Goal: Communication & Community: Participate in discussion

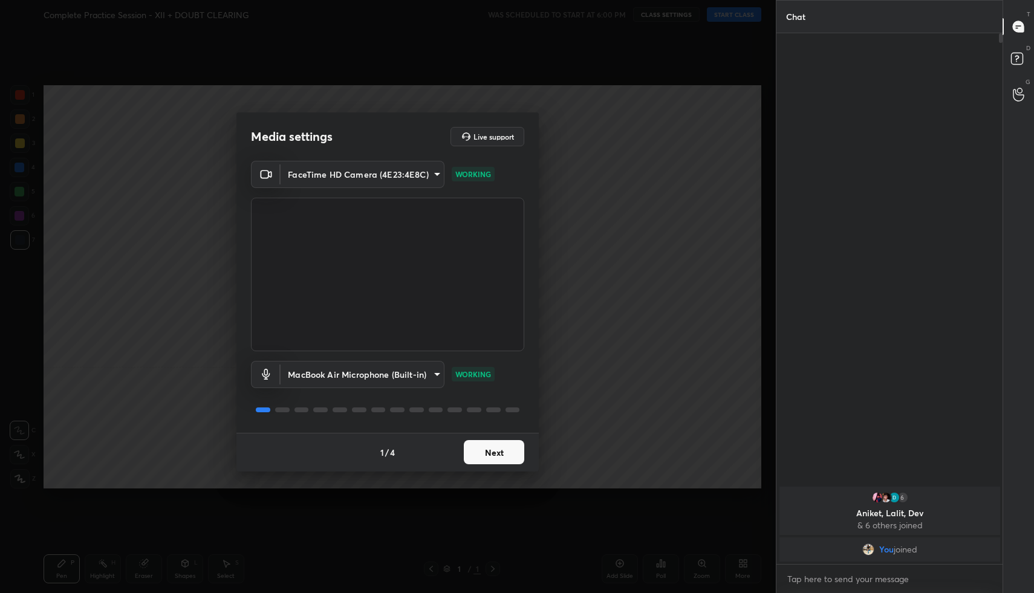
click at [498, 453] on button "Next" at bounding box center [494, 452] width 60 height 24
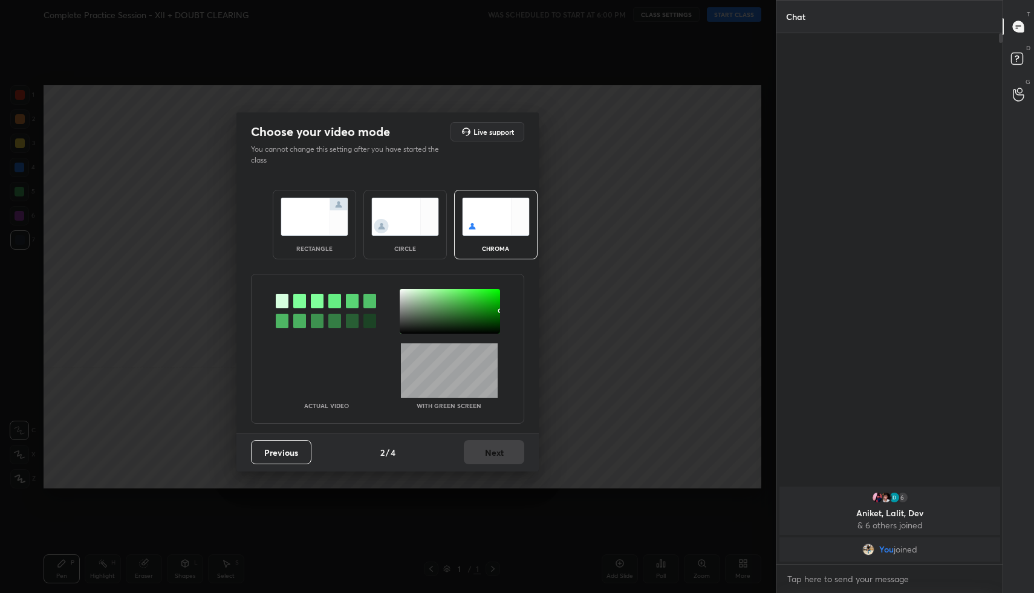
click at [322, 218] on img at bounding box center [314, 217] width 68 height 38
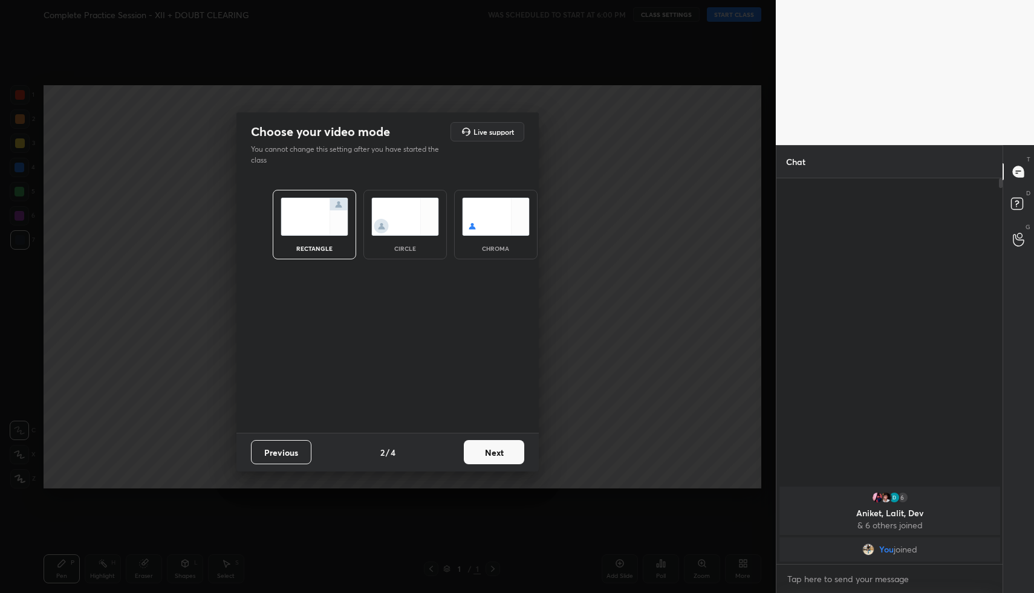
scroll to position [4, 4]
click at [478, 449] on button "Next" at bounding box center [494, 452] width 60 height 24
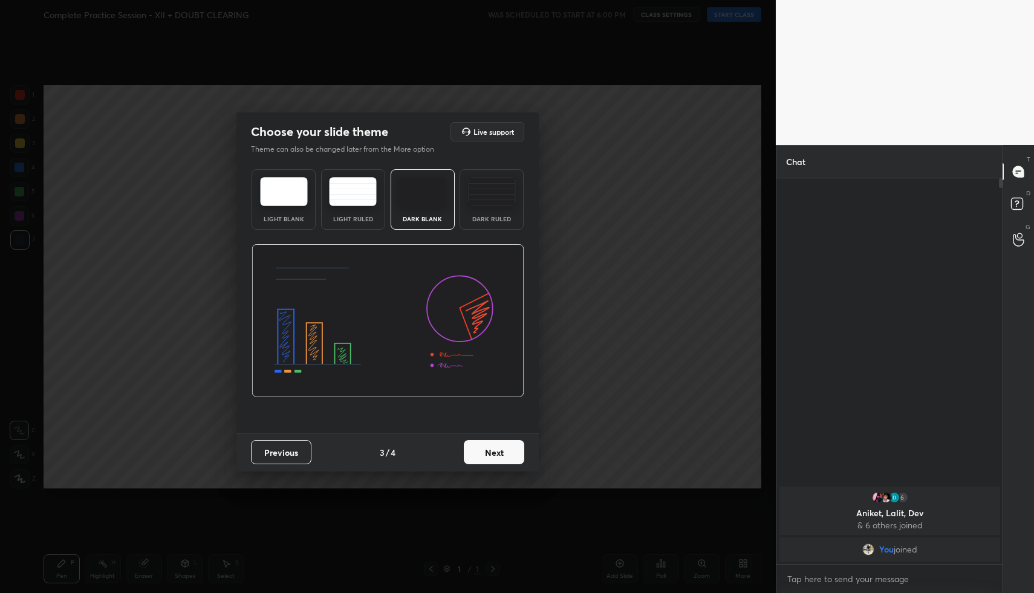
click at [505, 449] on button "Next" at bounding box center [494, 452] width 60 height 24
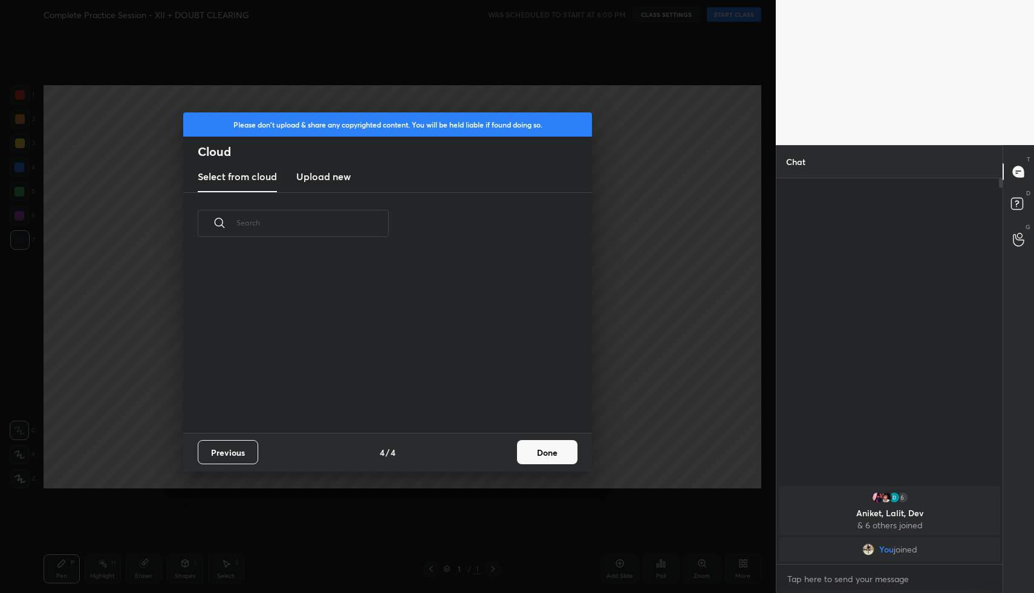
click at [543, 449] on button "Done" at bounding box center [547, 452] width 60 height 24
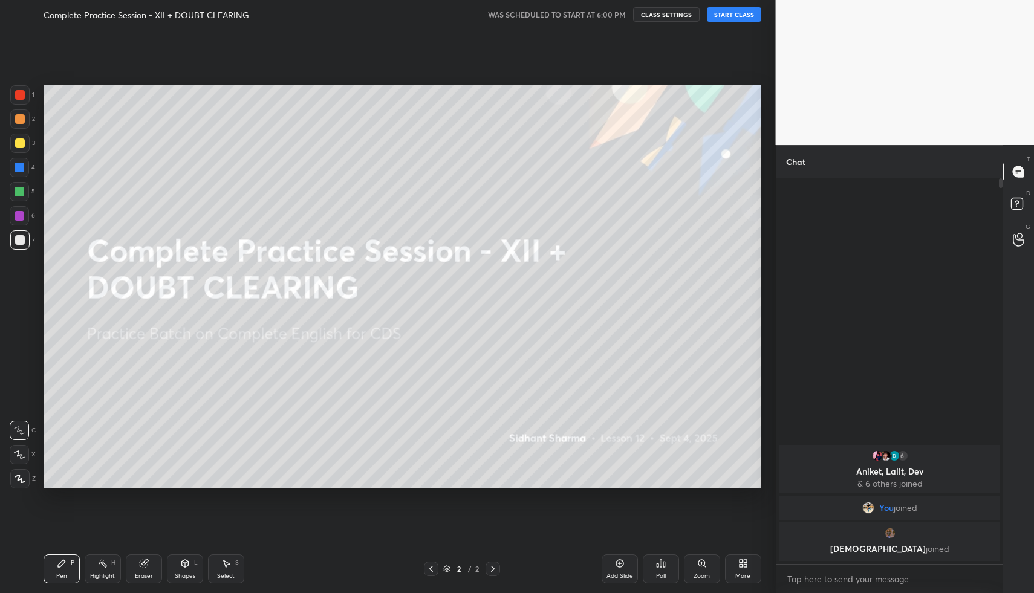
click at [732, 18] on button "START CLASS" at bounding box center [734, 14] width 54 height 15
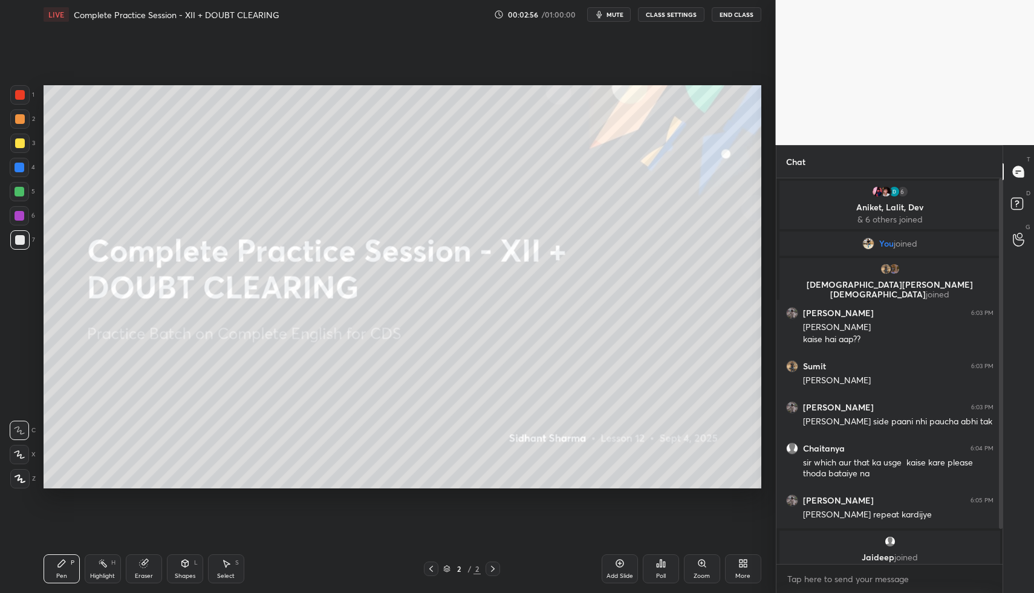
drag, startPoint x: 626, startPoint y: 562, endPoint x: 620, endPoint y: 558, distance: 6.9
click at [625, 562] on div "Add Slide" at bounding box center [619, 568] width 36 height 29
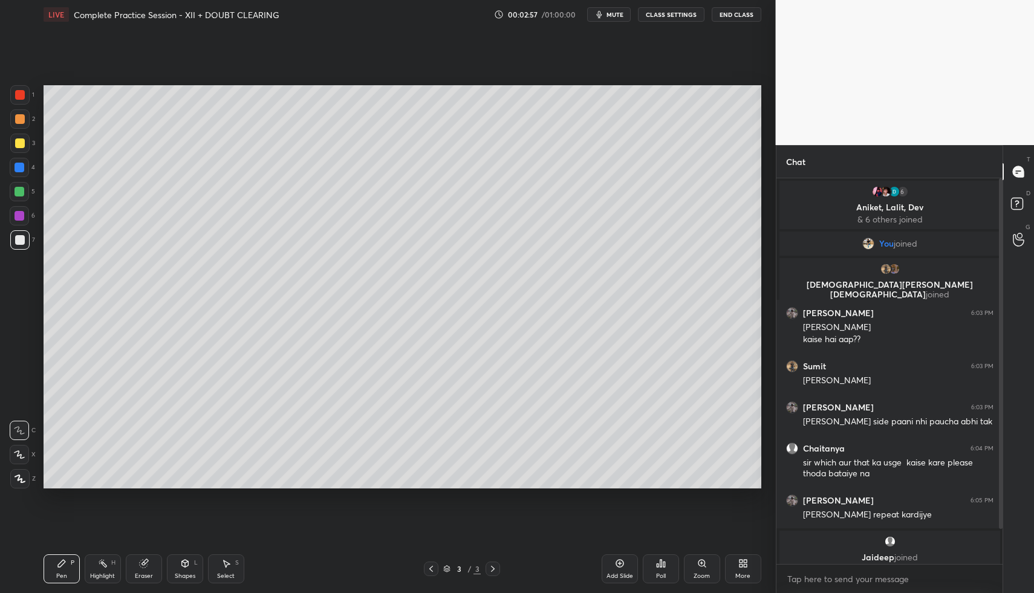
click at [22, 476] on icon at bounding box center [20, 479] width 11 height 8
click at [146, 574] on div "Eraser" at bounding box center [144, 576] width 18 height 6
click at [21, 476] on span "Erase all" at bounding box center [19, 479] width 18 height 8
click at [18, 117] on div at bounding box center [20, 119] width 10 height 10
click at [624, 564] on div "Add Slide" at bounding box center [619, 568] width 36 height 29
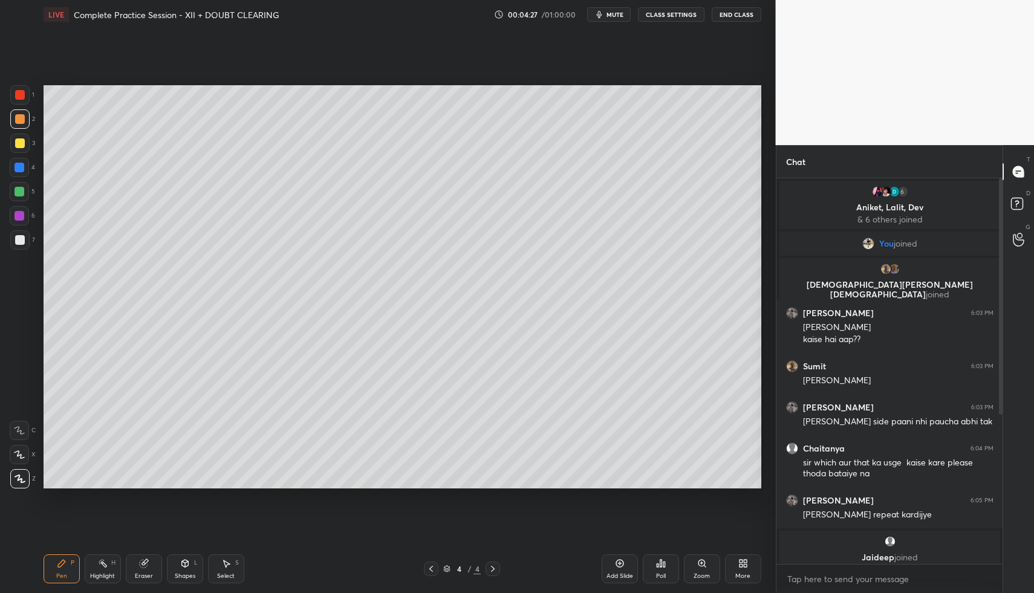
click at [19, 164] on div at bounding box center [20, 168] width 10 height 10
drag, startPoint x: 22, startPoint y: 245, endPoint x: 41, endPoint y: 253, distance: 20.3
click at [23, 246] on div at bounding box center [19, 239] width 19 height 19
click at [22, 89] on div at bounding box center [19, 94] width 19 height 19
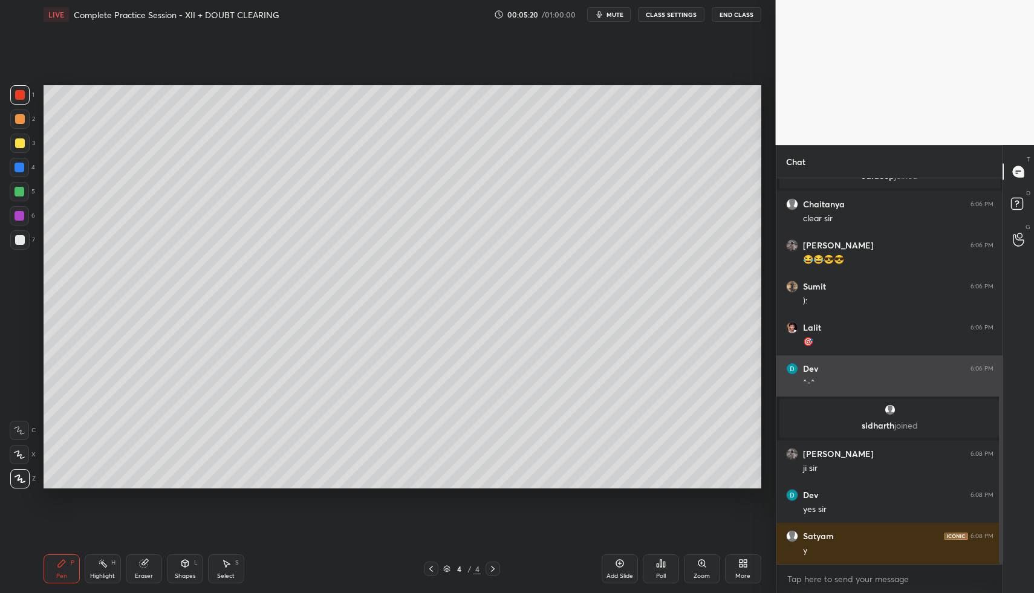
scroll to position [423, 0]
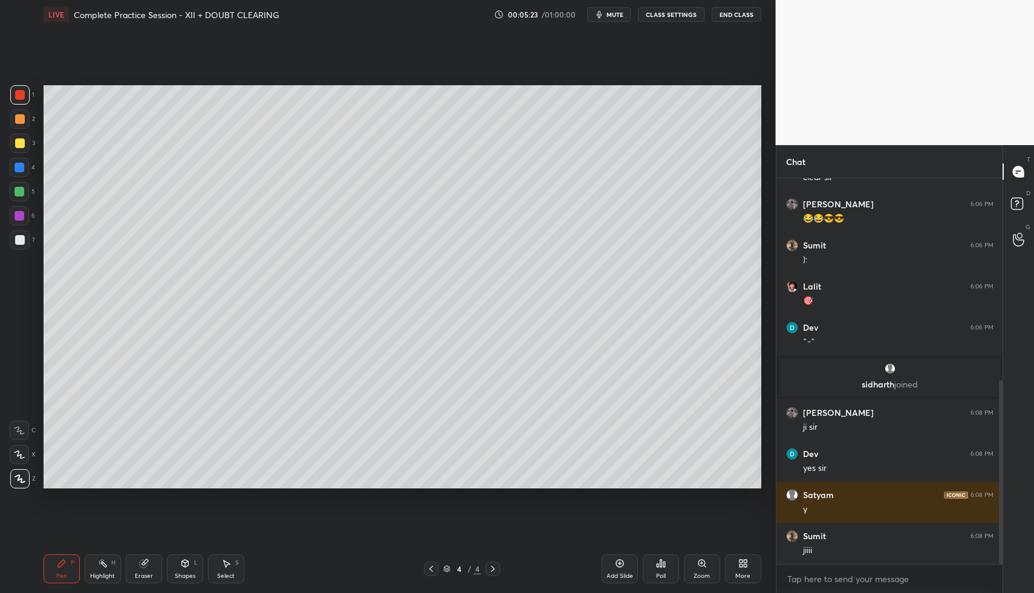
click at [744, 561] on icon at bounding box center [743, 564] width 10 height 10
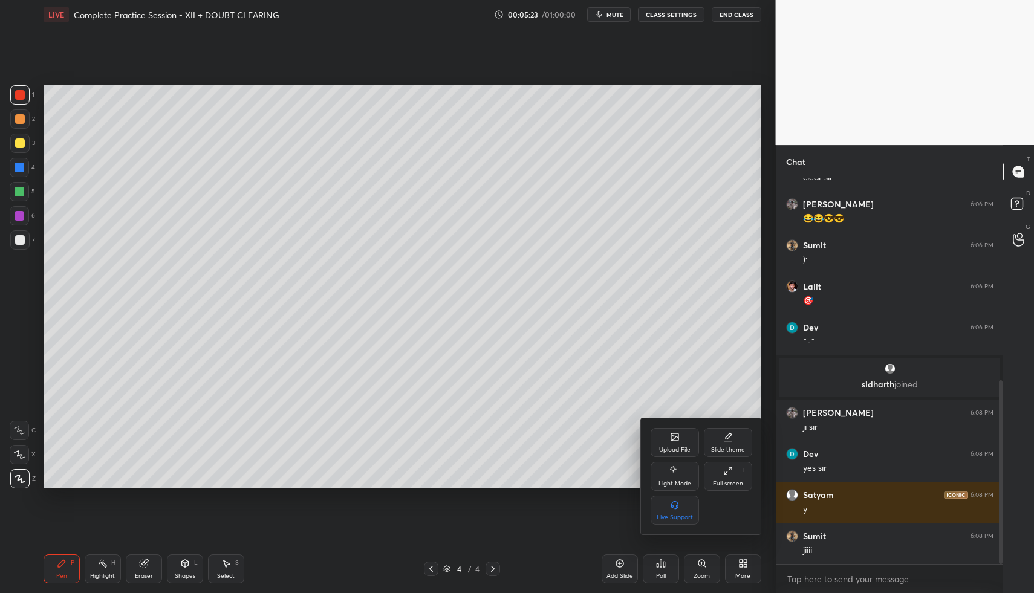
click at [673, 433] on icon at bounding box center [674, 436] width 7 height 7
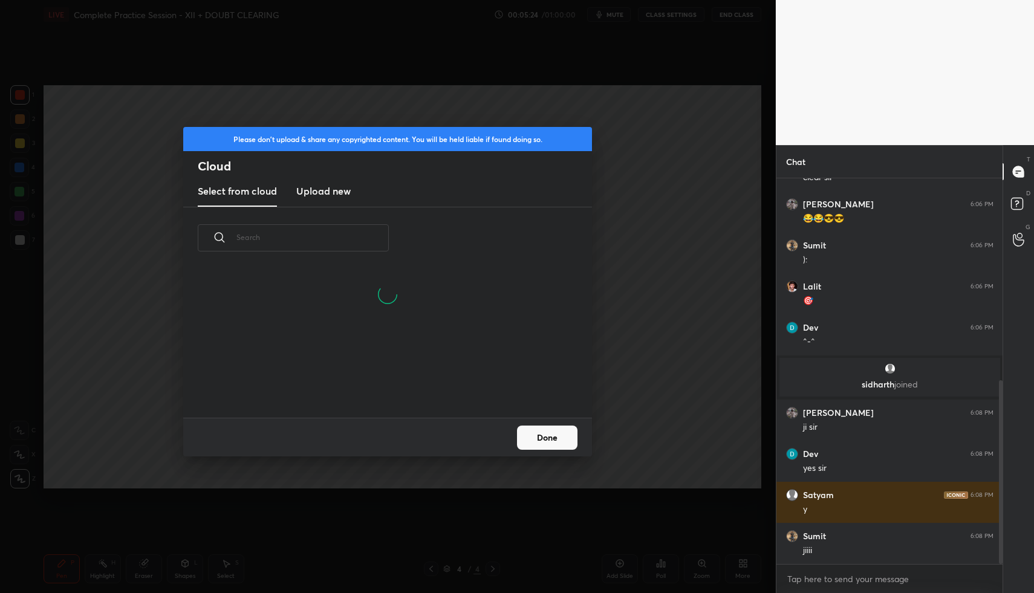
click at [328, 199] on new "Upload new" at bounding box center [323, 192] width 54 height 30
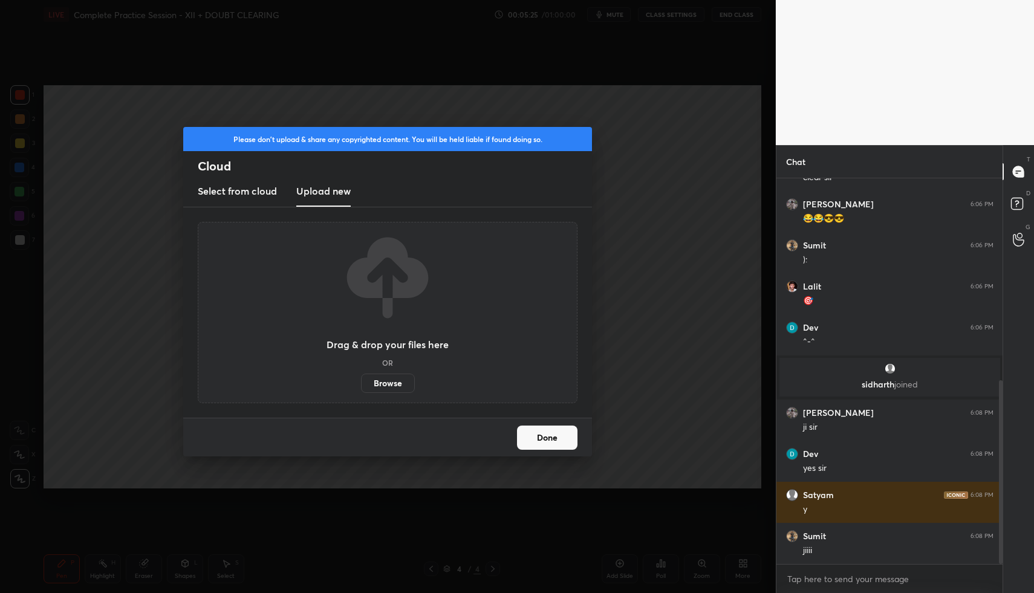
click at [397, 381] on label "Browse" at bounding box center [388, 383] width 54 height 19
click at [361, 381] on input "Browse" at bounding box center [361, 383] width 0 height 19
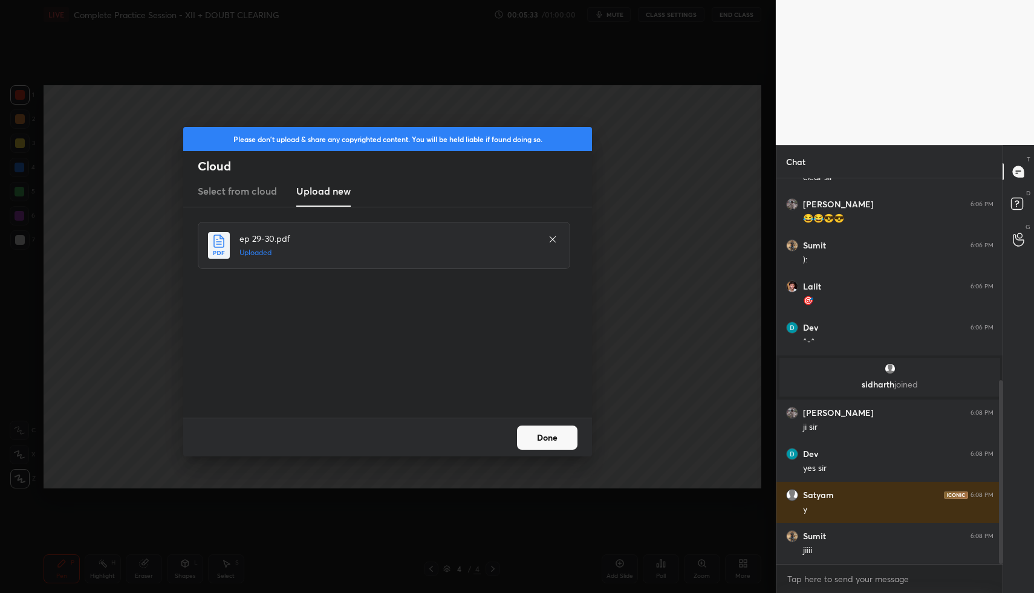
click at [540, 442] on button "Done" at bounding box center [547, 438] width 60 height 24
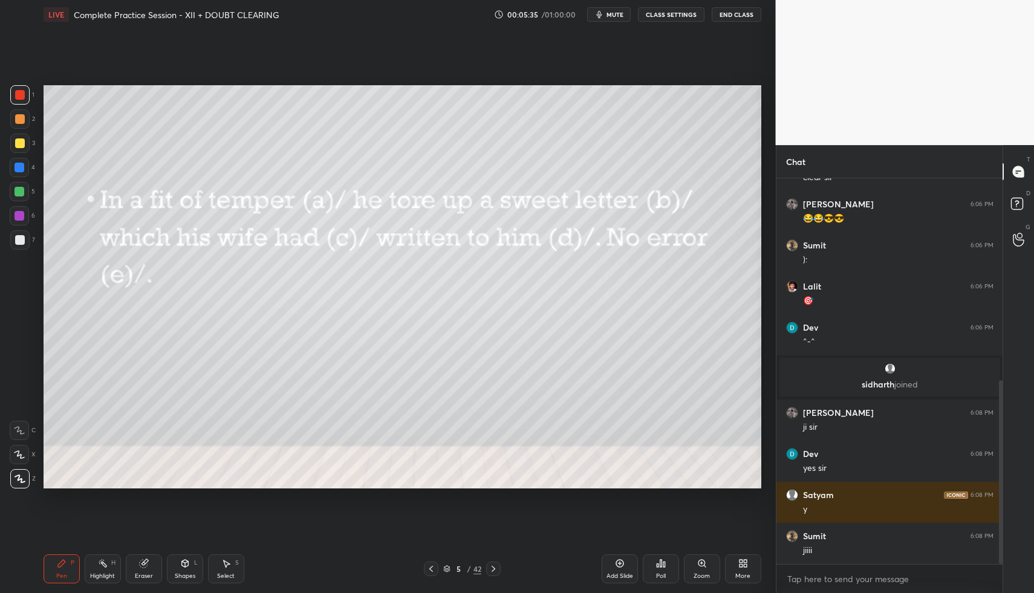
click at [660, 565] on icon at bounding box center [661, 563] width 2 height 7
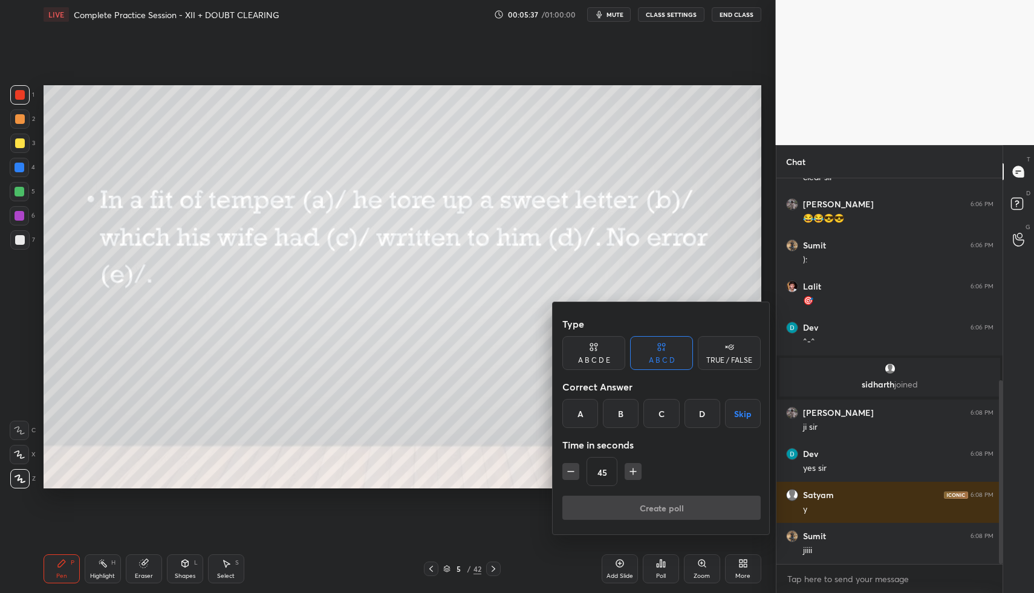
drag, startPoint x: 592, startPoint y: 359, endPoint x: 602, endPoint y: 380, distance: 23.0
click at [592, 359] on div "A B C D E" at bounding box center [594, 360] width 32 height 7
click at [608, 412] on div "B" at bounding box center [610, 413] width 29 height 29
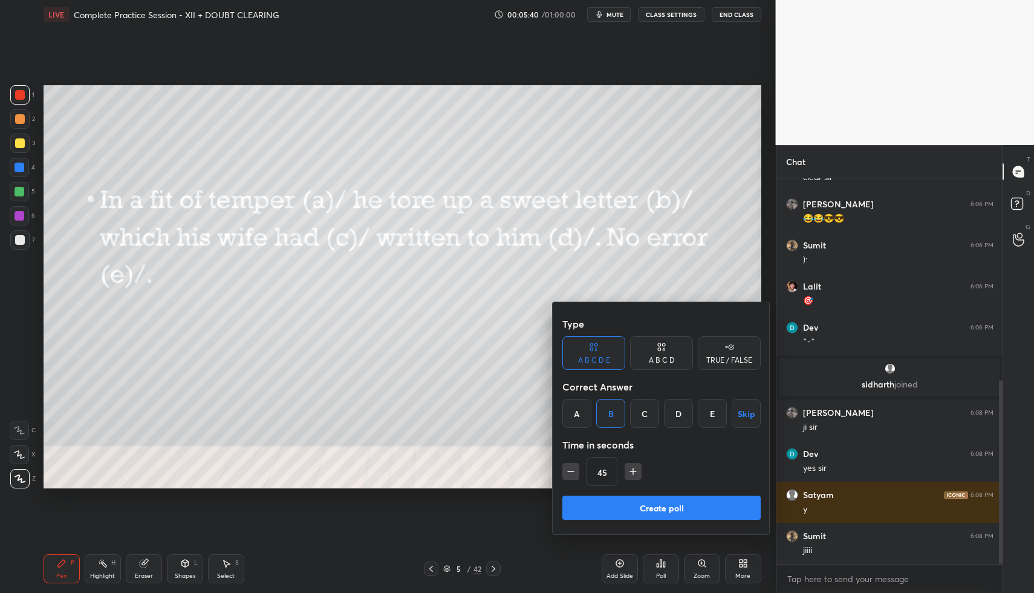
scroll to position [464, 0]
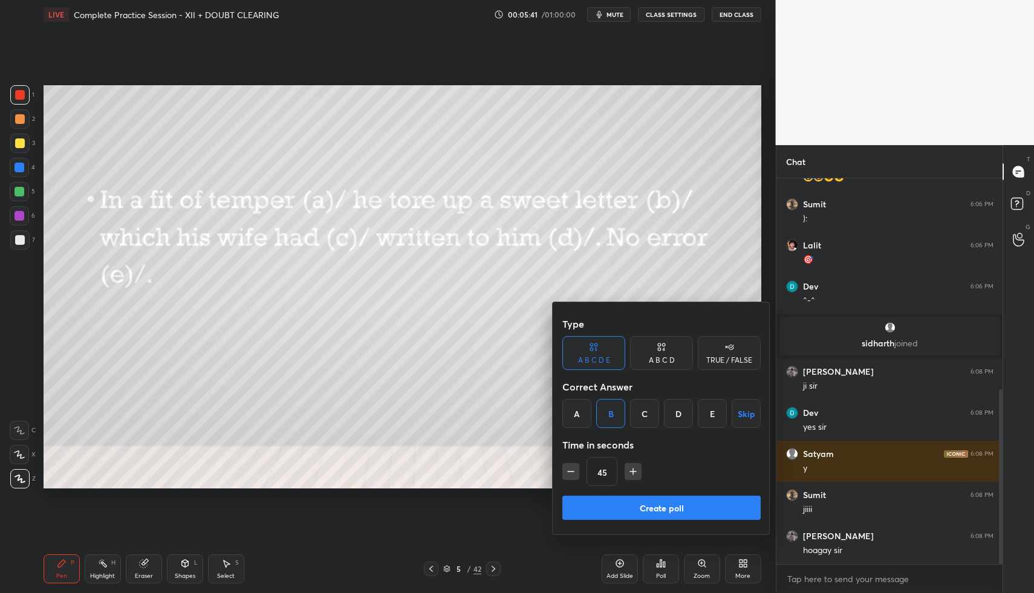
click at [643, 505] on button "Create poll" at bounding box center [661, 508] width 198 height 24
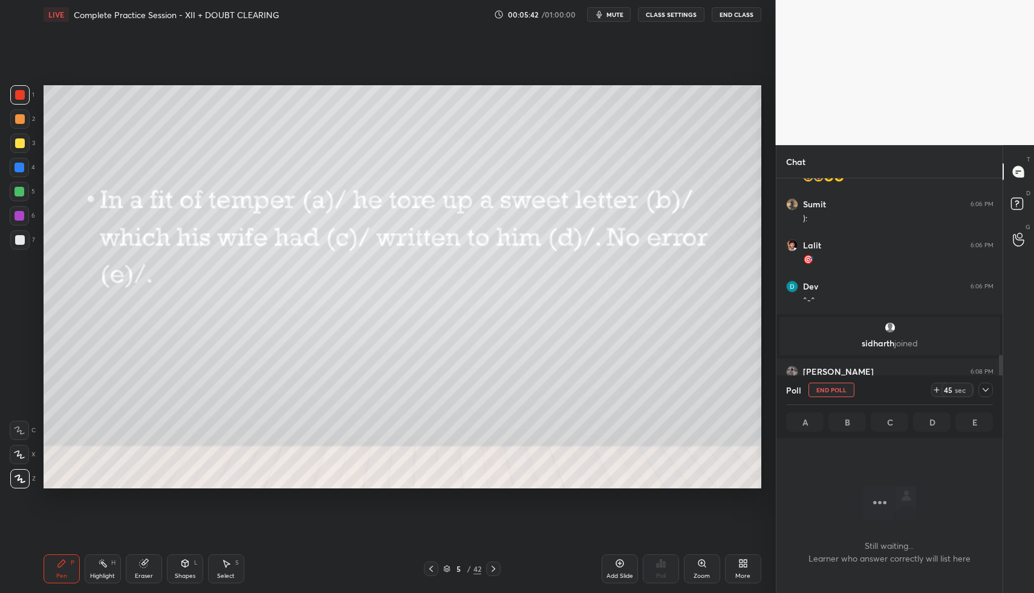
scroll to position [348, 222]
click at [988, 387] on icon at bounding box center [986, 390] width 10 height 10
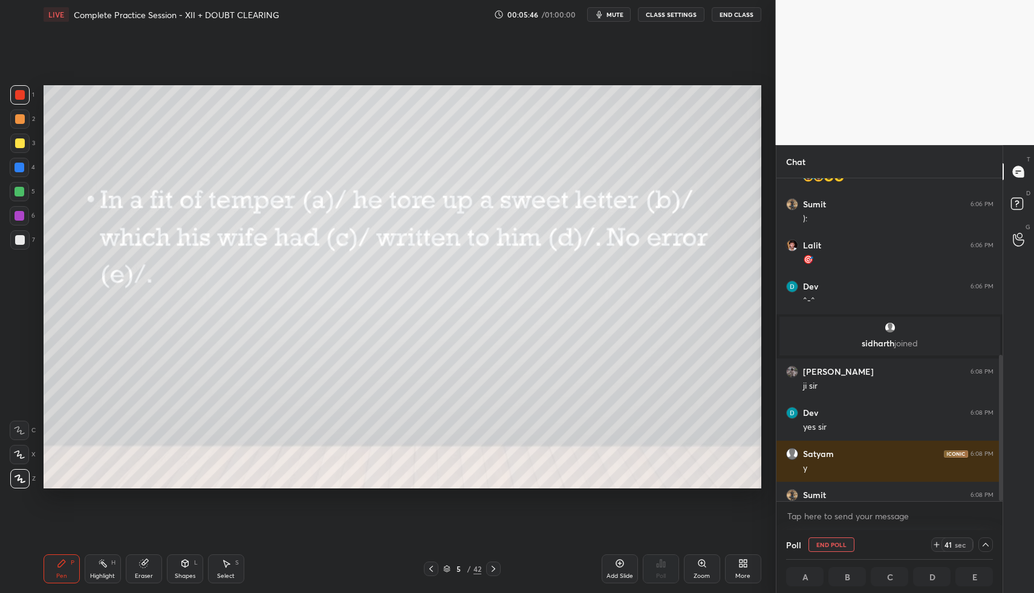
scroll to position [1, 4]
click at [832, 541] on button "End Poll" at bounding box center [831, 544] width 46 height 15
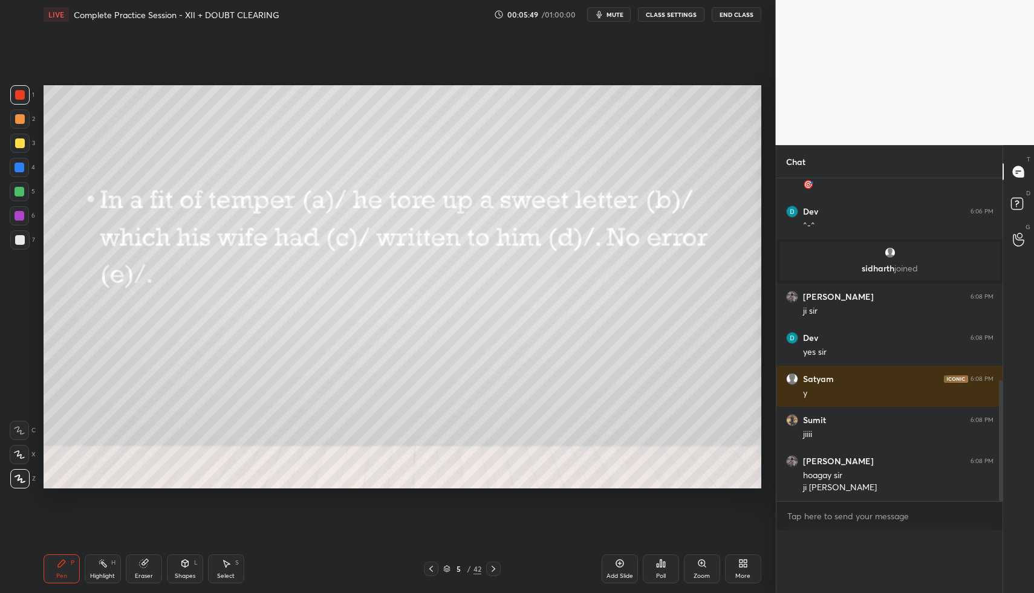
click at [832, 541] on div "Poll End Poll 38 sec A 0% B 33.33% C 66.67% D 0% E 0%" at bounding box center [889, 561] width 227 height 63
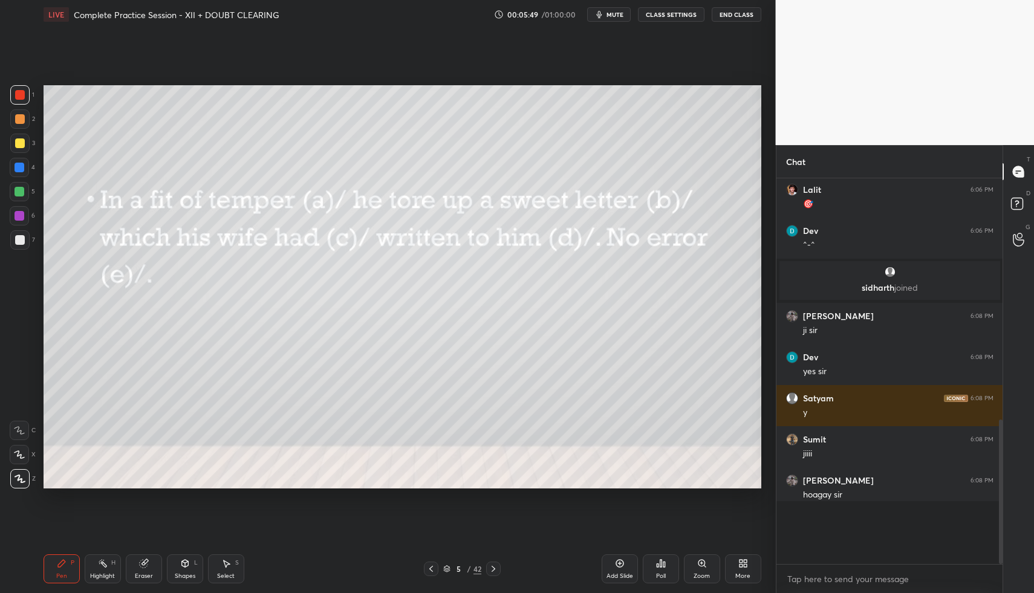
scroll to position [4, 4]
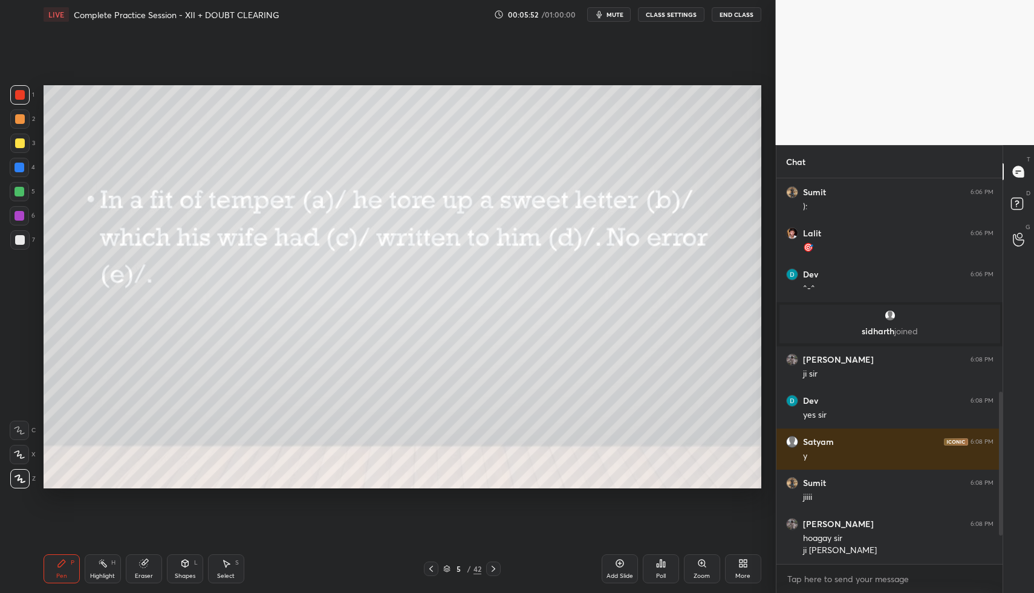
click at [498, 564] on div at bounding box center [493, 569] width 15 height 15
click at [496, 565] on icon at bounding box center [493, 569] width 10 height 10
click at [495, 564] on icon at bounding box center [493, 569] width 10 height 10
click at [432, 565] on icon at bounding box center [431, 569] width 10 height 10
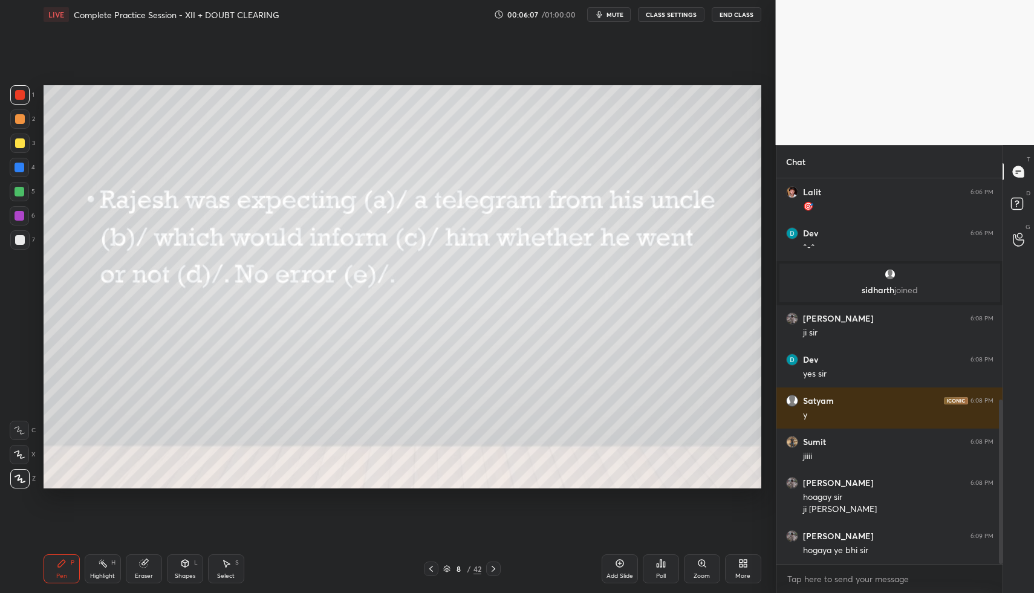
click at [496, 568] on icon at bounding box center [493, 569] width 10 height 10
click at [494, 566] on icon at bounding box center [493, 569] width 10 height 10
click at [493, 565] on icon at bounding box center [493, 569] width 10 height 10
click at [491, 566] on icon at bounding box center [493, 569] width 10 height 10
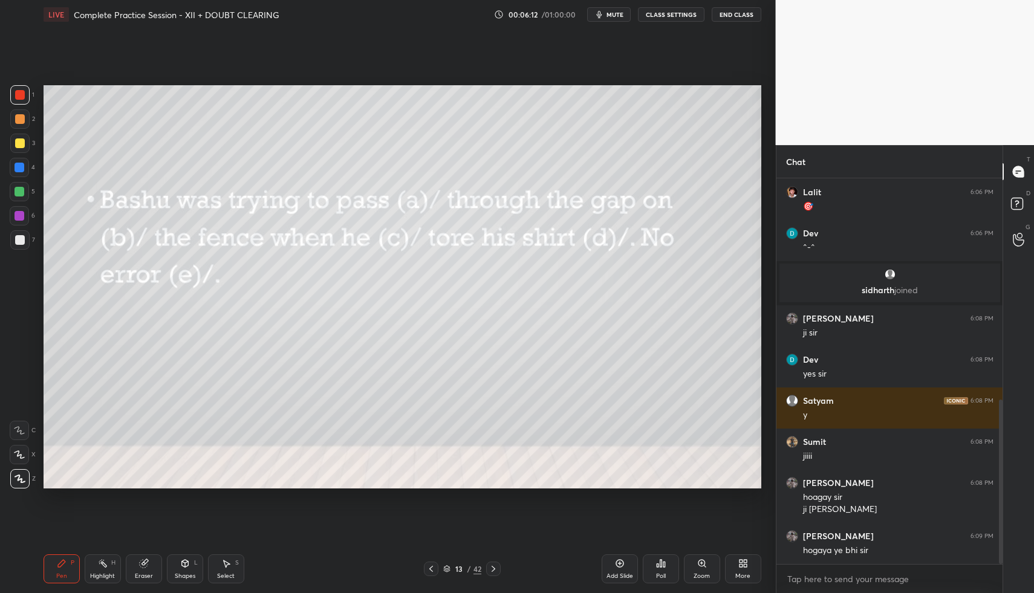
click at [491, 565] on icon at bounding box center [493, 569] width 10 height 10
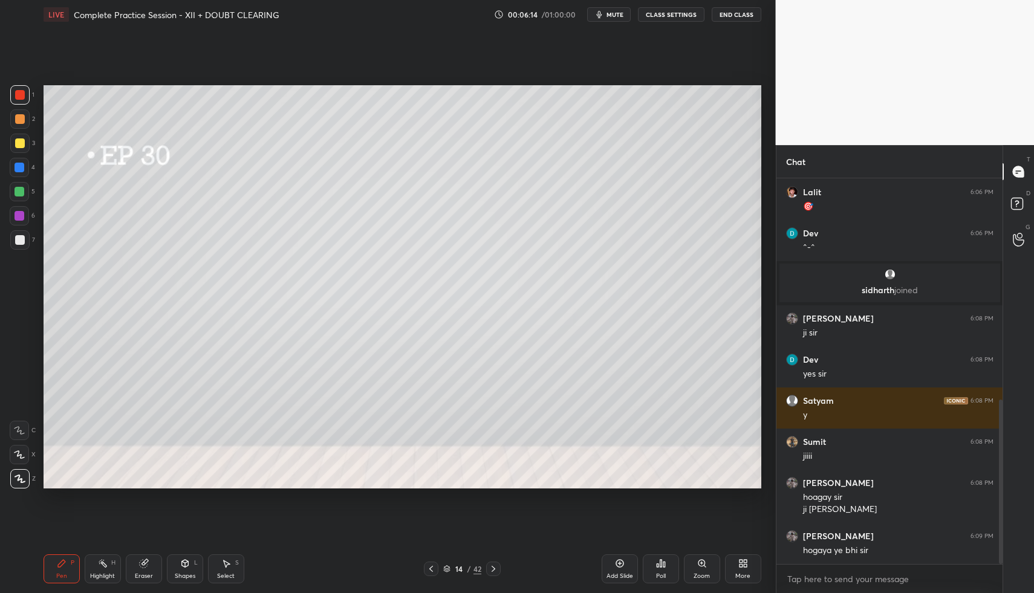
click at [494, 570] on icon at bounding box center [493, 569] width 10 height 10
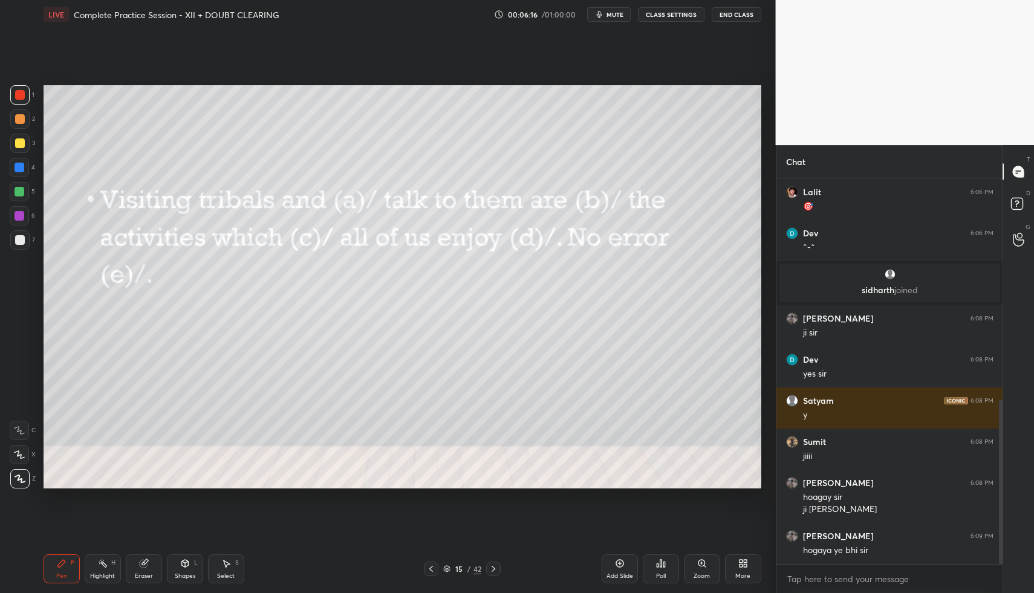
click at [656, 566] on icon at bounding box center [661, 564] width 10 height 10
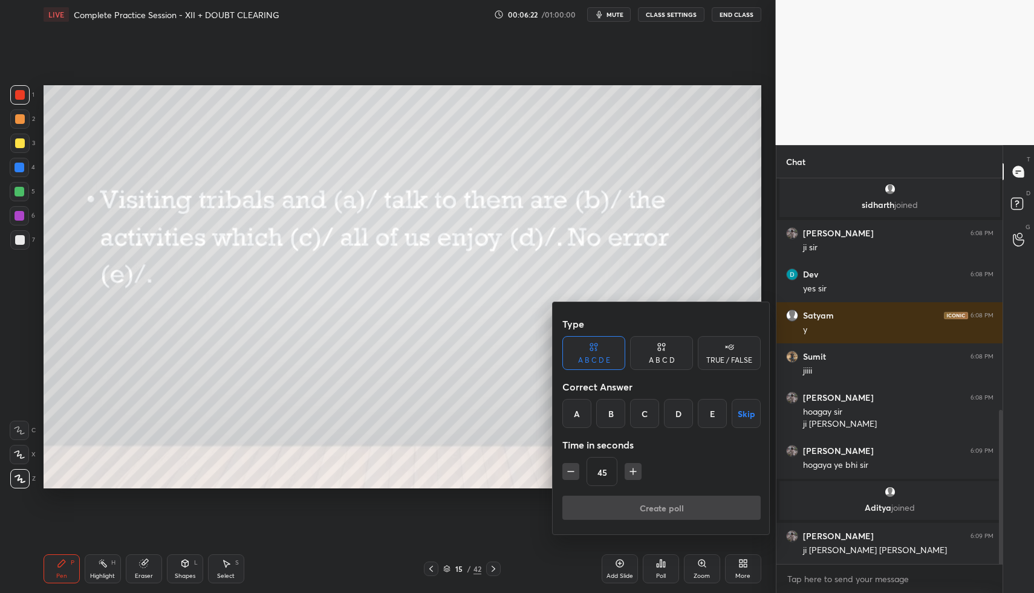
click at [611, 415] on div "B" at bounding box center [610, 413] width 29 height 29
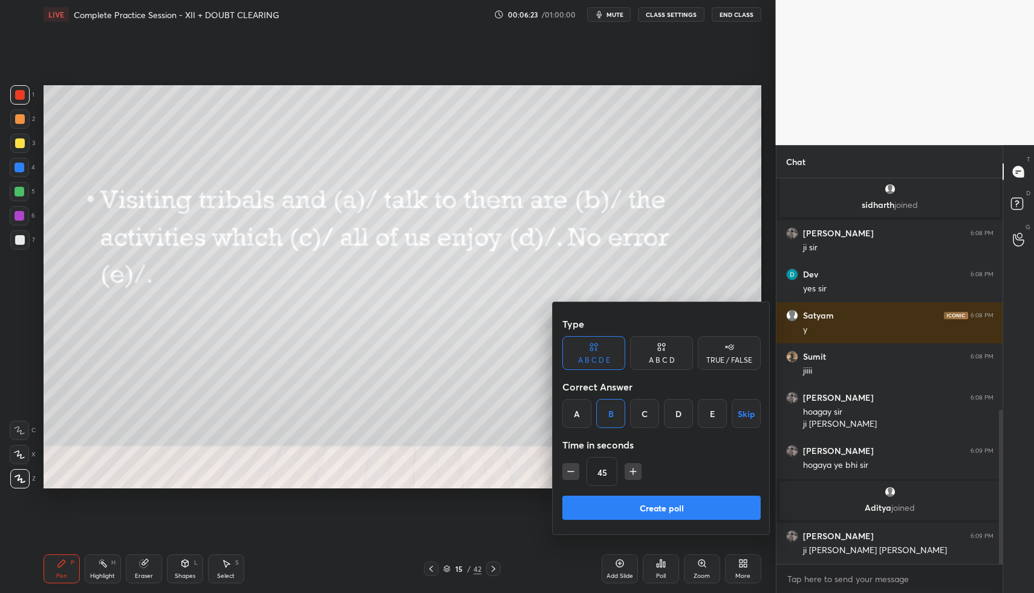
click at [632, 505] on button "Create poll" at bounding box center [661, 508] width 198 height 24
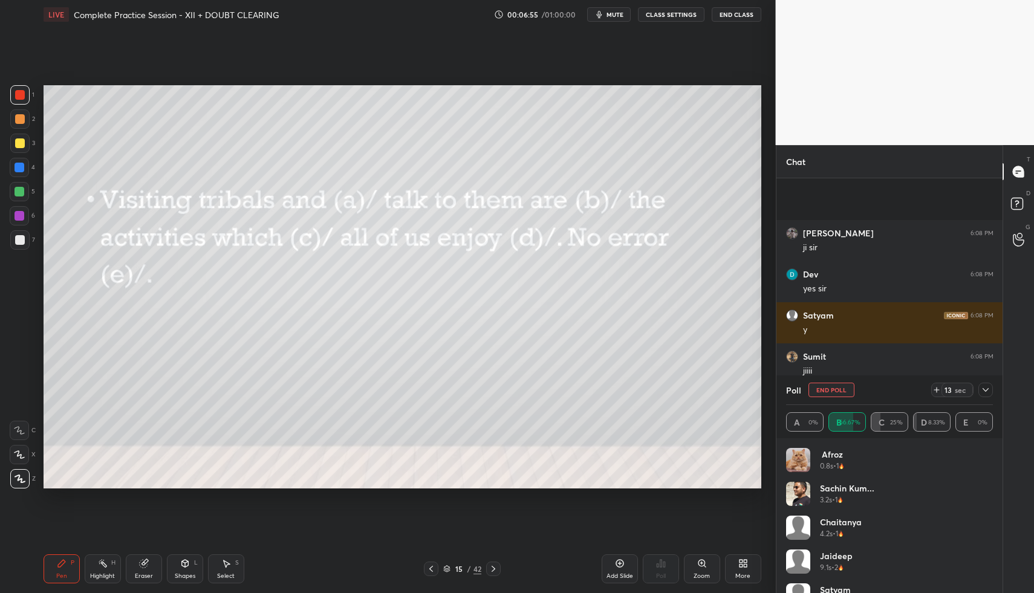
scroll to position [686, 0]
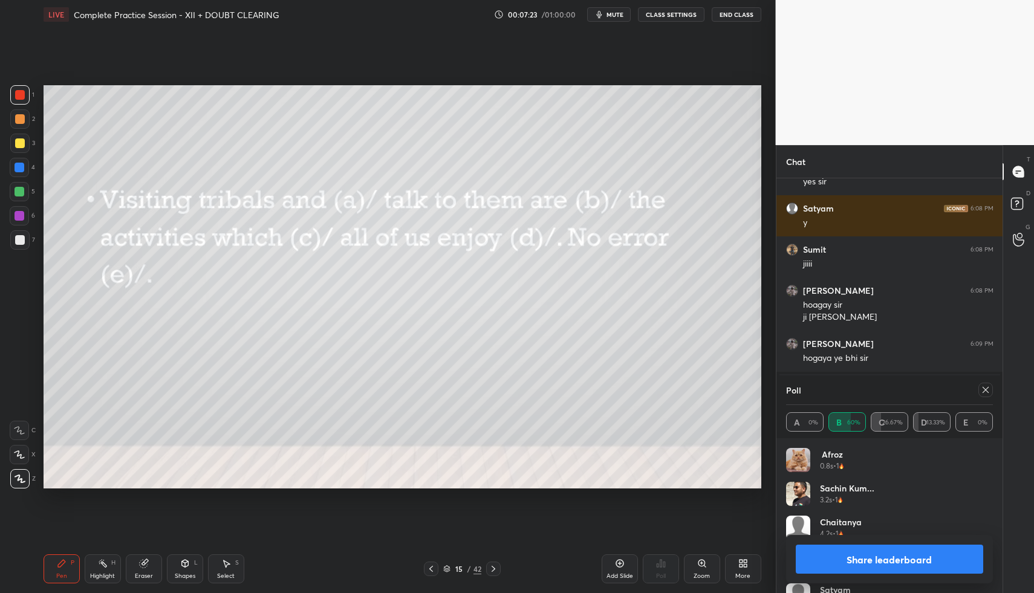
click at [990, 391] on icon at bounding box center [986, 390] width 10 height 10
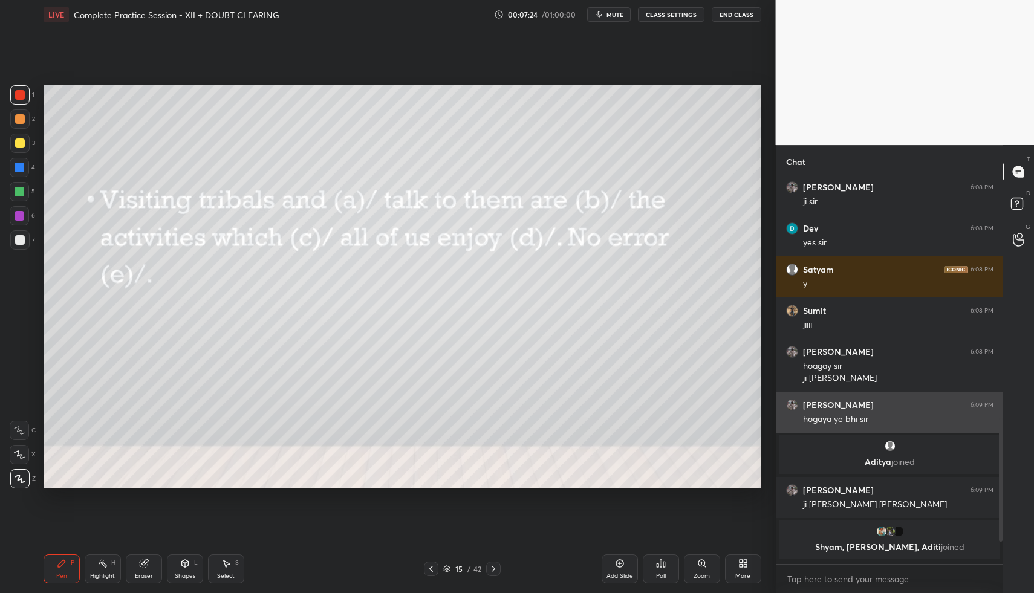
scroll to position [381, 222]
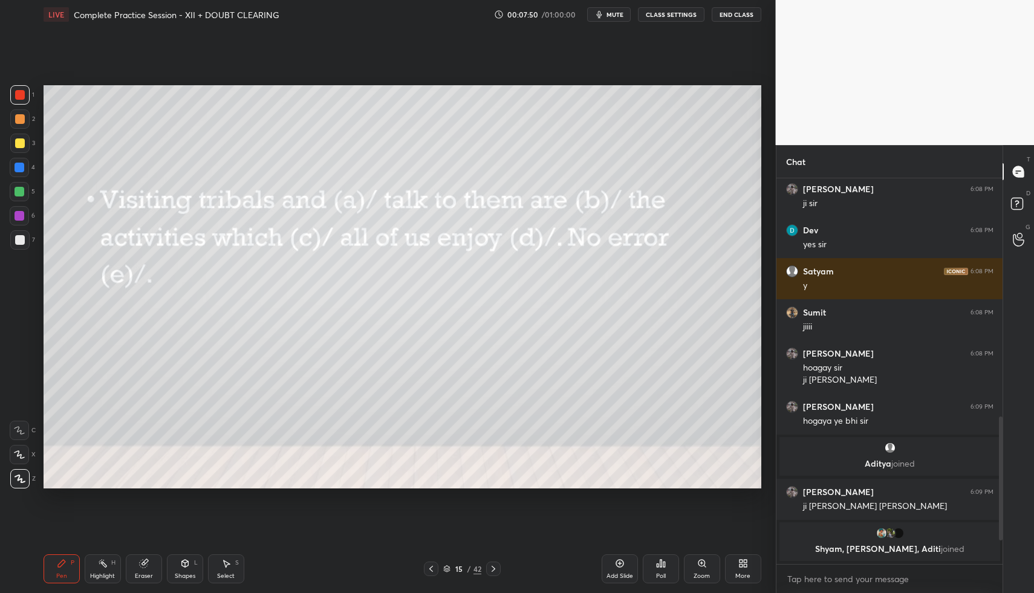
click at [493, 562] on div at bounding box center [493, 569] width 15 height 15
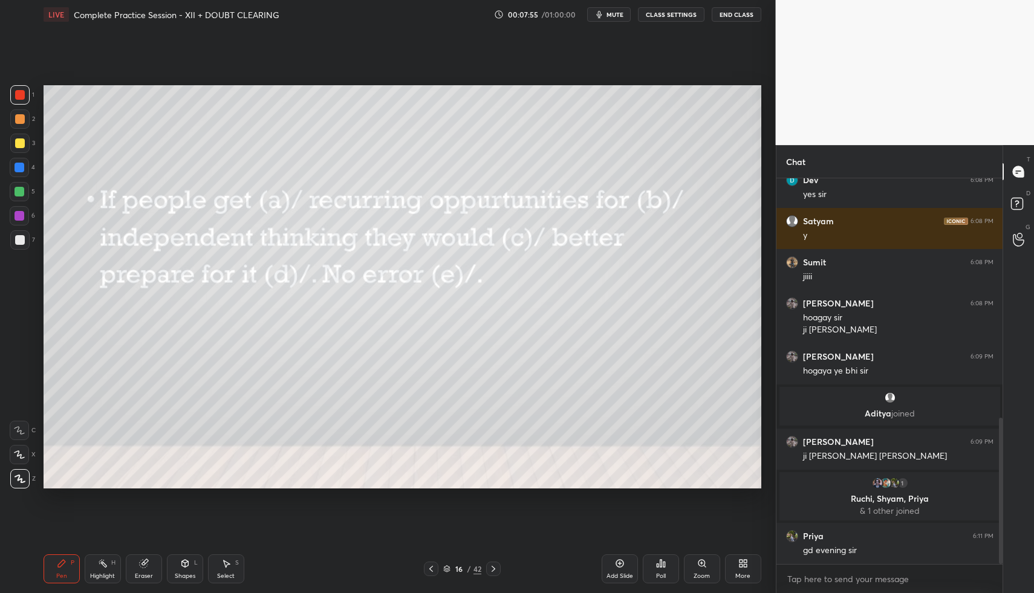
scroll to position [632, 0]
click at [667, 563] on div "Poll" at bounding box center [661, 568] width 36 height 29
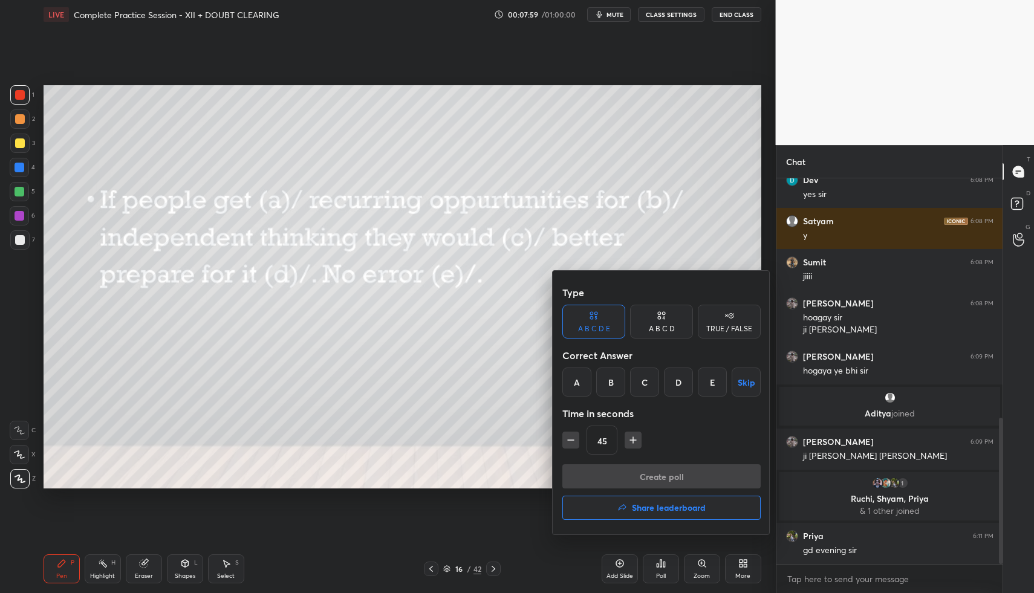
click at [645, 389] on div "C" at bounding box center [644, 382] width 29 height 29
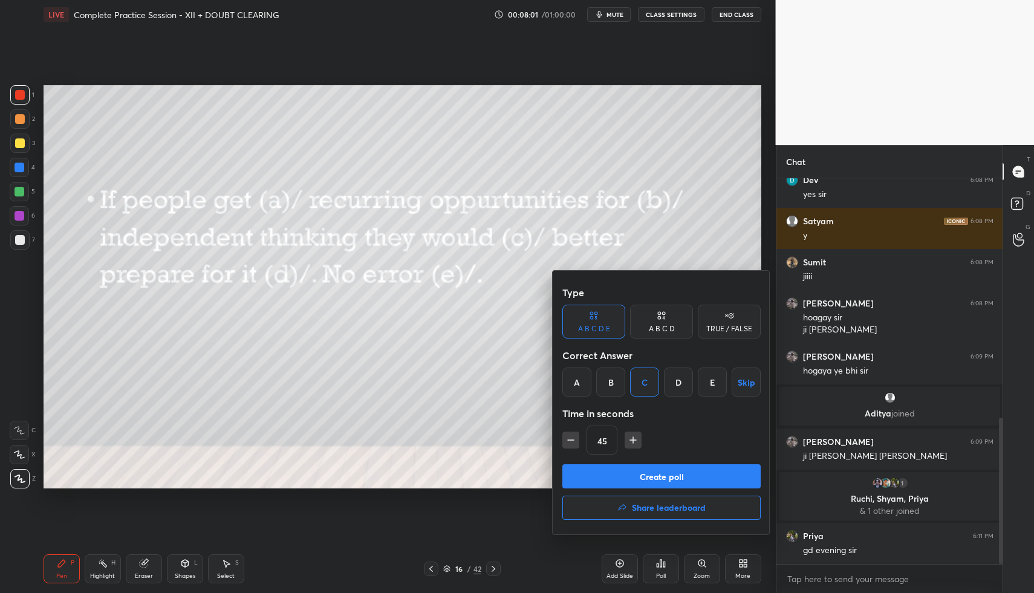
click at [654, 475] on button "Create poll" at bounding box center [661, 476] width 198 height 24
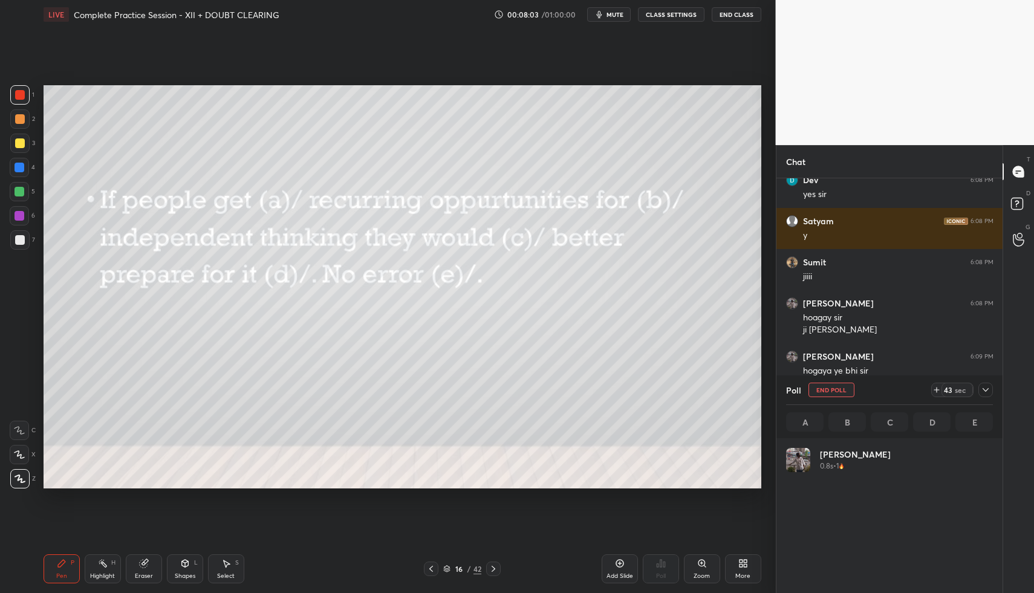
scroll to position [141, 203]
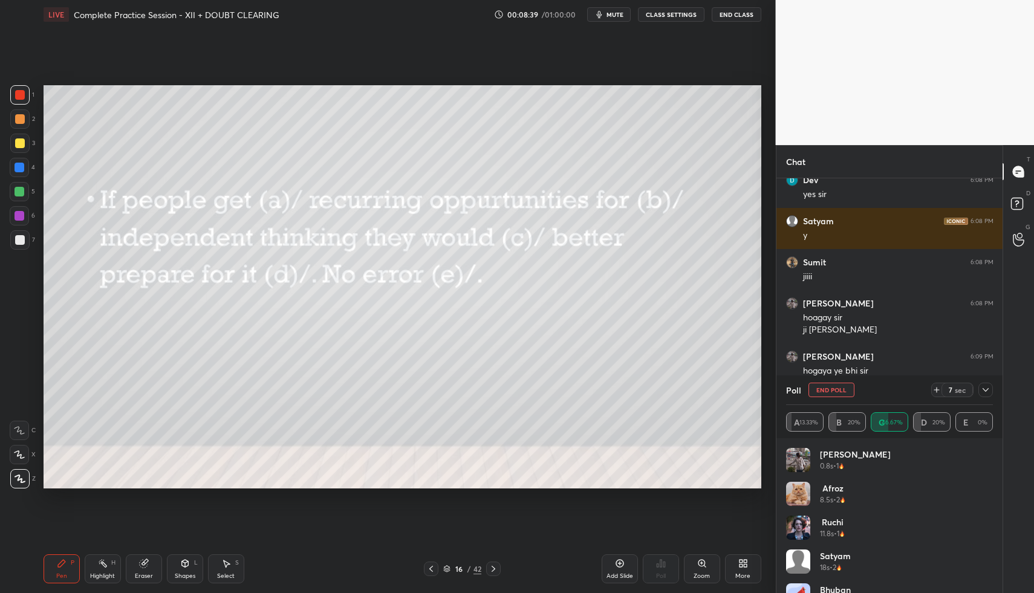
click at [987, 389] on icon at bounding box center [985, 390] width 6 height 4
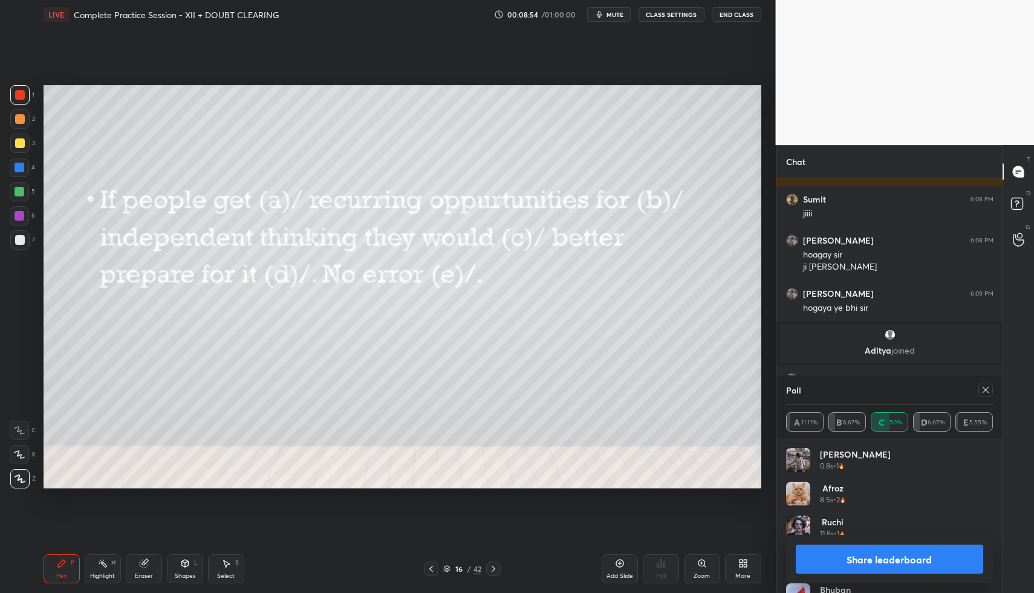
click at [985, 391] on icon at bounding box center [986, 390] width 10 height 10
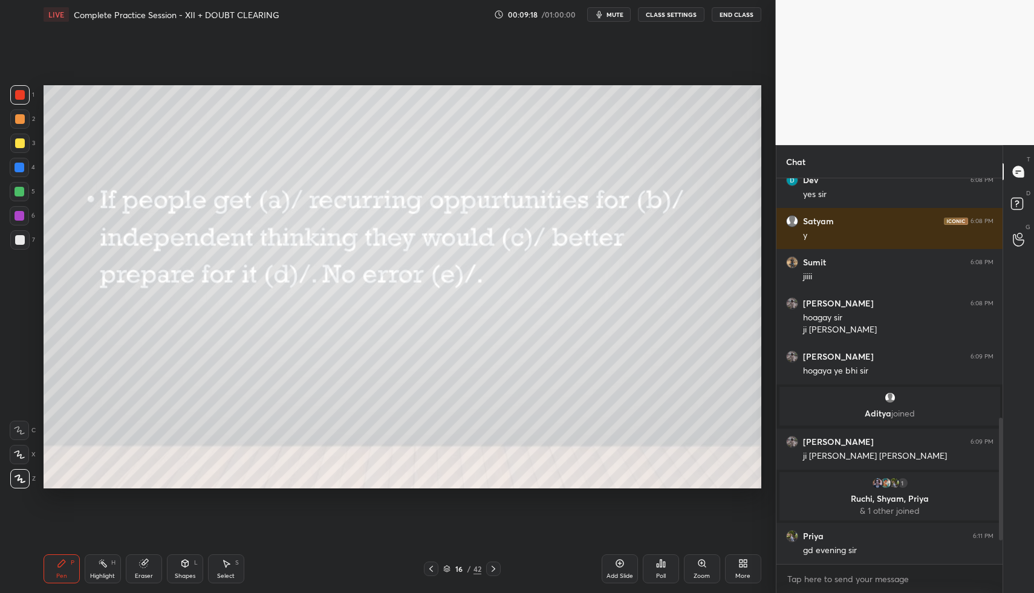
scroll to position [676, 0]
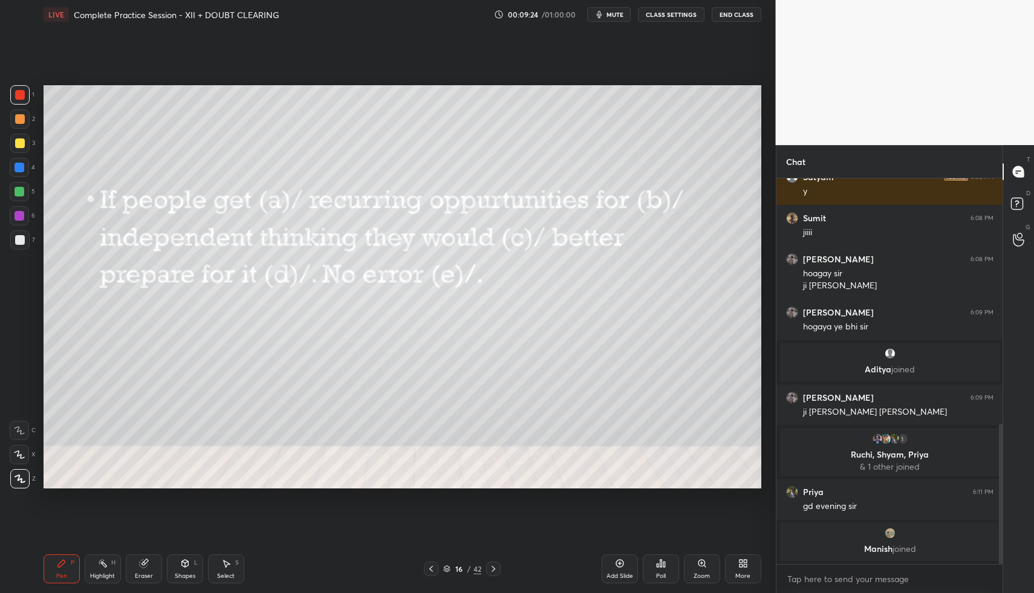
click at [19, 169] on div at bounding box center [20, 168] width 10 height 10
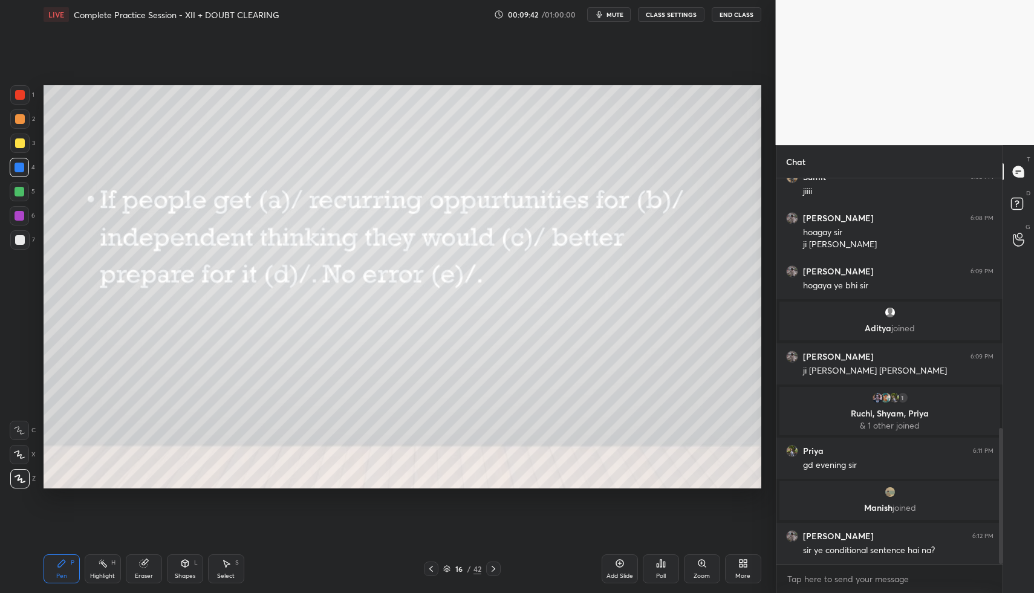
scroll to position [747, 0]
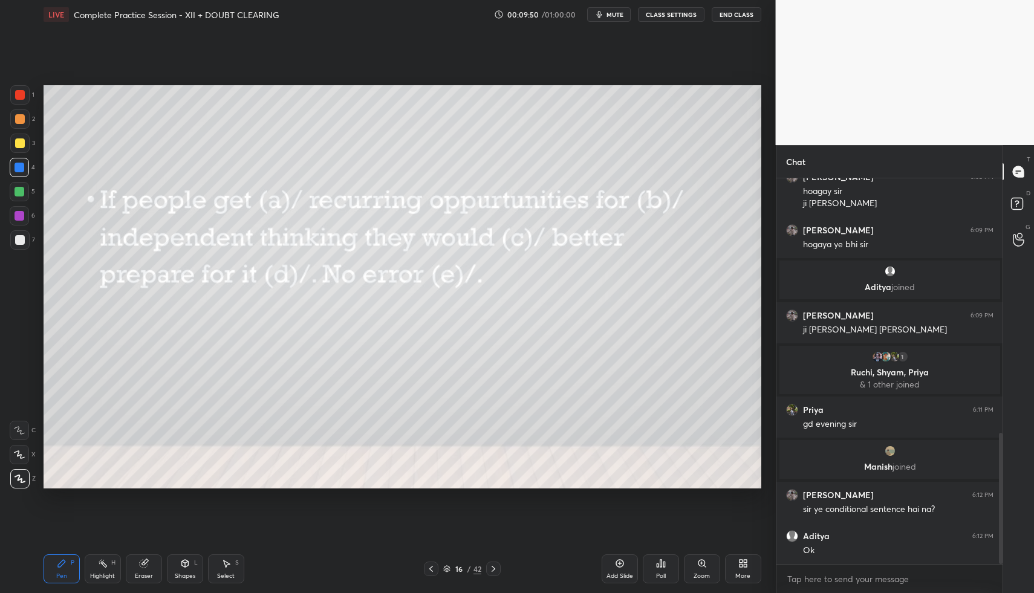
click at [494, 565] on icon at bounding box center [493, 569] width 10 height 10
click at [670, 566] on div "Poll" at bounding box center [661, 568] width 36 height 29
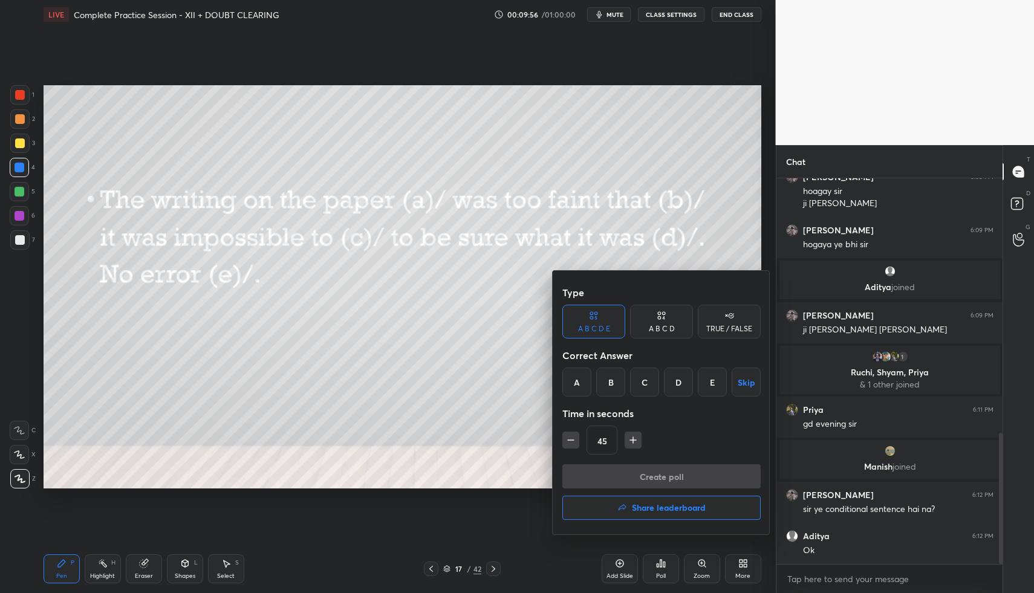
click at [611, 383] on div "B" at bounding box center [610, 382] width 29 height 29
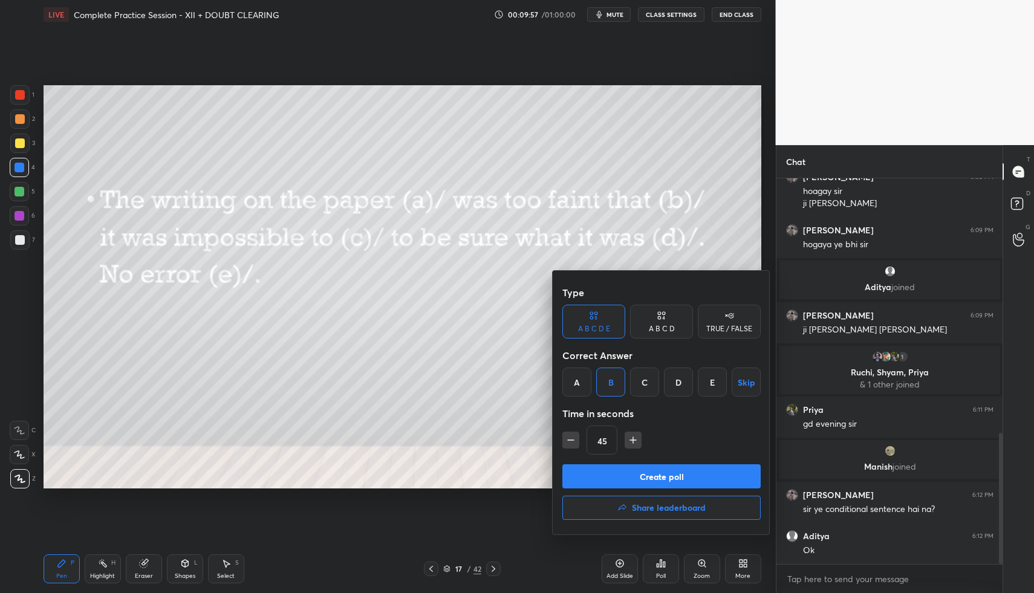
click at [620, 478] on button "Create poll" at bounding box center [661, 476] width 198 height 24
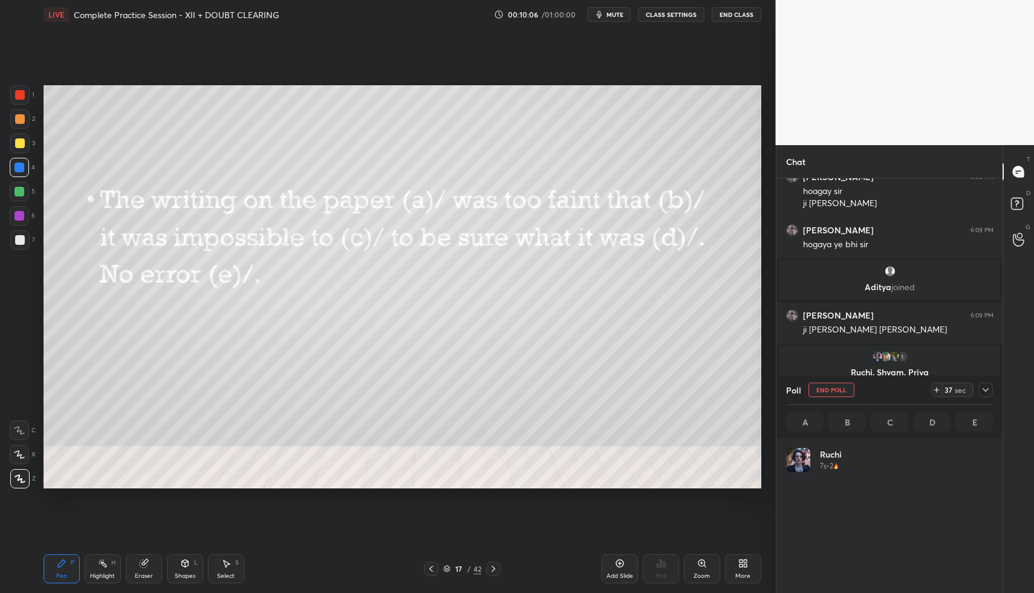
scroll to position [141, 203]
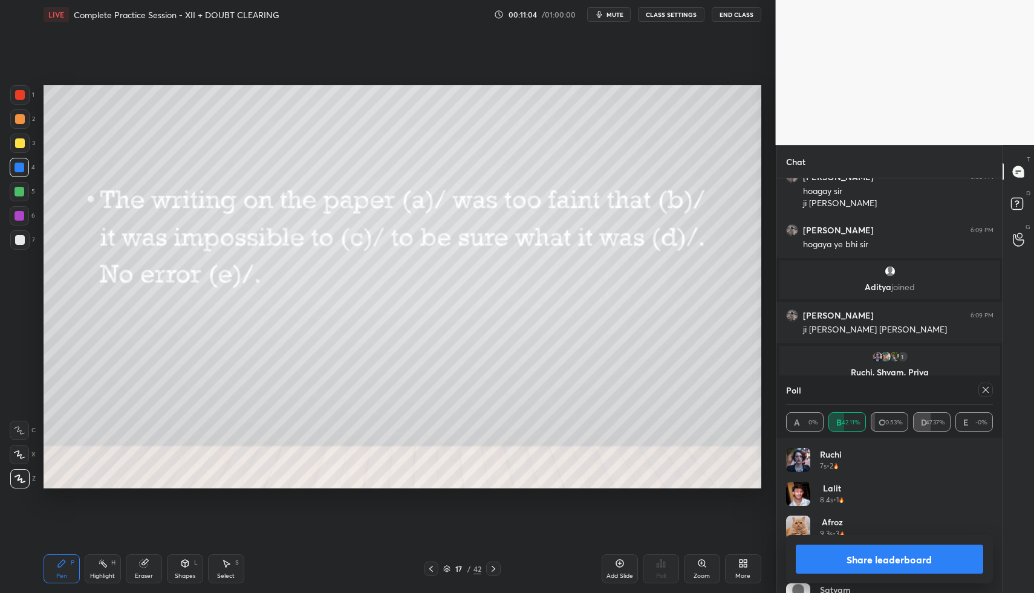
click at [987, 392] on icon at bounding box center [986, 390] width 10 height 10
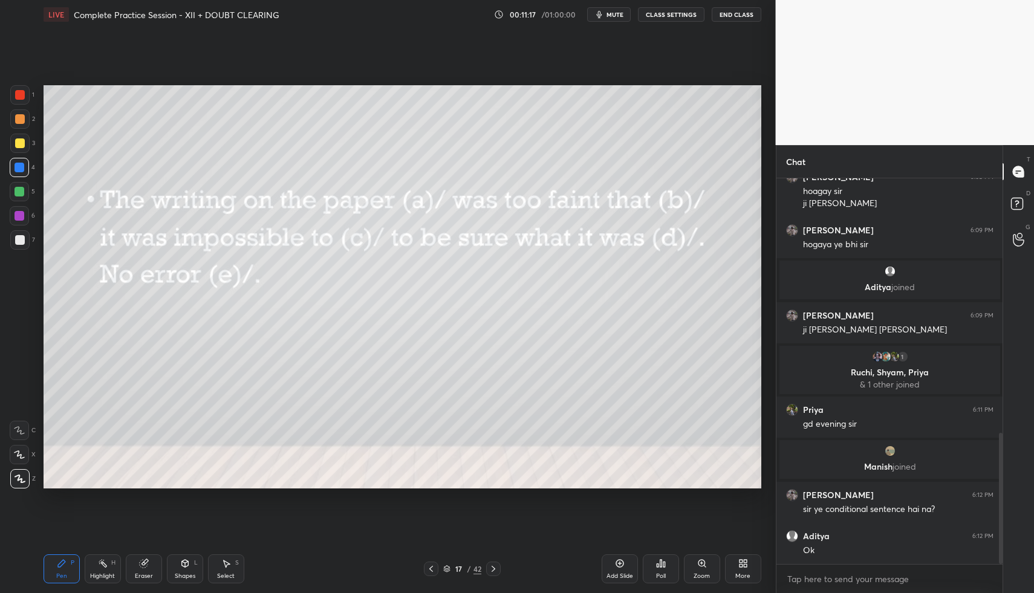
scroll to position [791, 0]
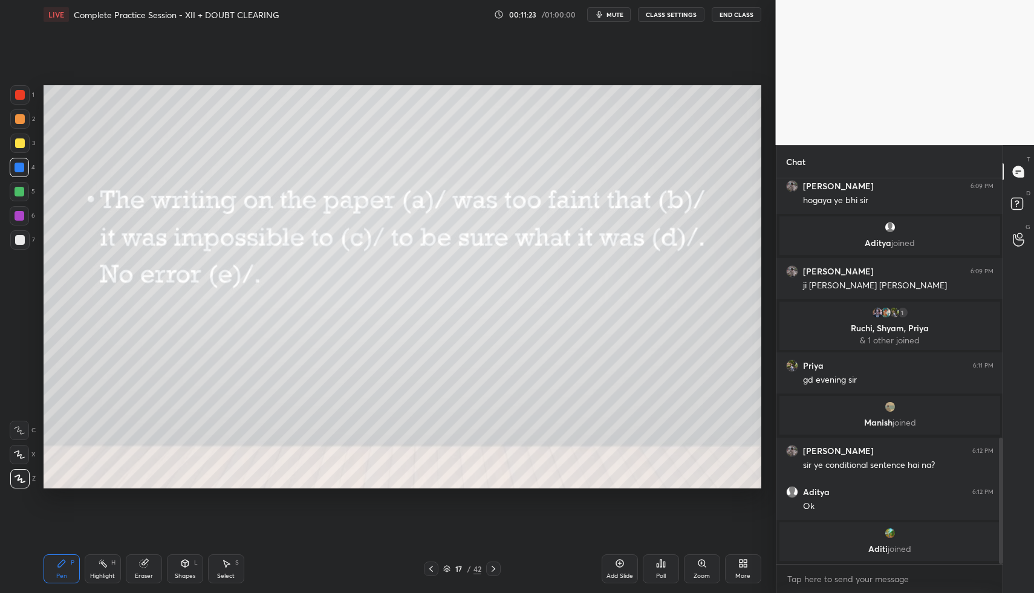
click at [22, 93] on div at bounding box center [20, 95] width 10 height 10
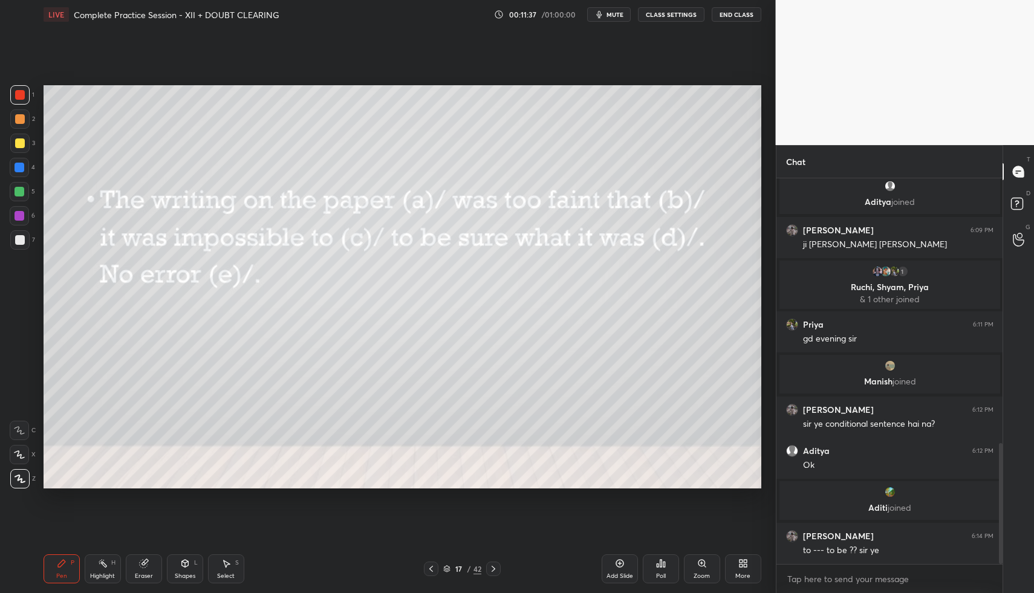
scroll to position [844, 0]
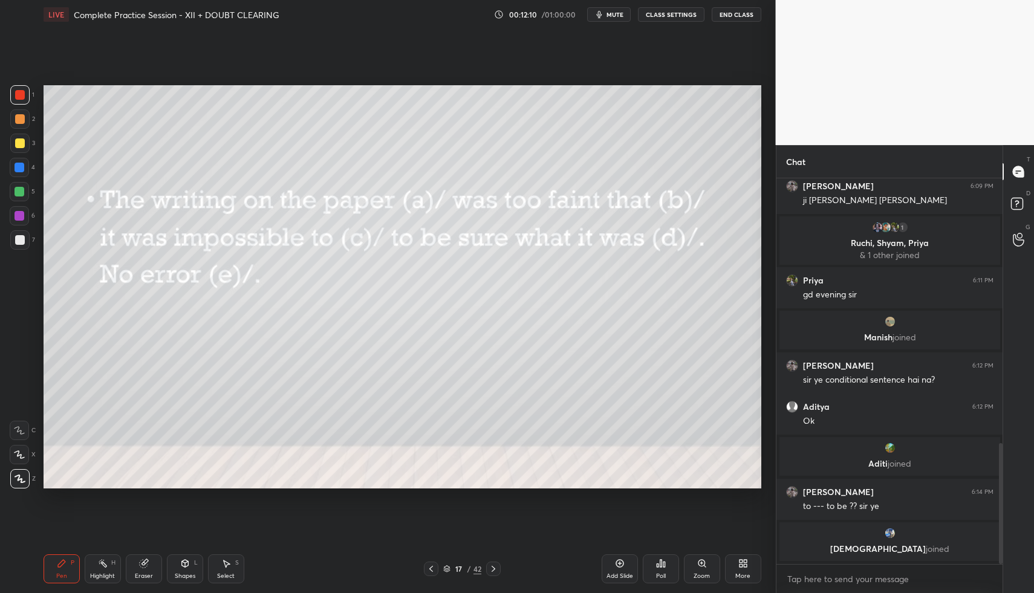
click at [494, 564] on icon at bounding box center [493, 569] width 10 height 10
click at [661, 560] on icon at bounding box center [661, 563] width 2 height 7
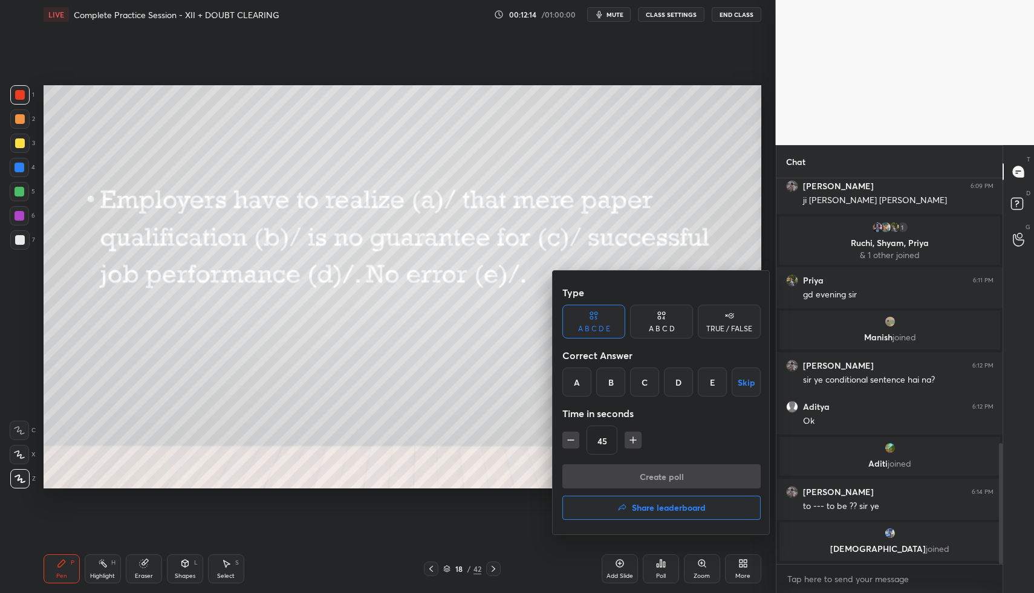
click at [646, 386] on div "C" at bounding box center [644, 382] width 29 height 29
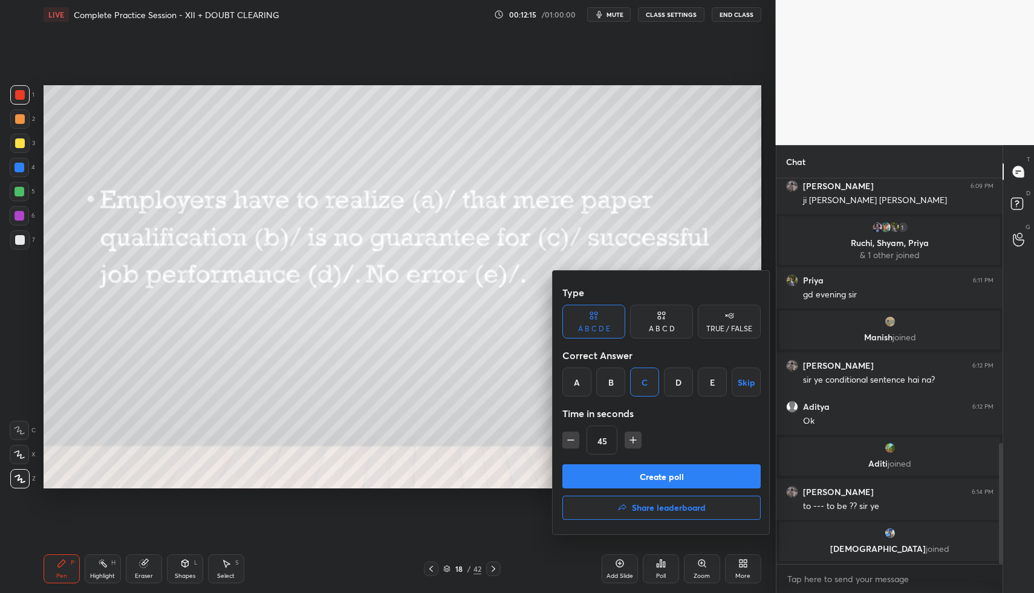
click at [647, 472] on button "Create poll" at bounding box center [661, 476] width 198 height 24
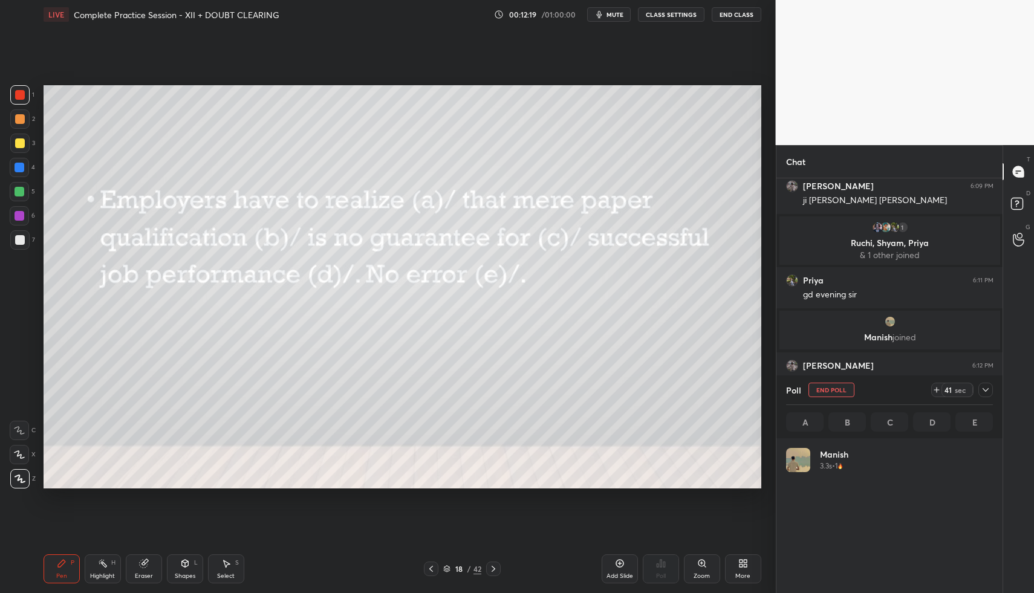
scroll to position [141, 203]
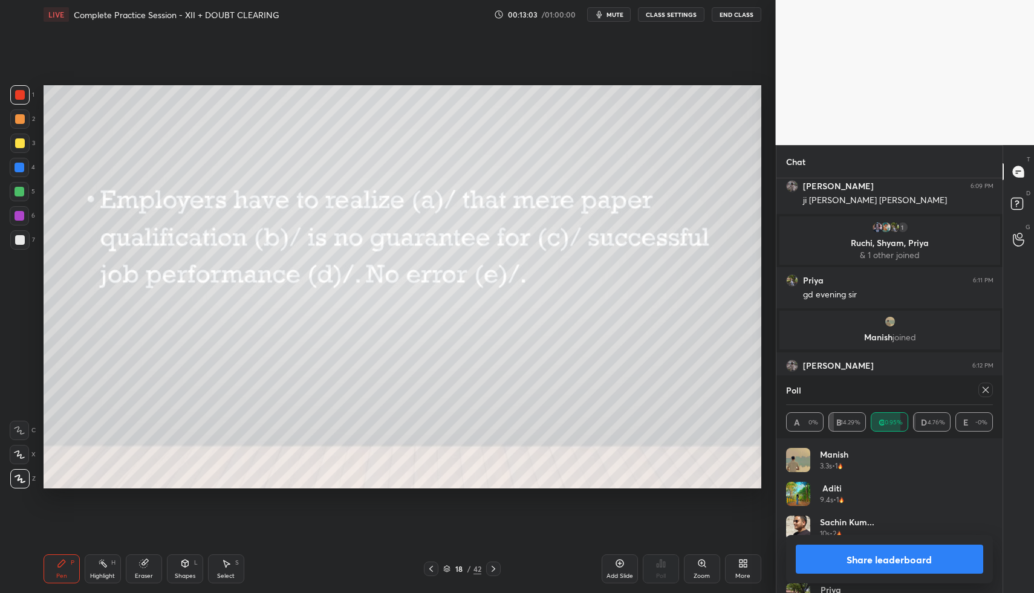
click at [985, 391] on icon at bounding box center [986, 390] width 10 height 10
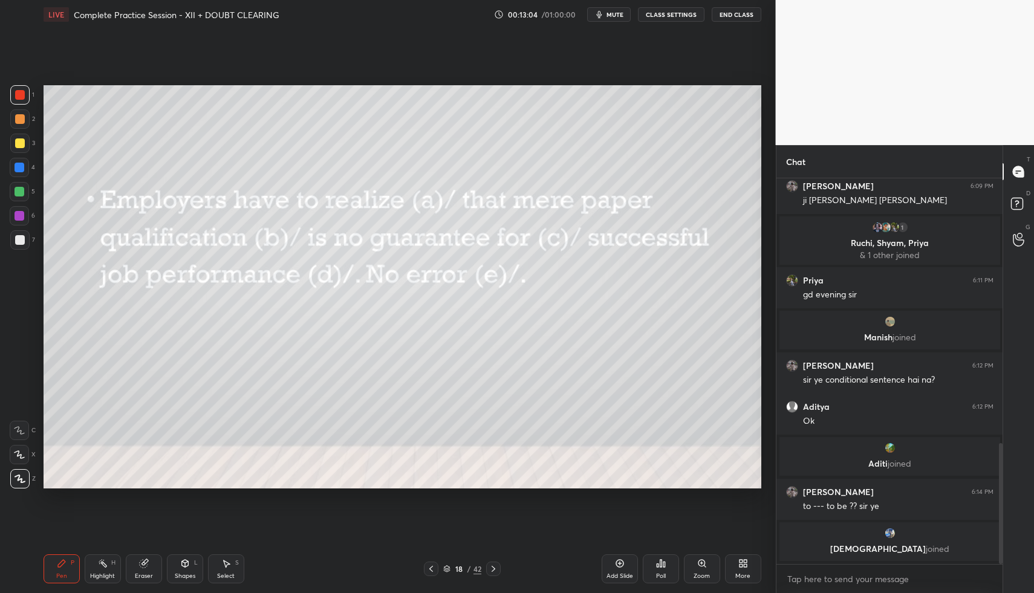
scroll to position [381, 222]
click at [22, 173] on div at bounding box center [19, 167] width 19 height 19
click at [498, 568] on div at bounding box center [493, 569] width 15 height 15
click at [668, 565] on div "Poll" at bounding box center [661, 568] width 36 height 29
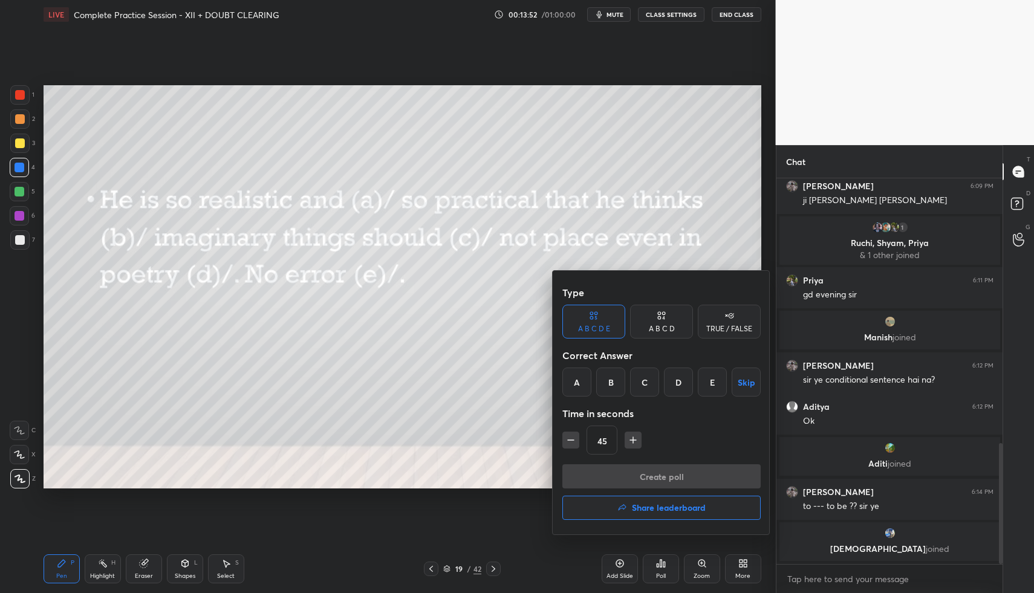
click at [678, 383] on div "D" at bounding box center [678, 382] width 29 height 29
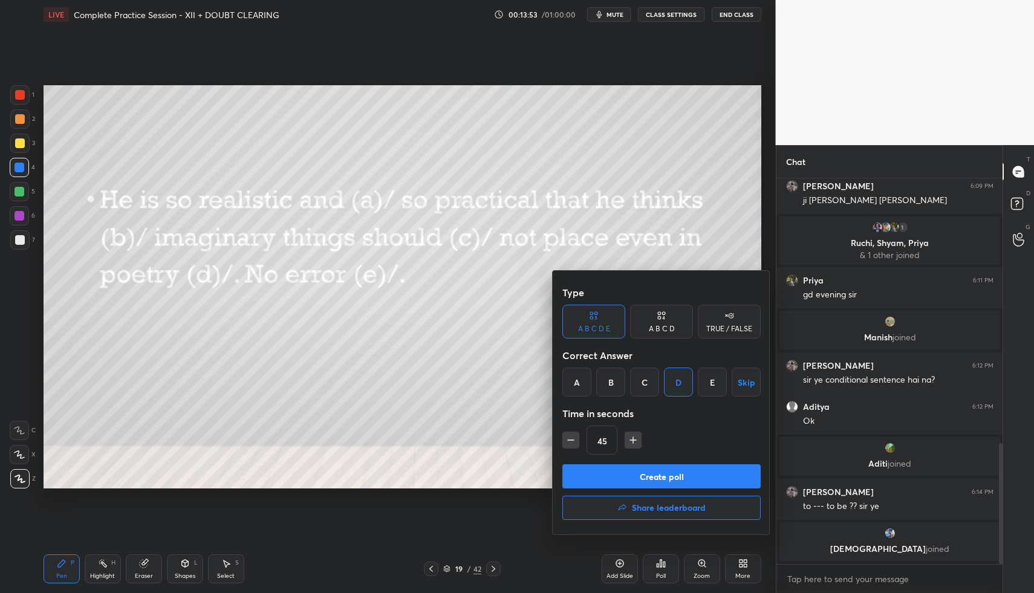
click at [672, 478] on button "Create poll" at bounding box center [661, 476] width 198 height 24
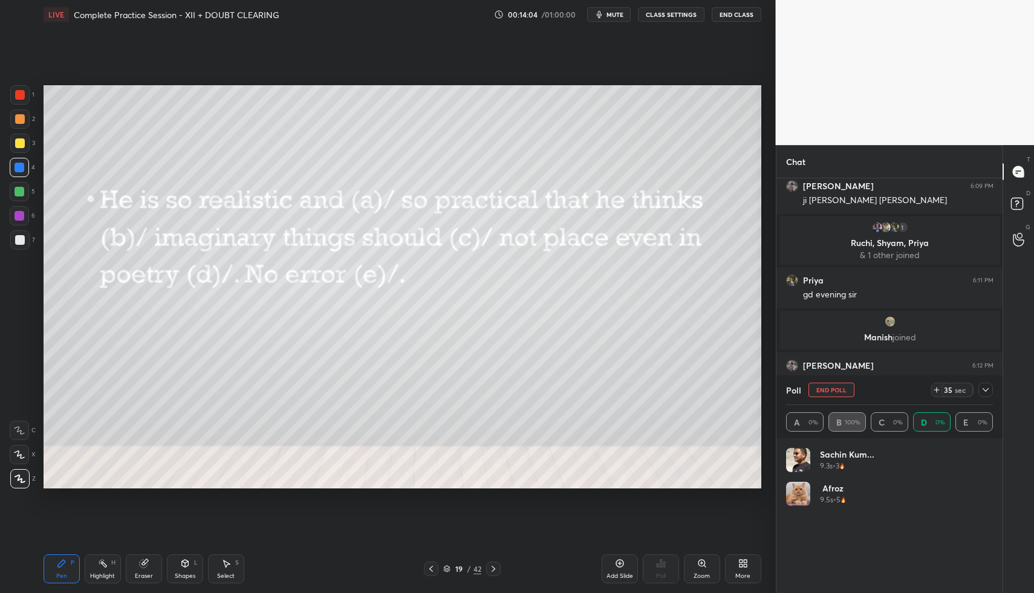
scroll to position [141, 203]
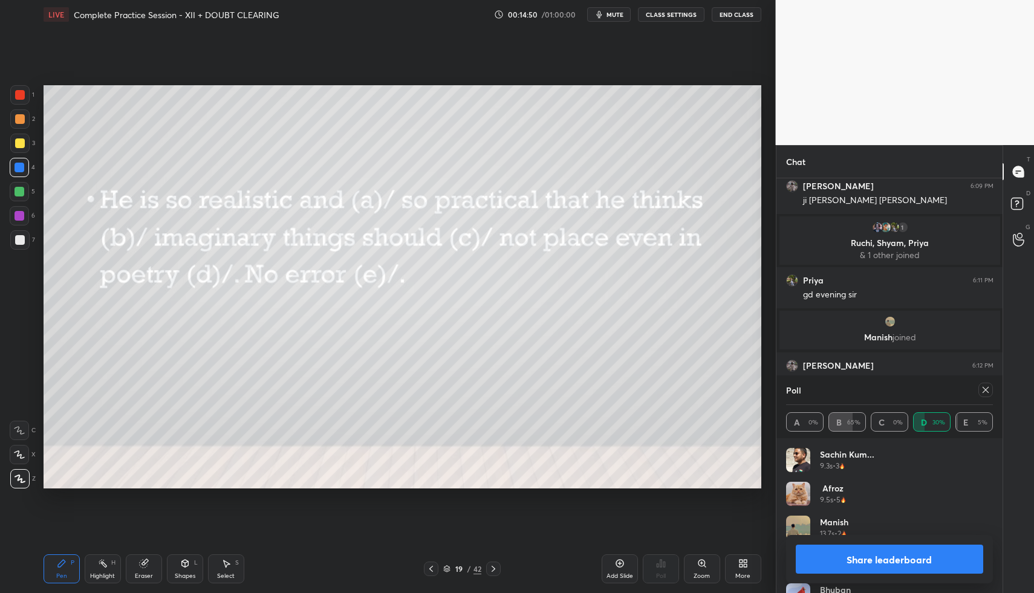
click at [988, 391] on icon at bounding box center [986, 390] width 10 height 10
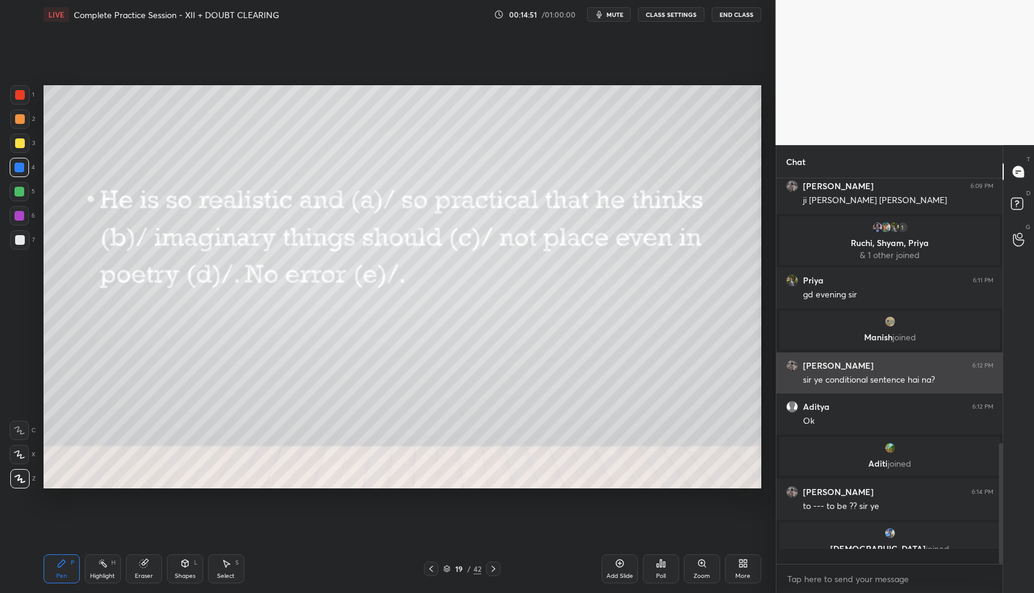
scroll to position [4, 4]
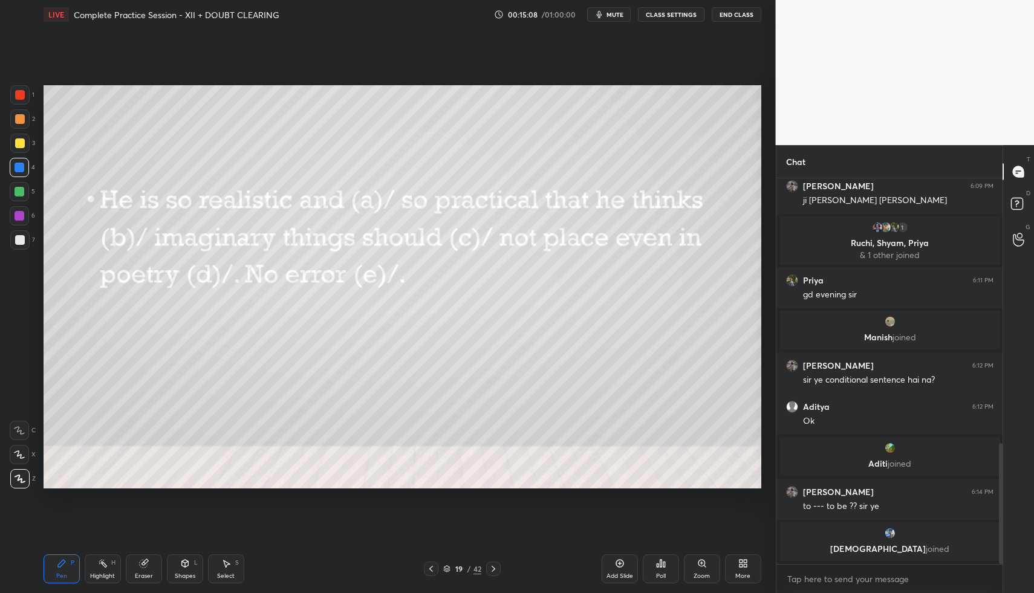
drag, startPoint x: 23, startPoint y: 94, endPoint x: 33, endPoint y: 103, distance: 13.3
click at [23, 94] on div at bounding box center [20, 95] width 10 height 10
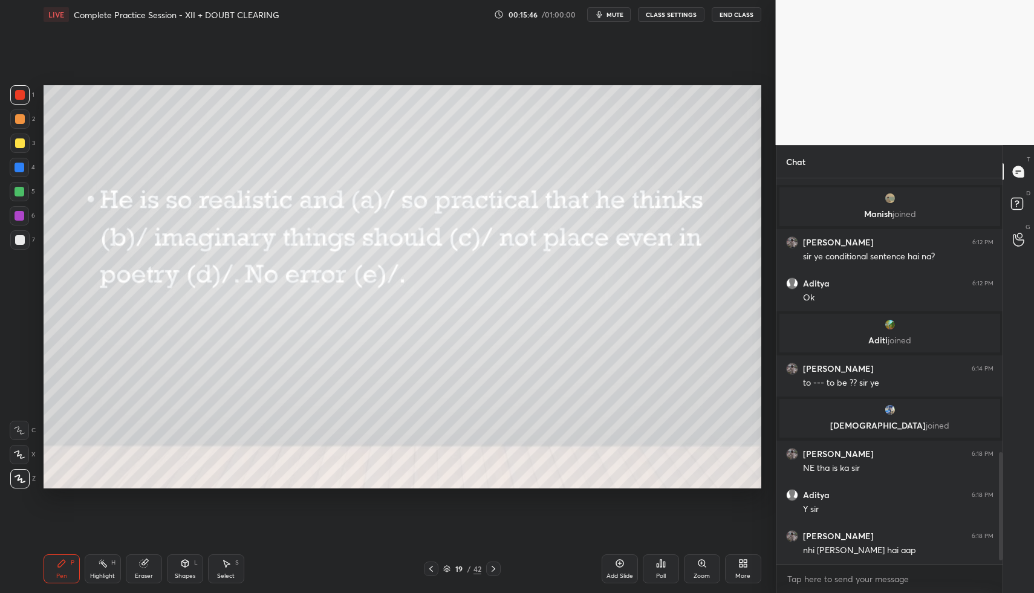
scroll to position [955, 0]
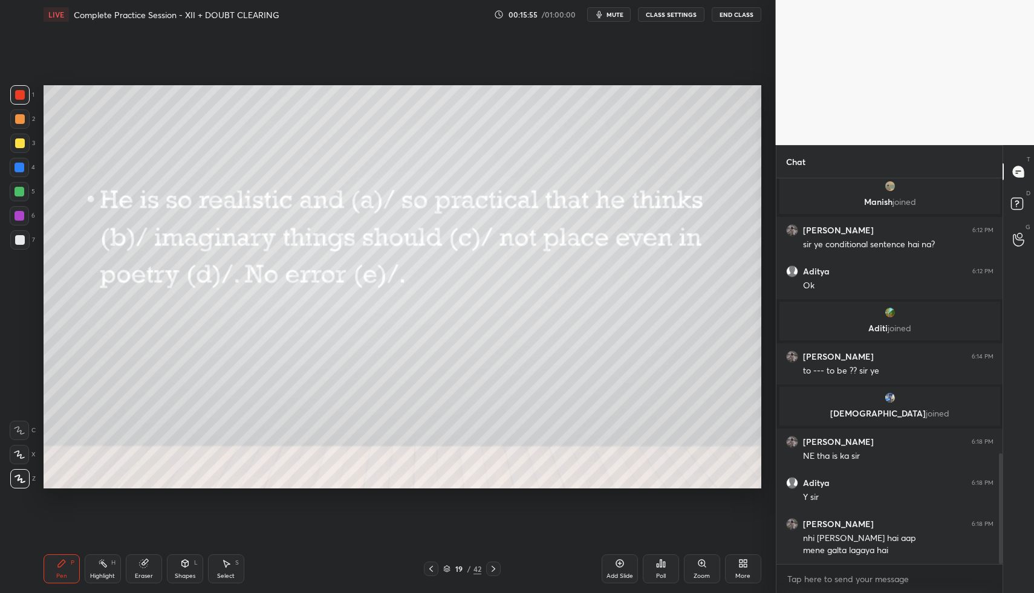
click at [495, 569] on icon at bounding box center [493, 569] width 10 height 10
drag, startPoint x: 672, startPoint y: 573, endPoint x: 664, endPoint y: 577, distance: 8.4
click at [664, 577] on div "Poll" at bounding box center [661, 568] width 36 height 29
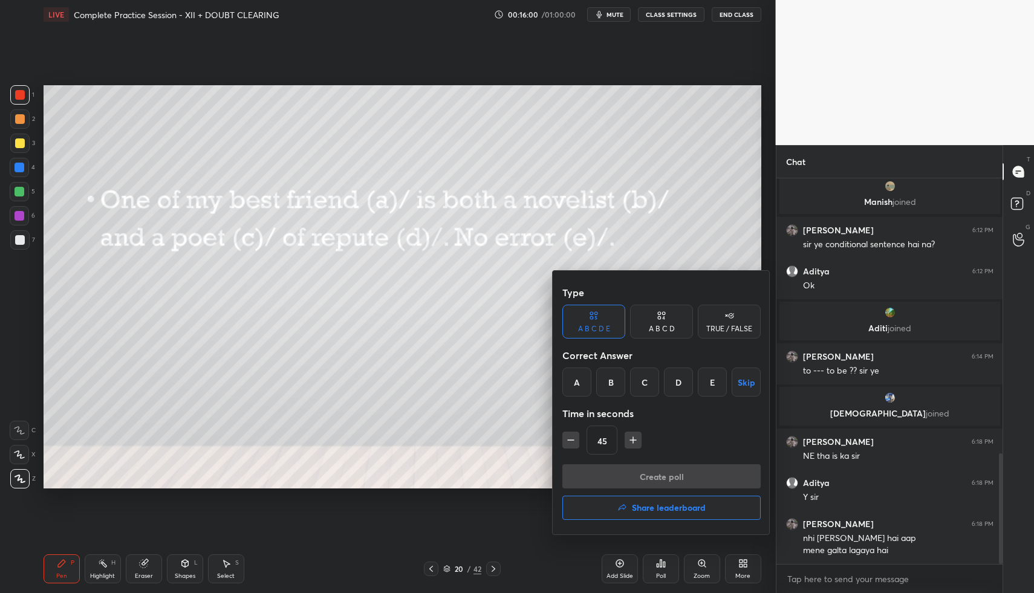
click at [574, 386] on div "A" at bounding box center [576, 382] width 29 height 29
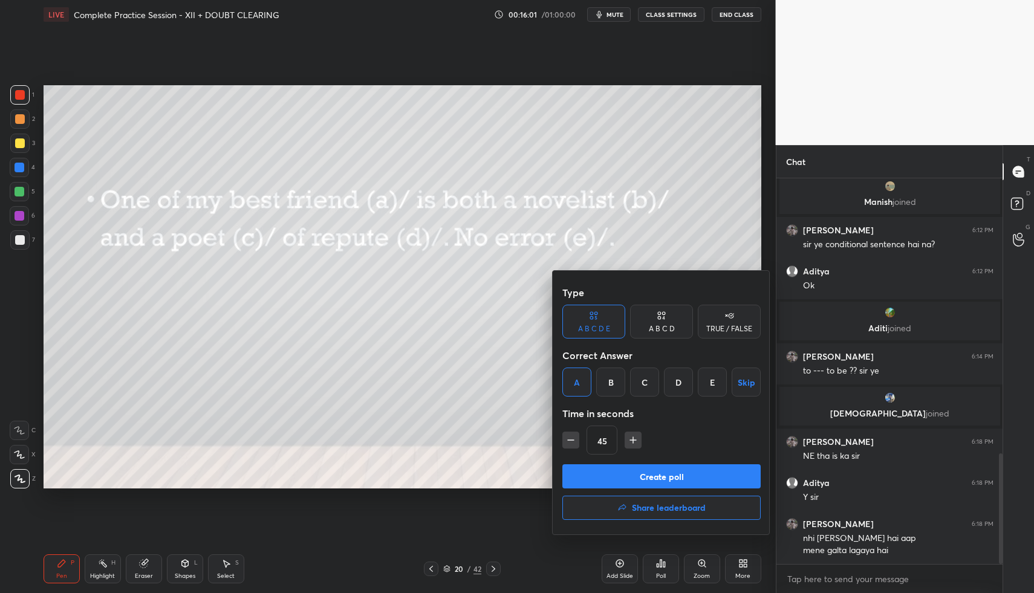
click at [607, 481] on button "Create poll" at bounding box center [661, 476] width 198 height 24
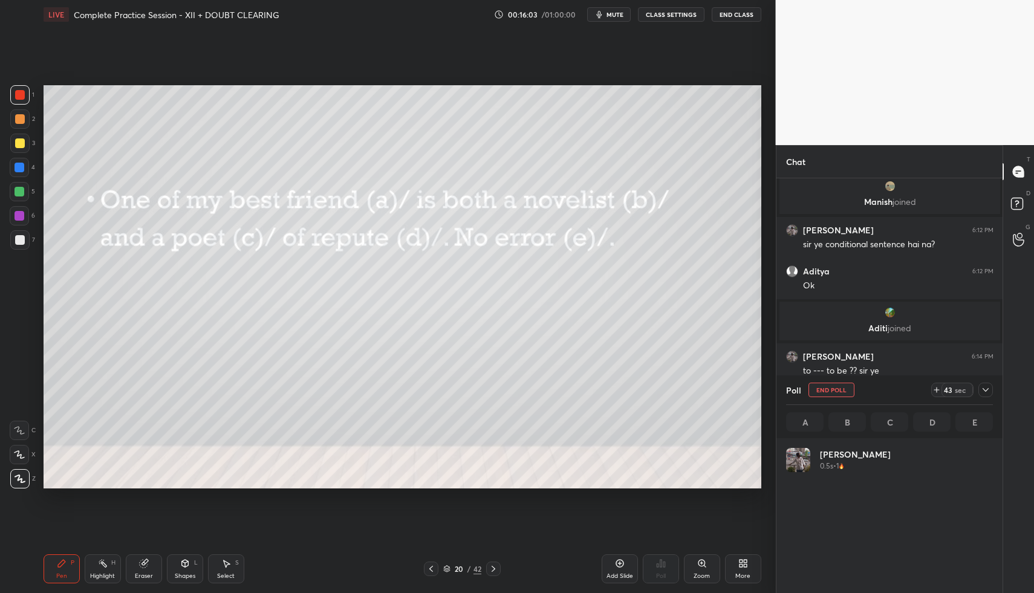
scroll to position [141, 203]
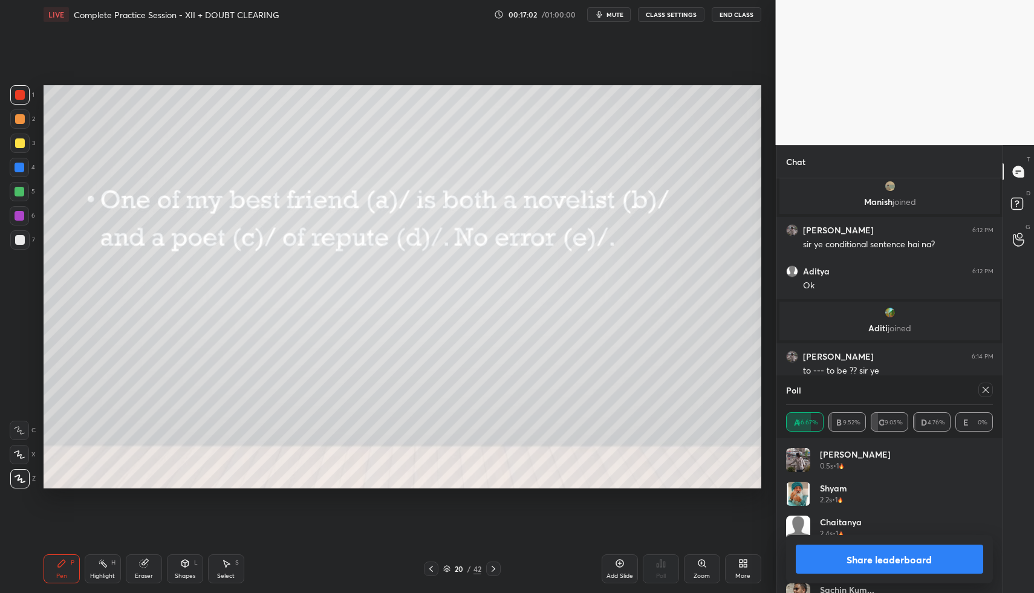
click at [985, 388] on icon at bounding box center [986, 390] width 10 height 10
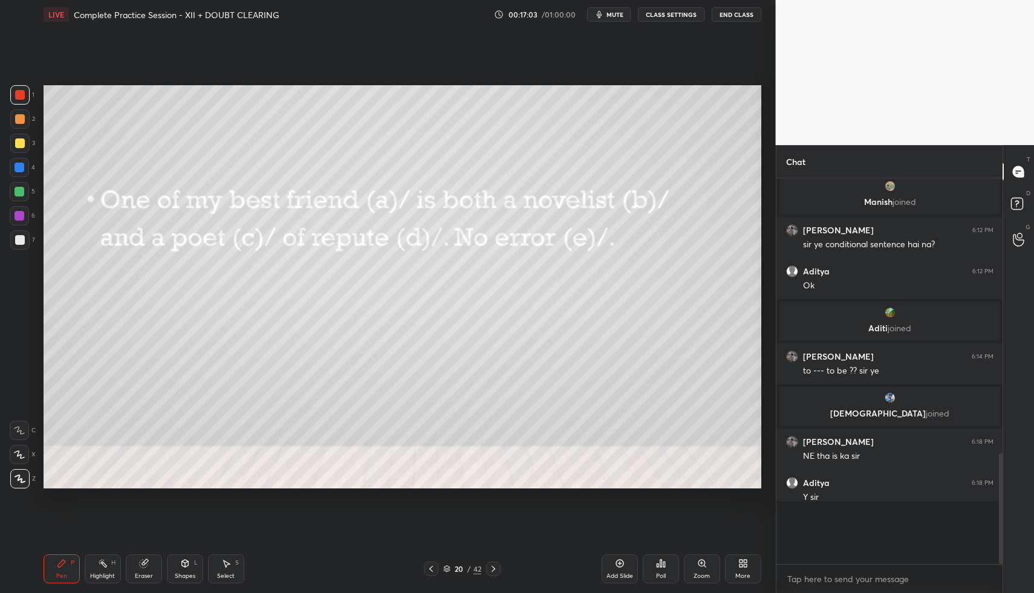
scroll to position [396, 222]
click at [494, 569] on icon at bounding box center [493, 569] width 10 height 10
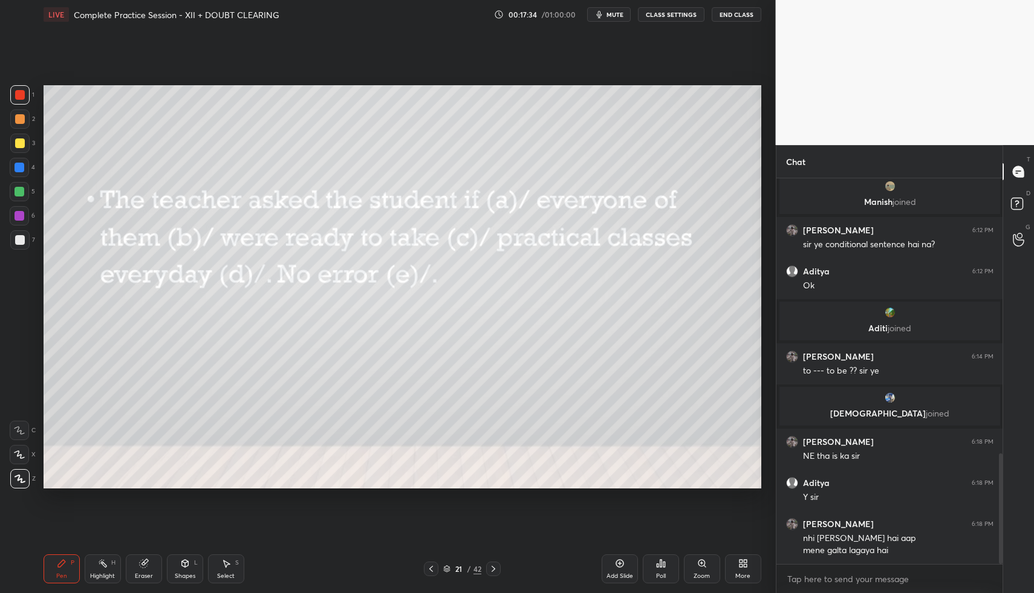
click at [661, 563] on icon at bounding box center [661, 563] width 2 height 7
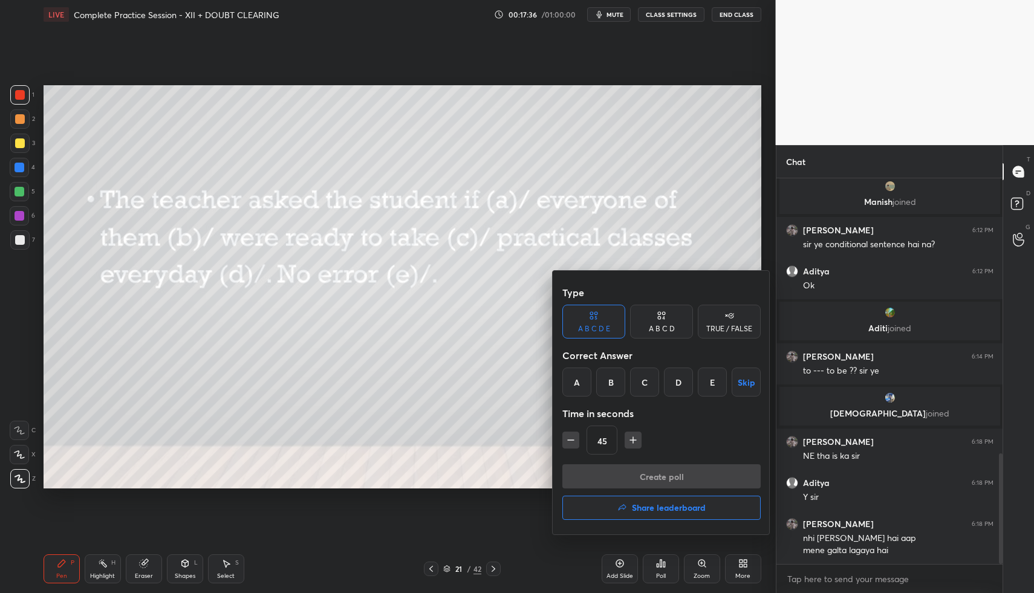
click at [461, 222] on div at bounding box center [517, 296] width 1034 height 593
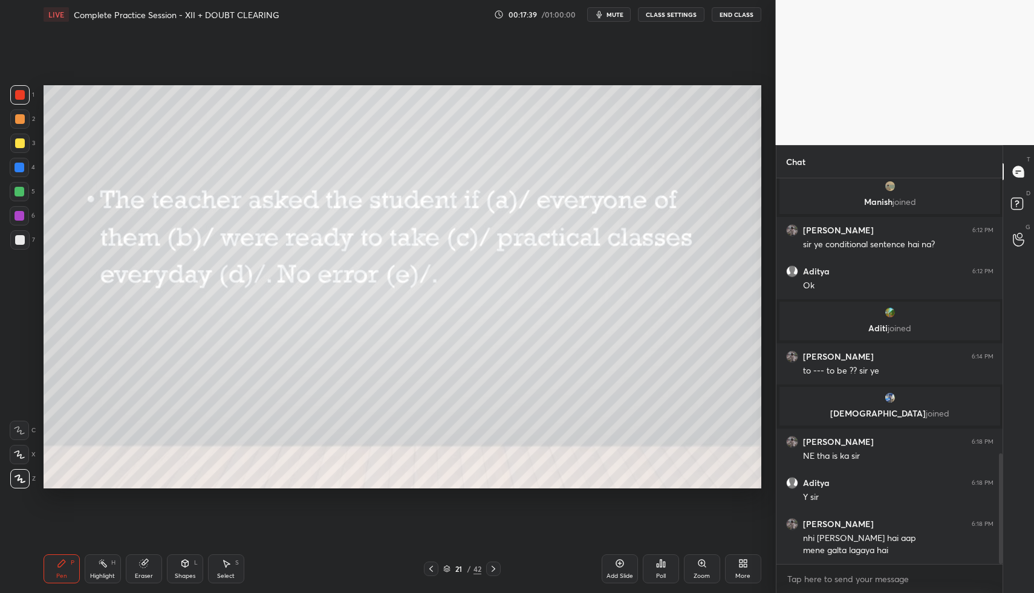
click at [658, 577] on div "Poll" at bounding box center [661, 576] width 10 height 6
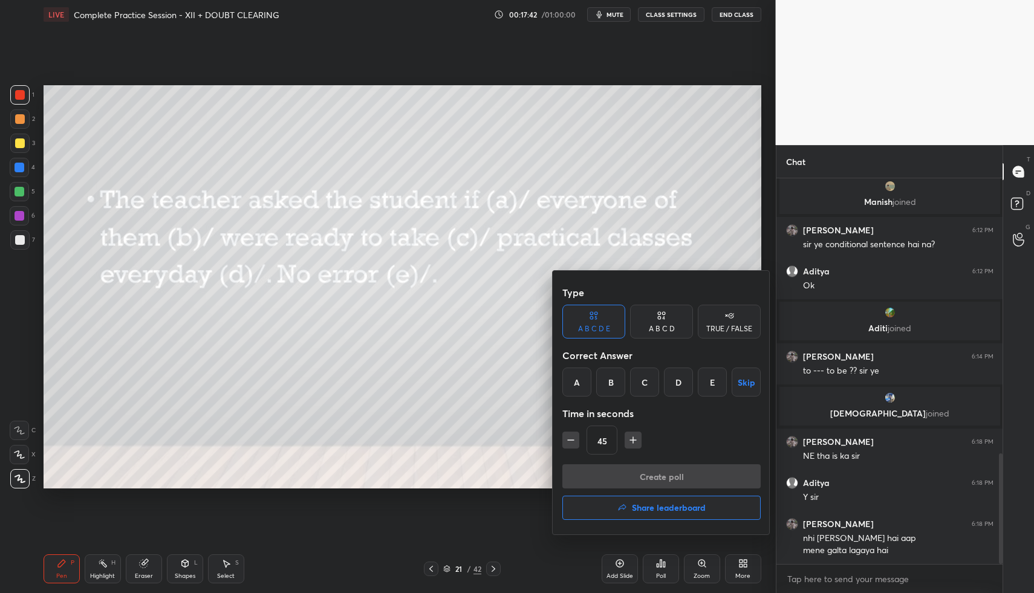
drag, startPoint x: 652, startPoint y: 380, endPoint x: 666, endPoint y: 404, distance: 27.4
click at [649, 383] on div "C" at bounding box center [644, 382] width 29 height 29
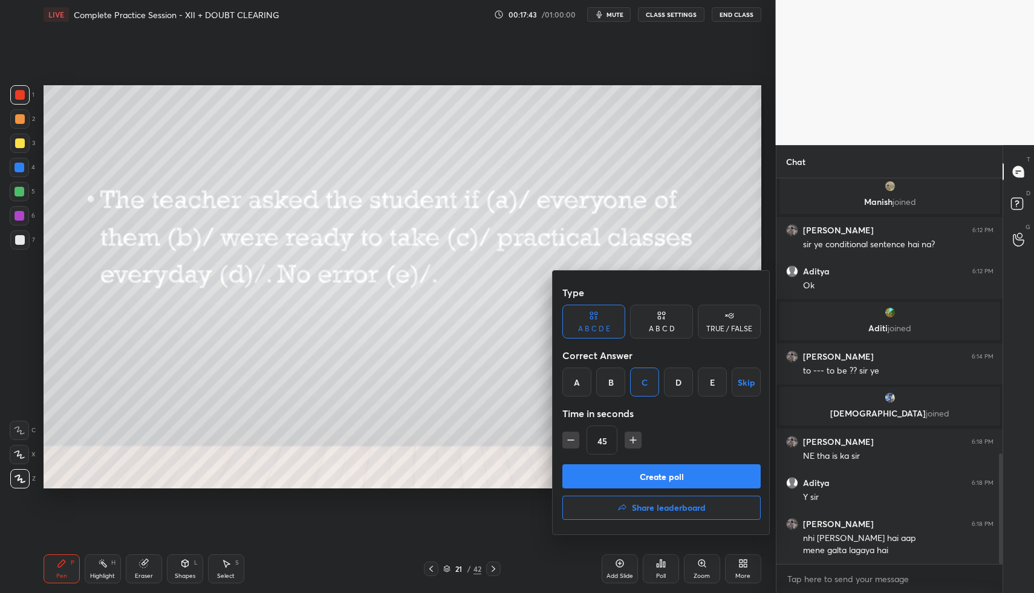
drag, startPoint x: 666, startPoint y: 472, endPoint x: 666, endPoint y: 464, distance: 7.9
click at [666, 472] on button "Create poll" at bounding box center [661, 476] width 198 height 24
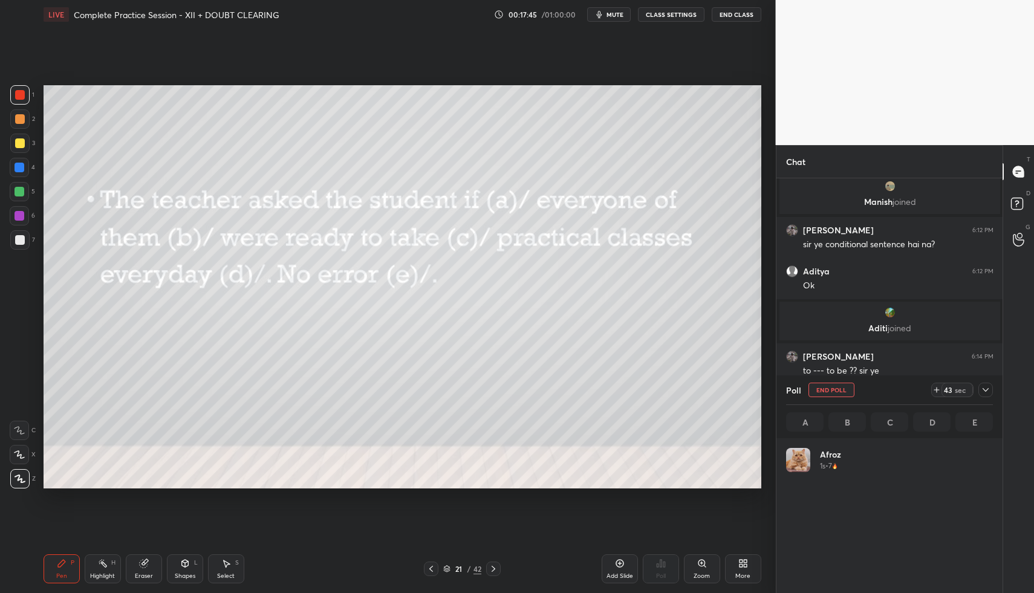
scroll to position [141, 203]
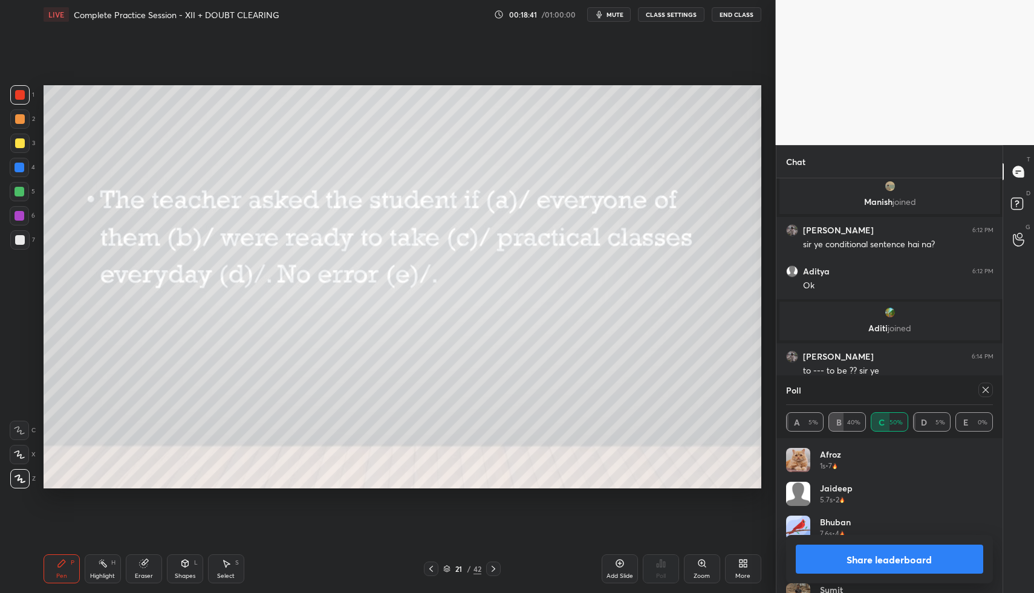
click at [990, 389] on div at bounding box center [985, 390] width 15 height 15
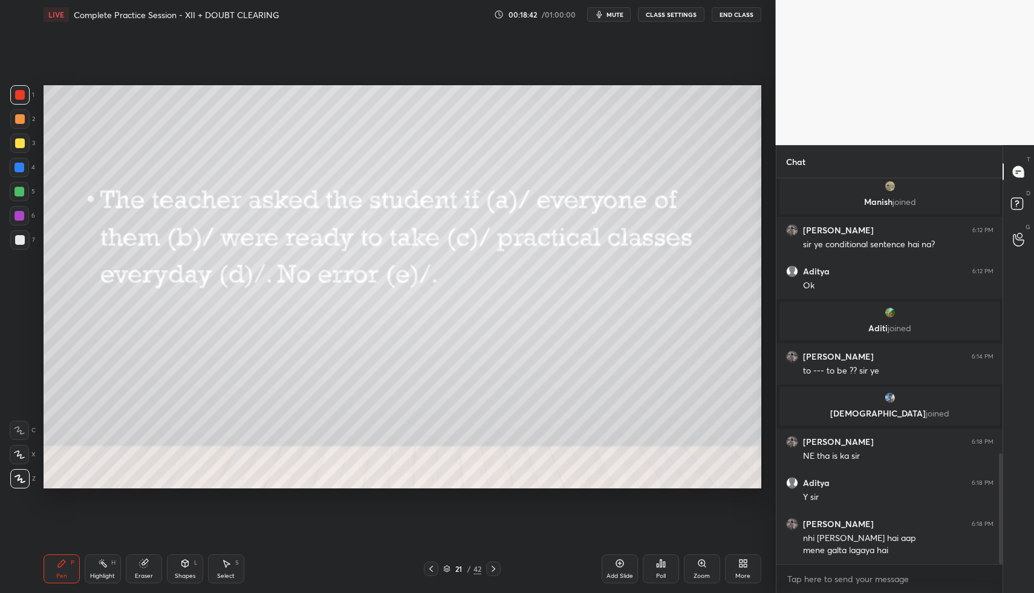
scroll to position [4, 4]
click at [21, 144] on div at bounding box center [20, 143] width 10 height 10
click at [21, 218] on div at bounding box center [20, 216] width 10 height 10
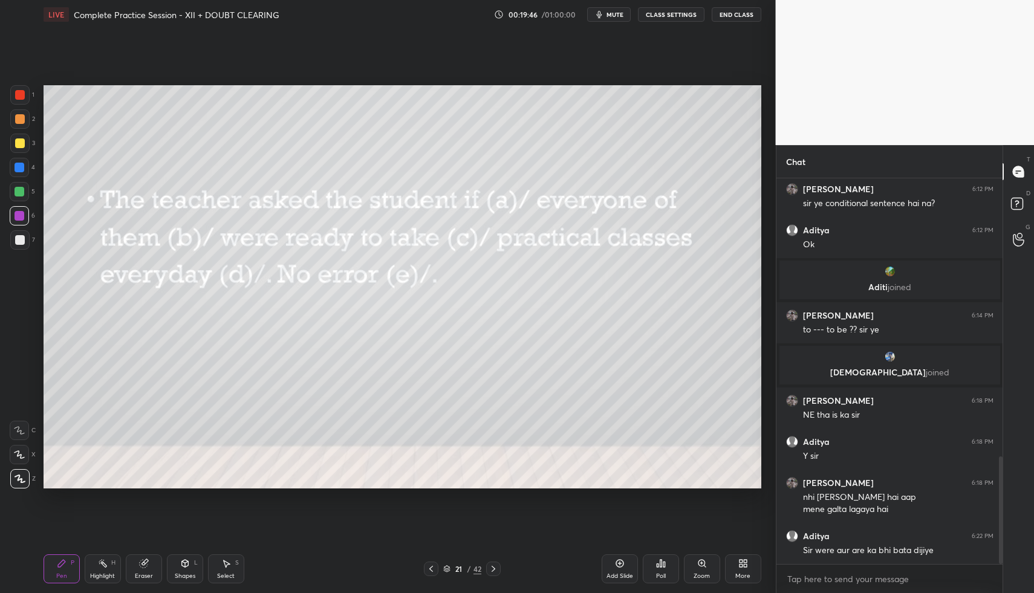
click at [496, 565] on icon at bounding box center [493, 569] width 10 height 10
click at [667, 568] on div "Poll" at bounding box center [661, 568] width 36 height 29
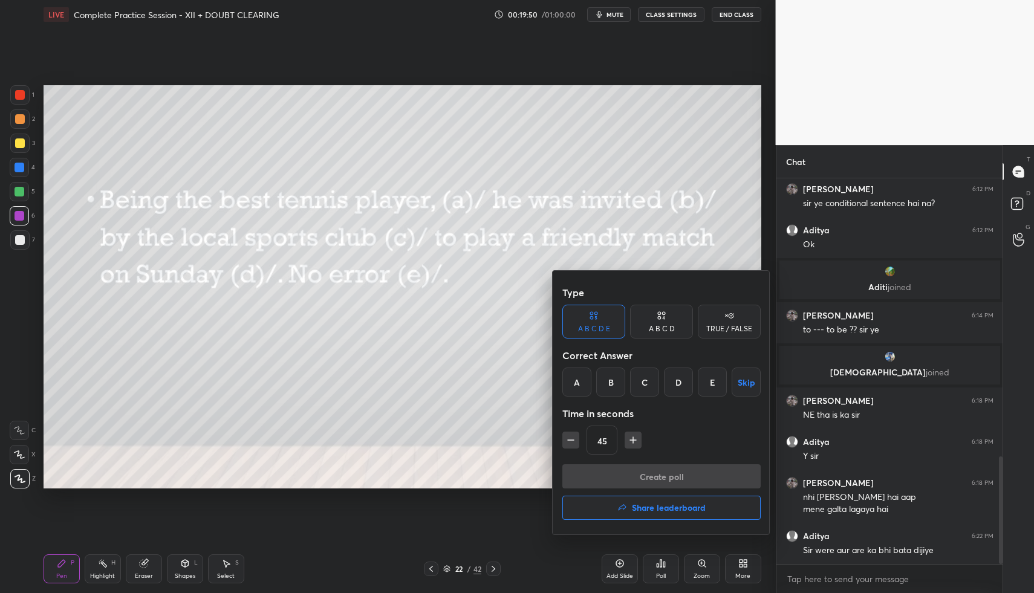
click at [715, 378] on div "E" at bounding box center [712, 382] width 29 height 29
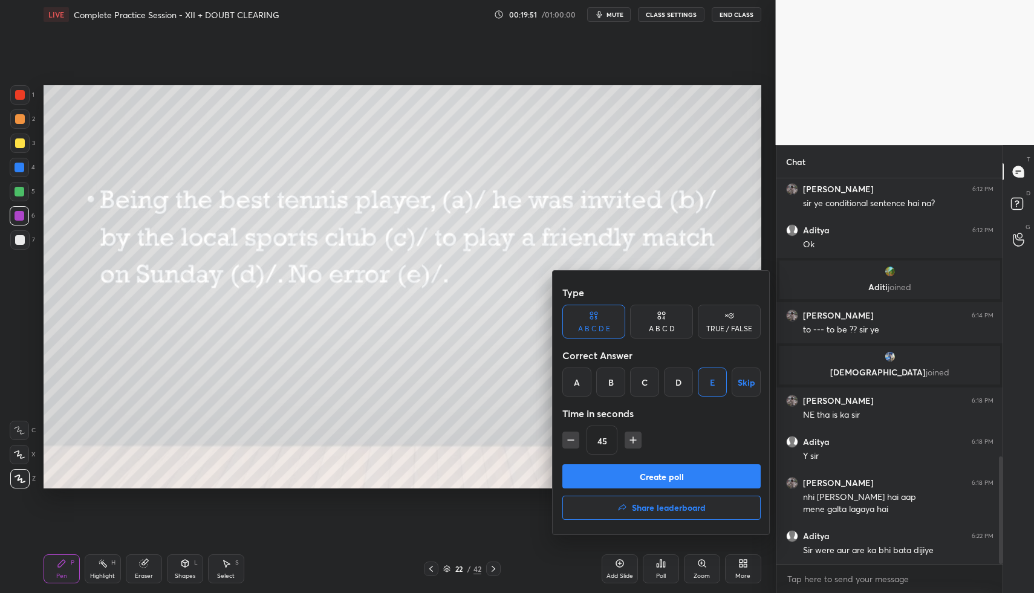
click at [690, 474] on button "Create poll" at bounding box center [661, 476] width 198 height 24
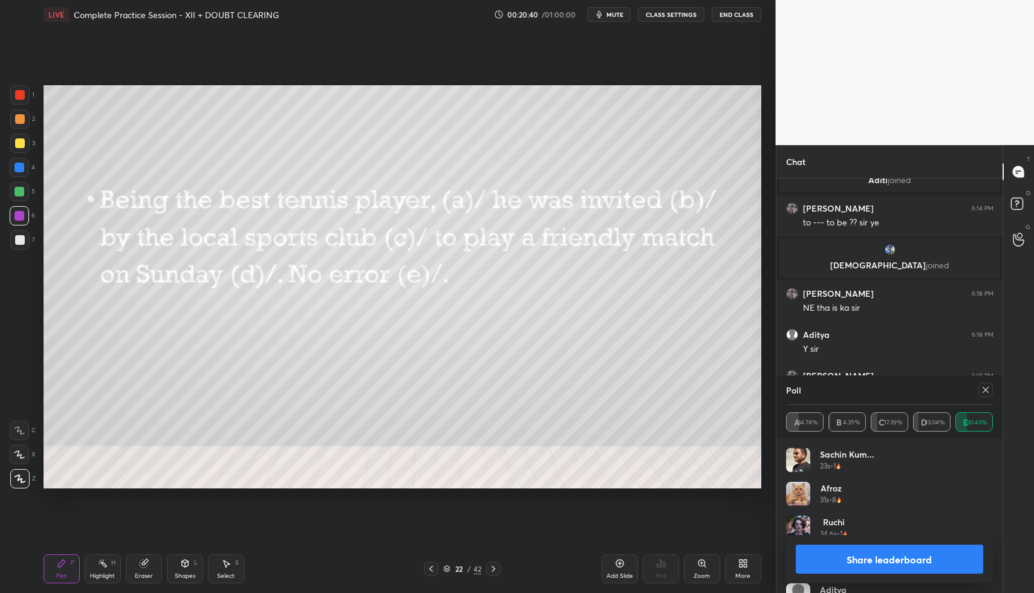
scroll to position [1075, 0]
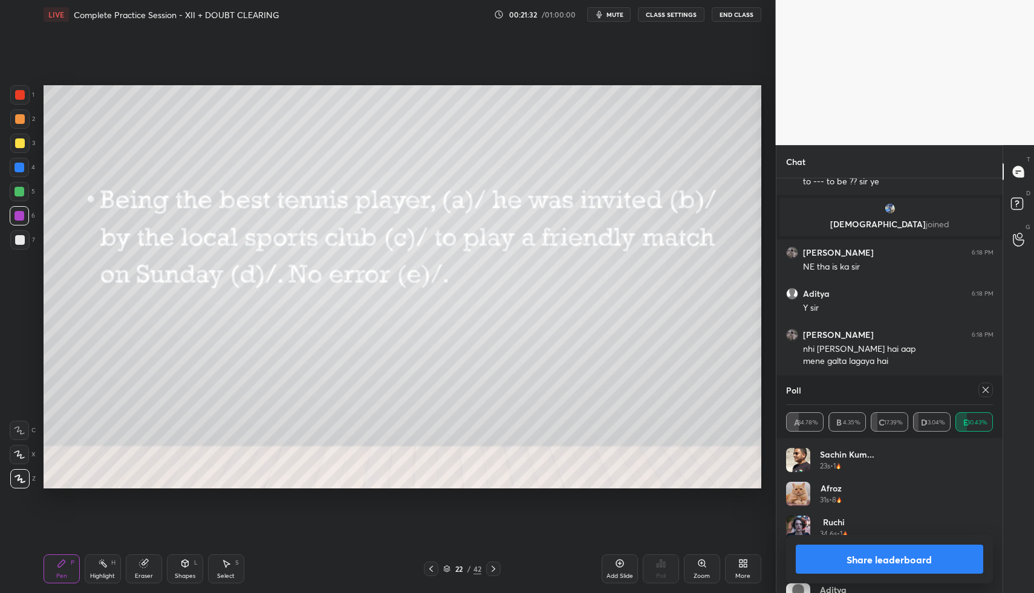
drag, startPoint x: 22, startPoint y: 146, endPoint x: 34, endPoint y: 160, distance: 18.0
click at [23, 149] on div at bounding box center [19, 143] width 19 height 19
click at [985, 385] on icon at bounding box center [986, 390] width 10 height 10
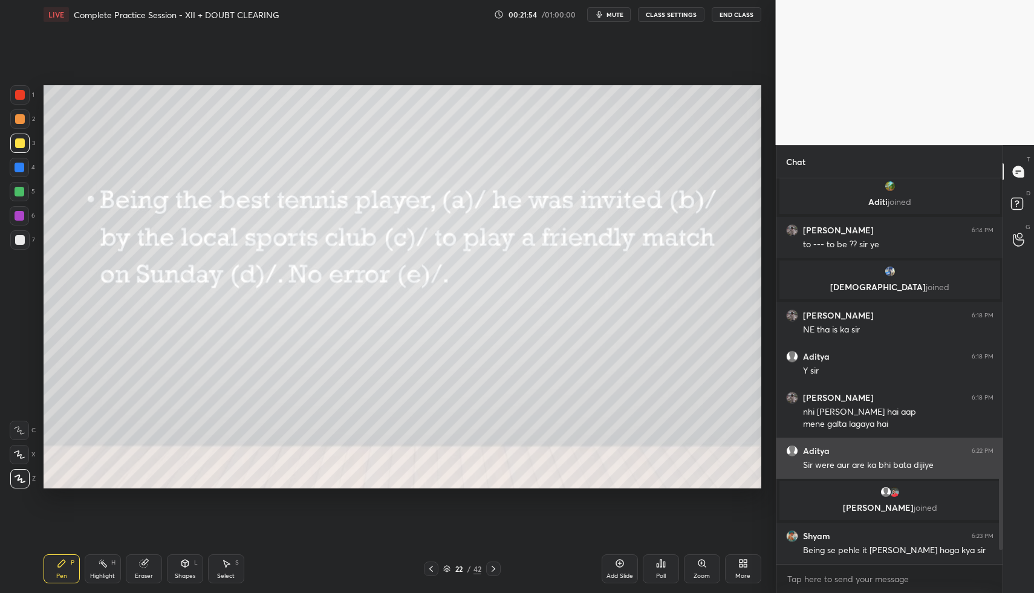
scroll to position [410, 222]
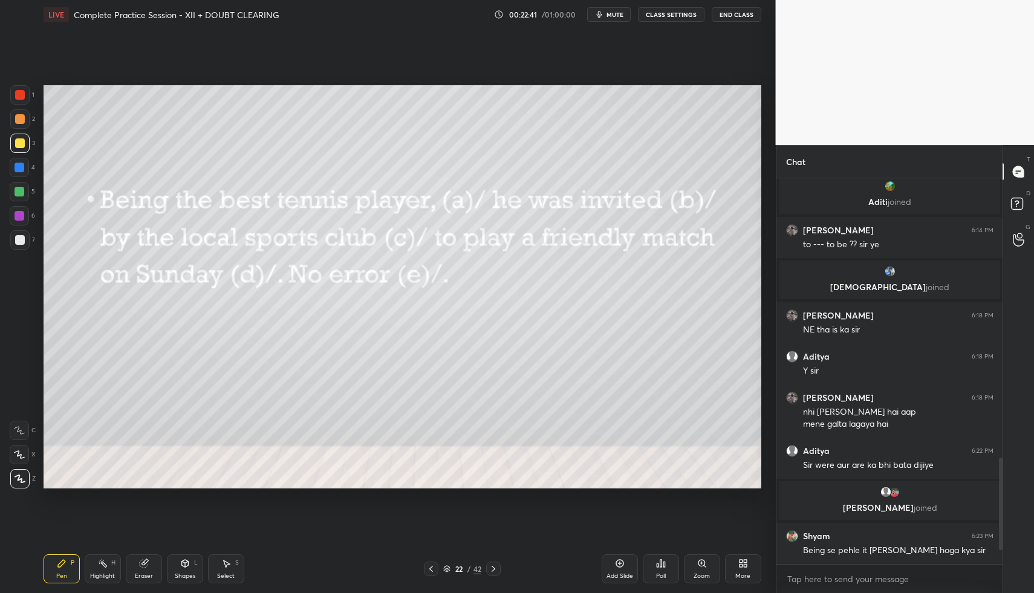
click at [497, 566] on icon at bounding box center [493, 569] width 10 height 10
click at [673, 573] on div "Poll" at bounding box center [661, 568] width 36 height 29
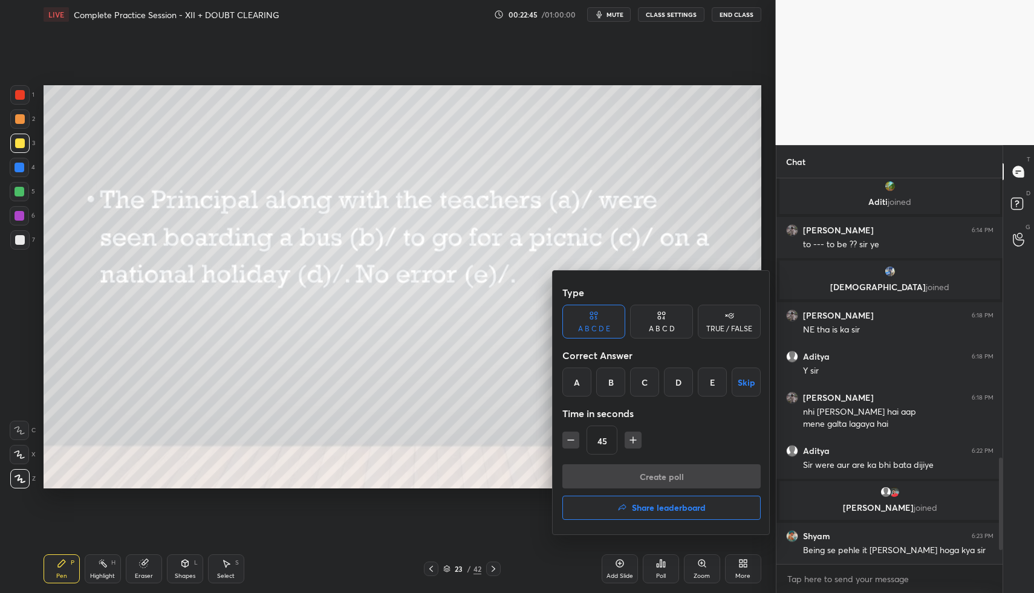
click at [609, 378] on div "B" at bounding box center [610, 382] width 29 height 29
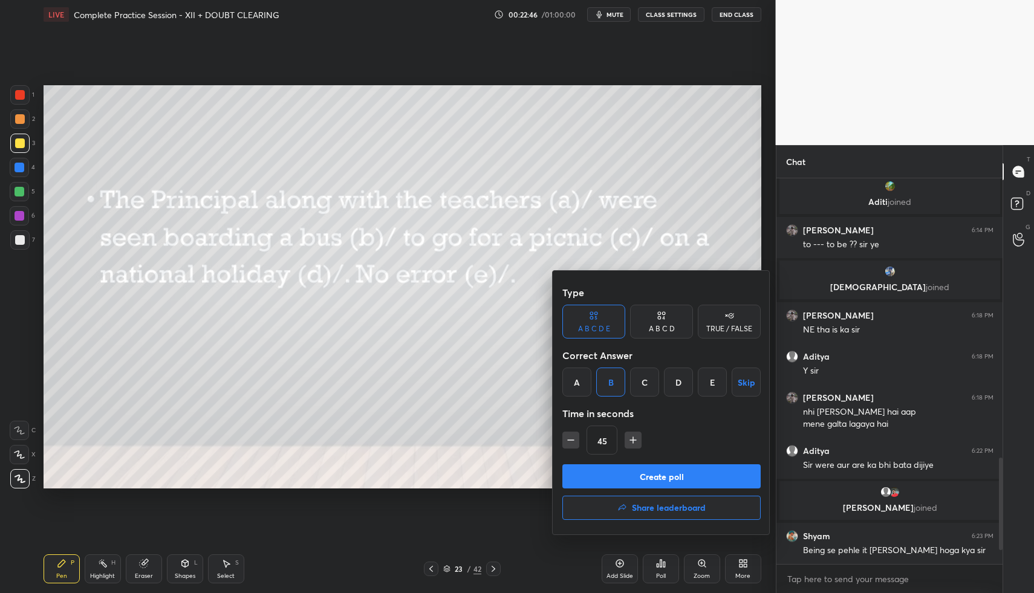
click at [633, 471] on button "Create poll" at bounding box center [661, 476] width 198 height 24
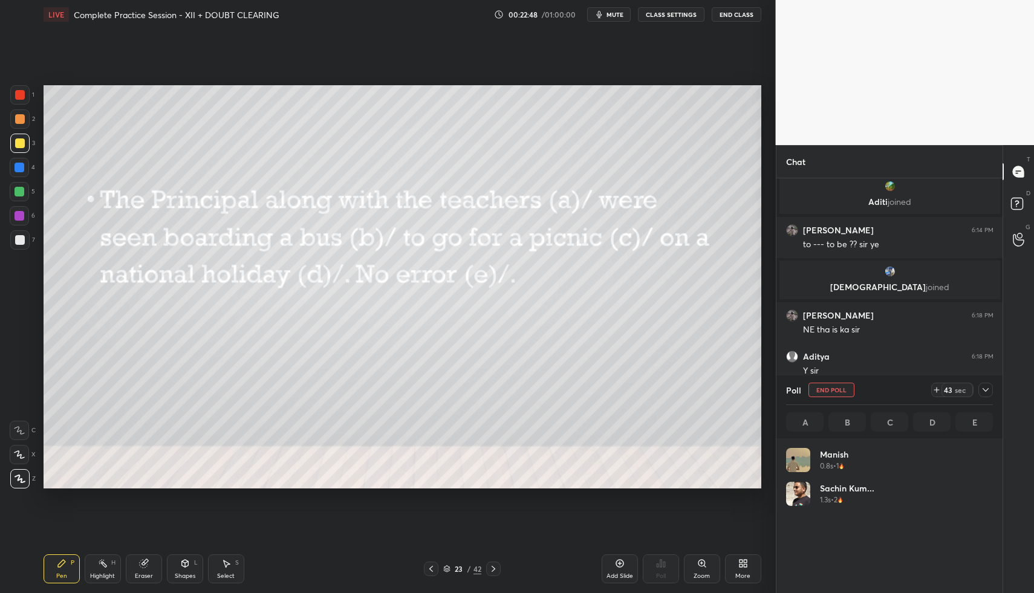
scroll to position [141, 203]
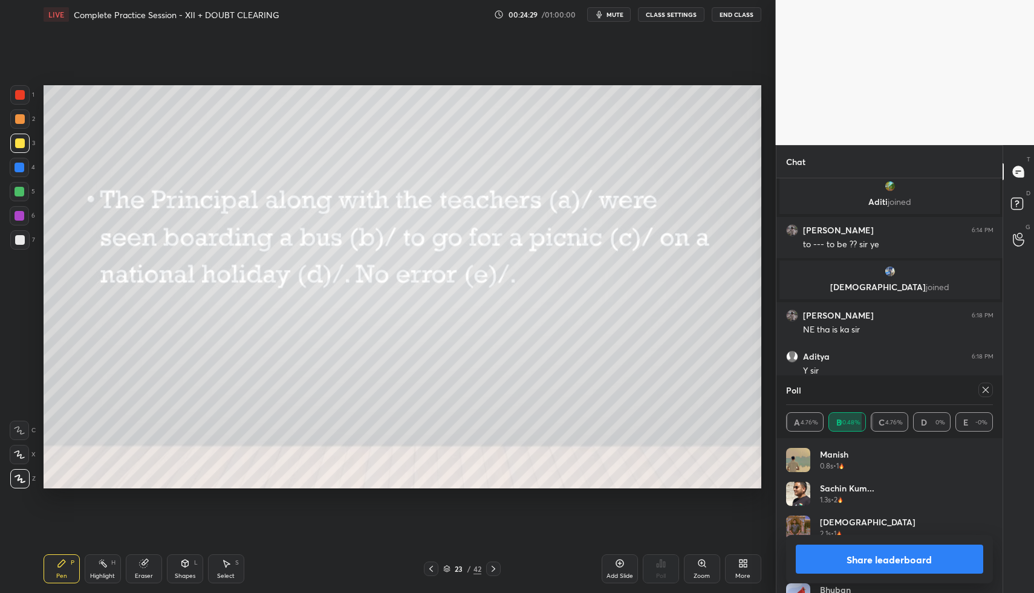
click at [987, 390] on icon at bounding box center [986, 390] width 10 height 10
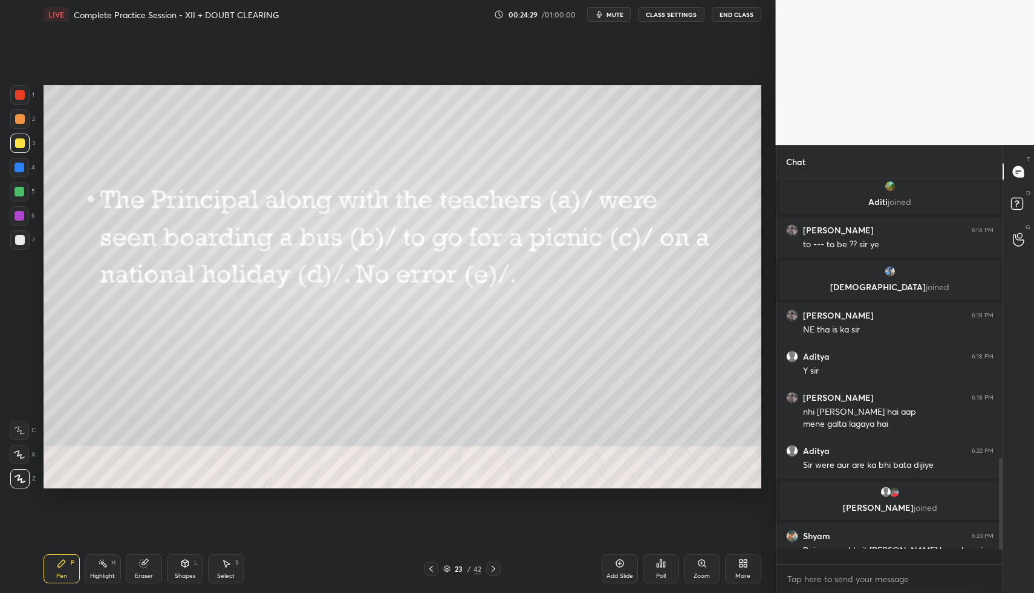
scroll to position [4, 4]
click at [498, 568] on div at bounding box center [493, 569] width 15 height 15
click at [494, 567] on icon at bounding box center [493, 569] width 10 height 10
click at [435, 567] on div at bounding box center [431, 569] width 15 height 15
click at [663, 567] on icon at bounding box center [664, 564] width 2 height 5
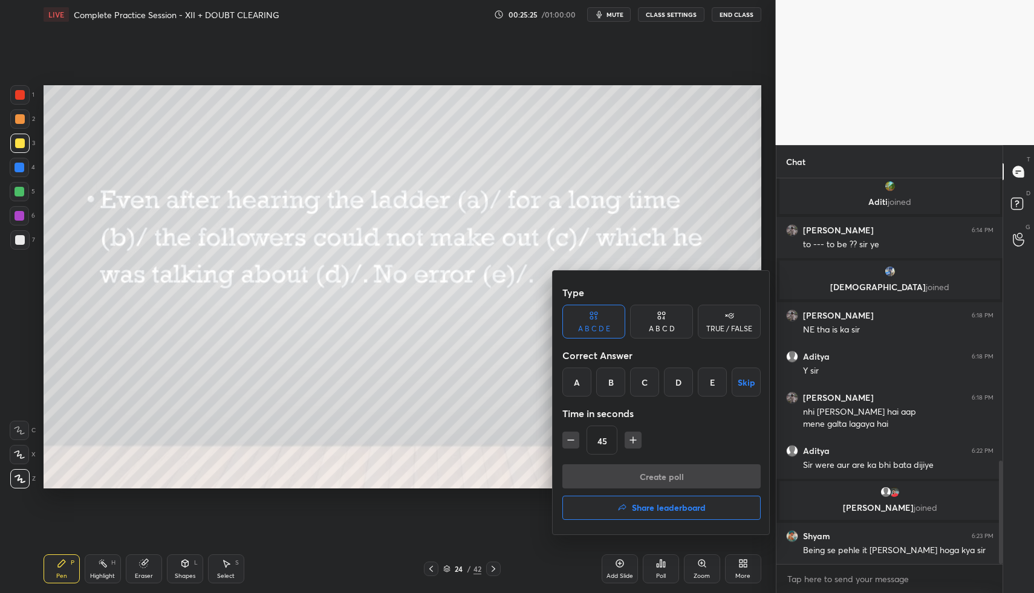
scroll to position [1054, 0]
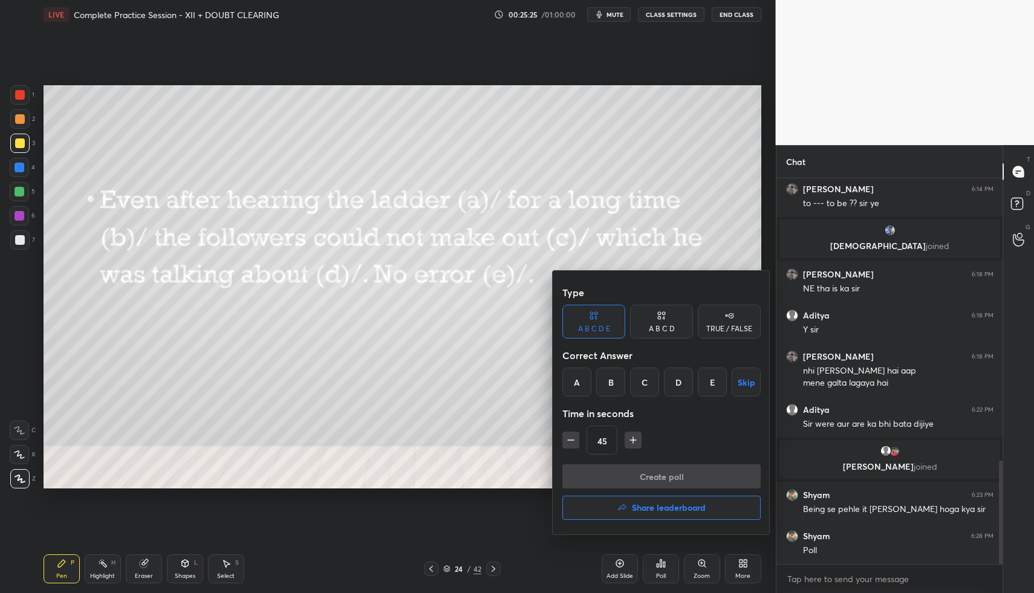
click at [678, 387] on div "D" at bounding box center [678, 382] width 29 height 29
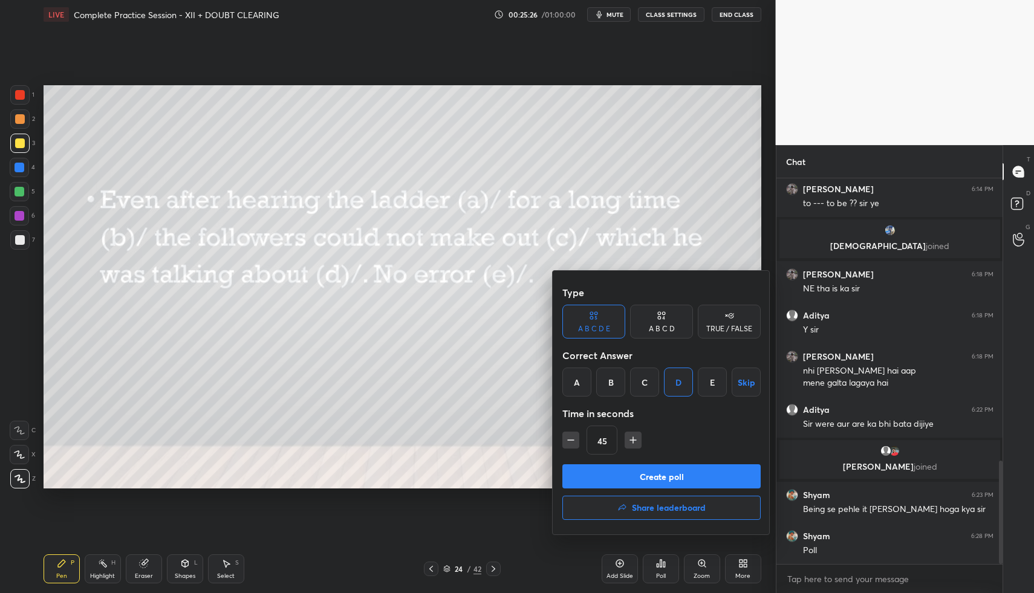
click at [670, 477] on button "Create poll" at bounding box center [661, 476] width 198 height 24
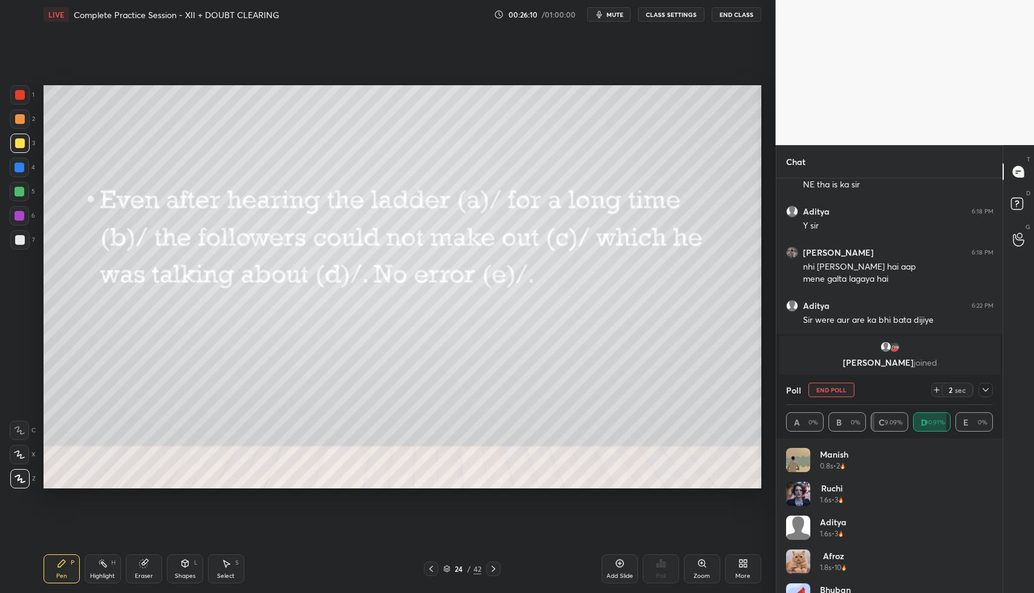
scroll to position [1199, 0]
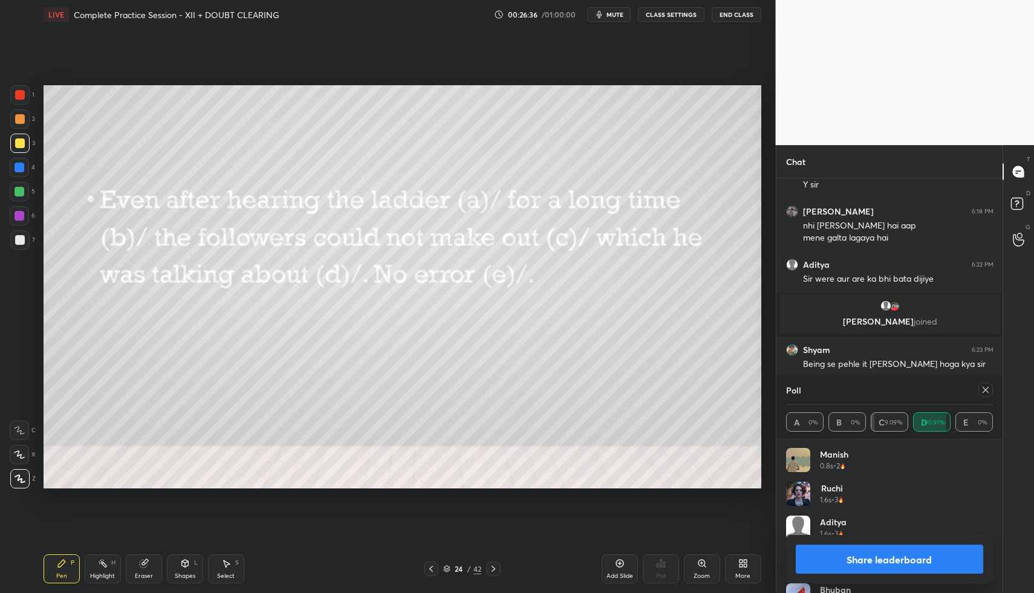
click at [988, 395] on div at bounding box center [985, 390] width 15 height 15
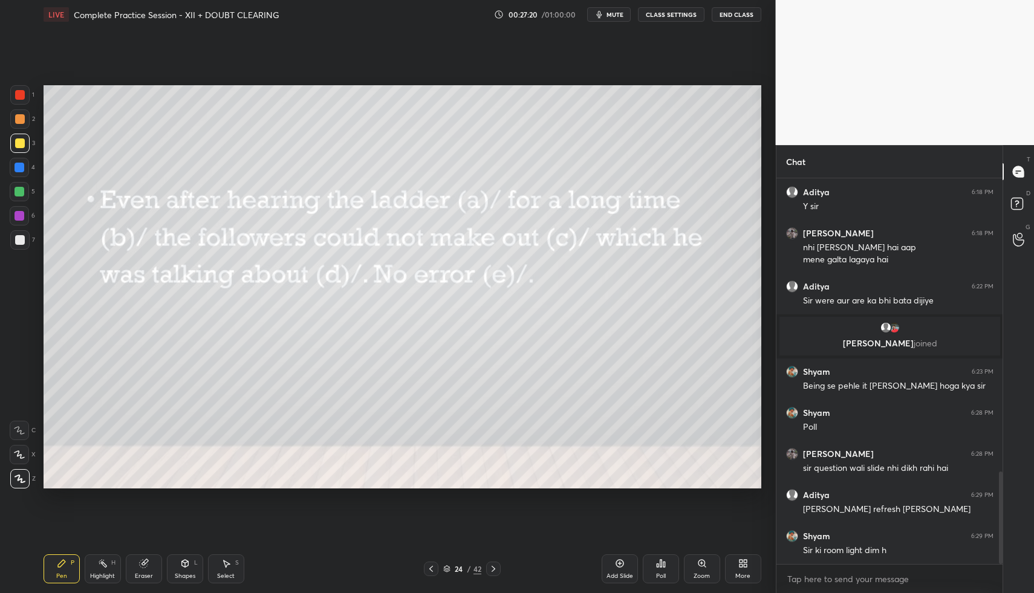
scroll to position [1218, 0]
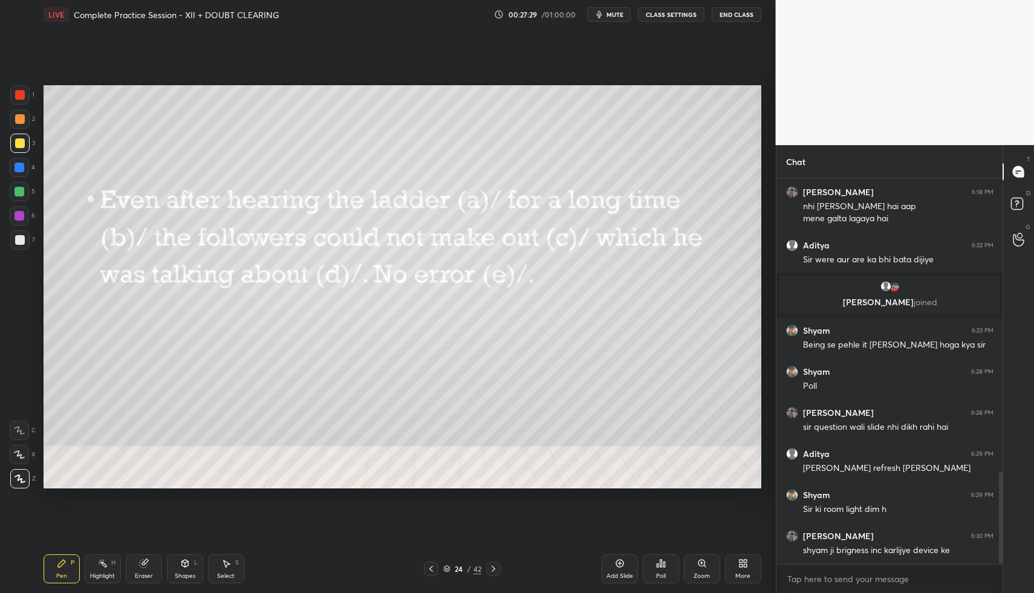
click at [494, 563] on div at bounding box center [493, 569] width 15 height 15
click at [666, 565] on div "Poll" at bounding box center [661, 568] width 36 height 29
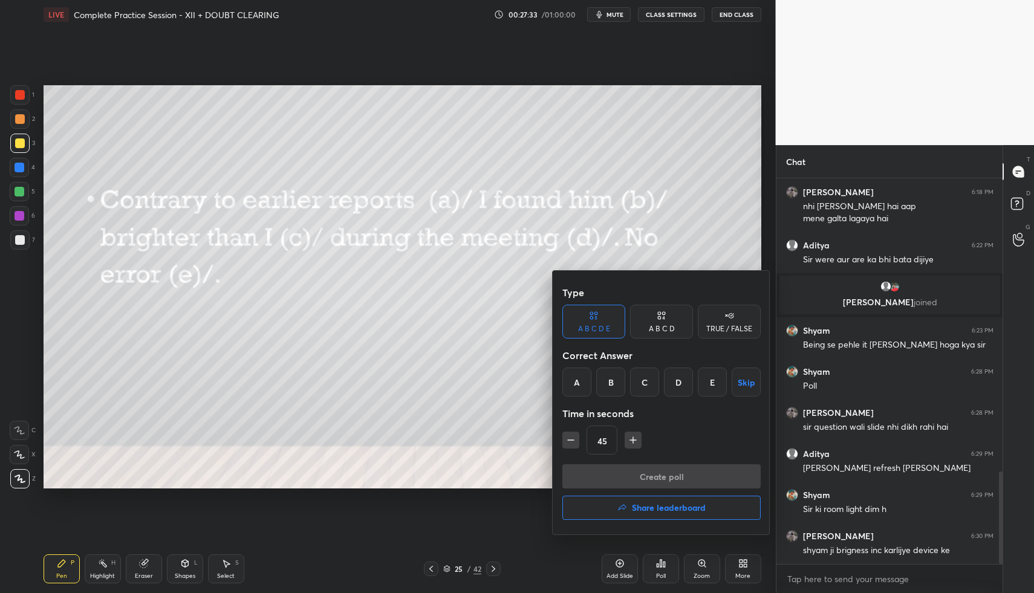
drag, startPoint x: 652, startPoint y: 379, endPoint x: 653, endPoint y: 387, distance: 8.5
click at [652, 379] on div "C" at bounding box center [644, 382] width 29 height 29
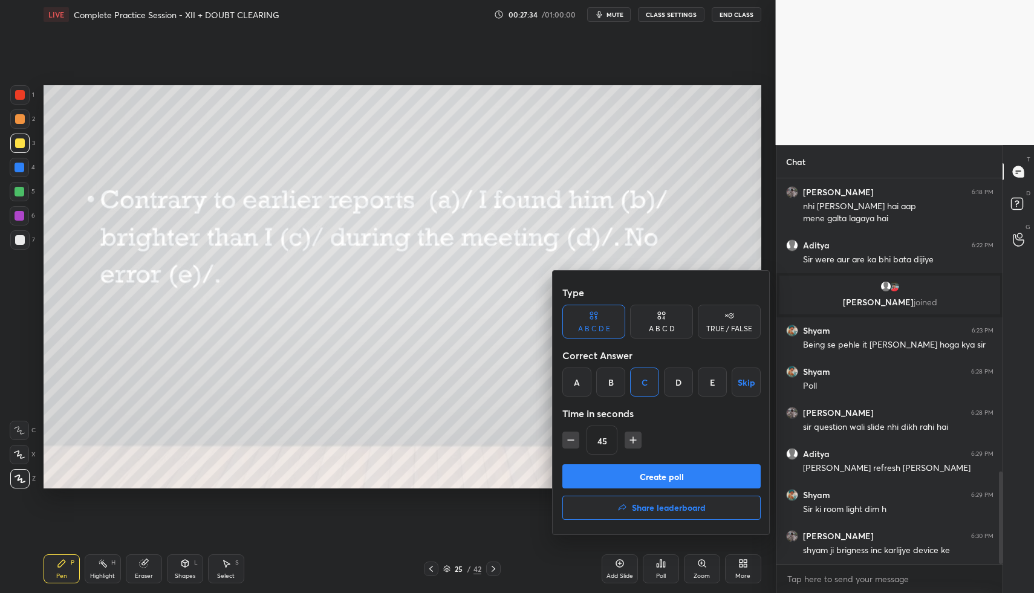
click at [660, 473] on button "Create poll" at bounding box center [661, 476] width 198 height 24
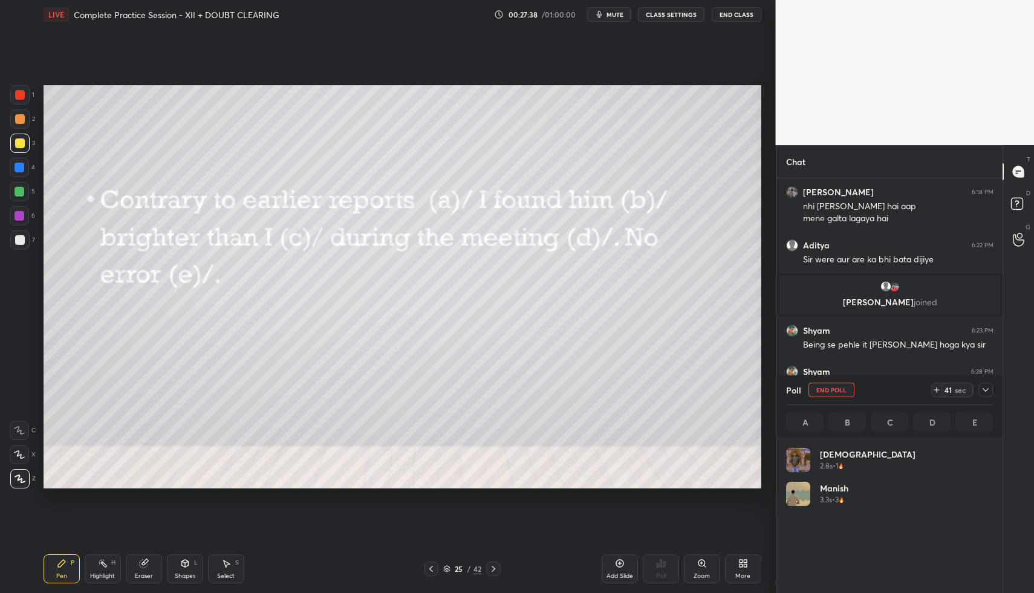
scroll to position [141, 203]
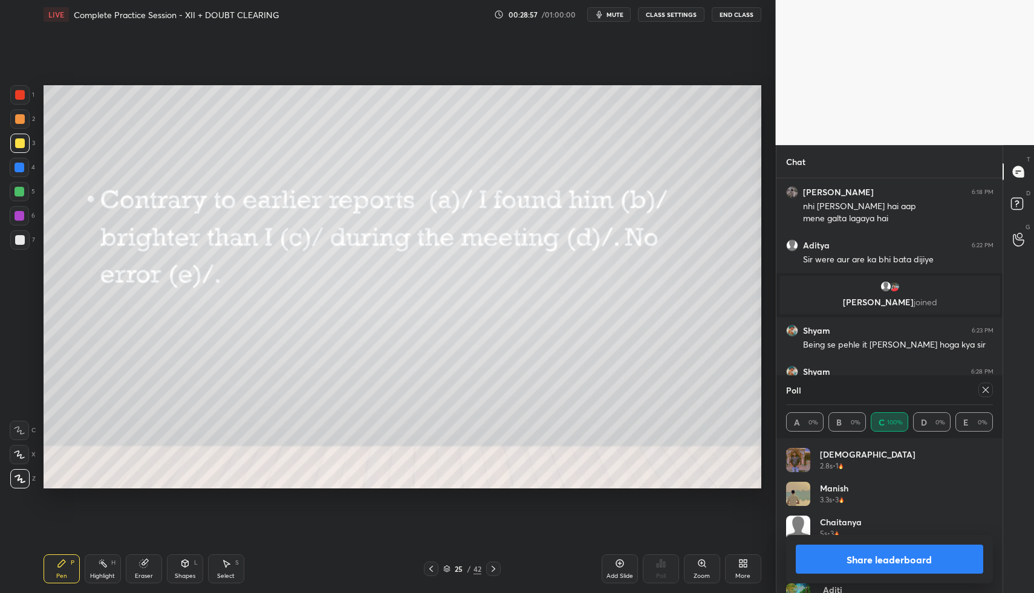
click at [494, 566] on icon at bounding box center [493, 569] width 10 height 10
click at [982, 391] on icon at bounding box center [986, 390] width 10 height 10
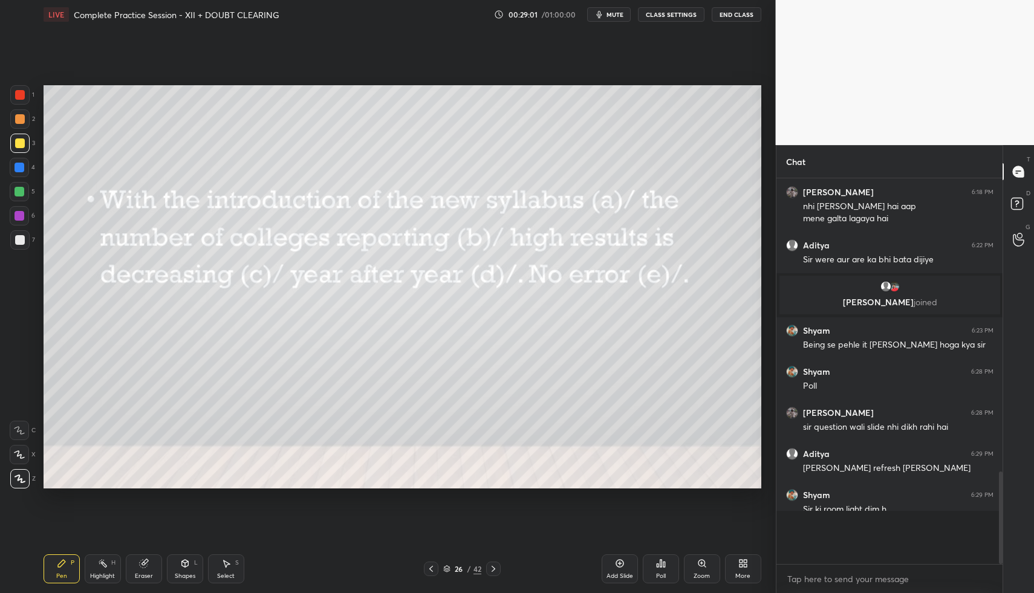
scroll to position [4, 4]
click at [661, 567] on icon at bounding box center [661, 563] width 2 height 7
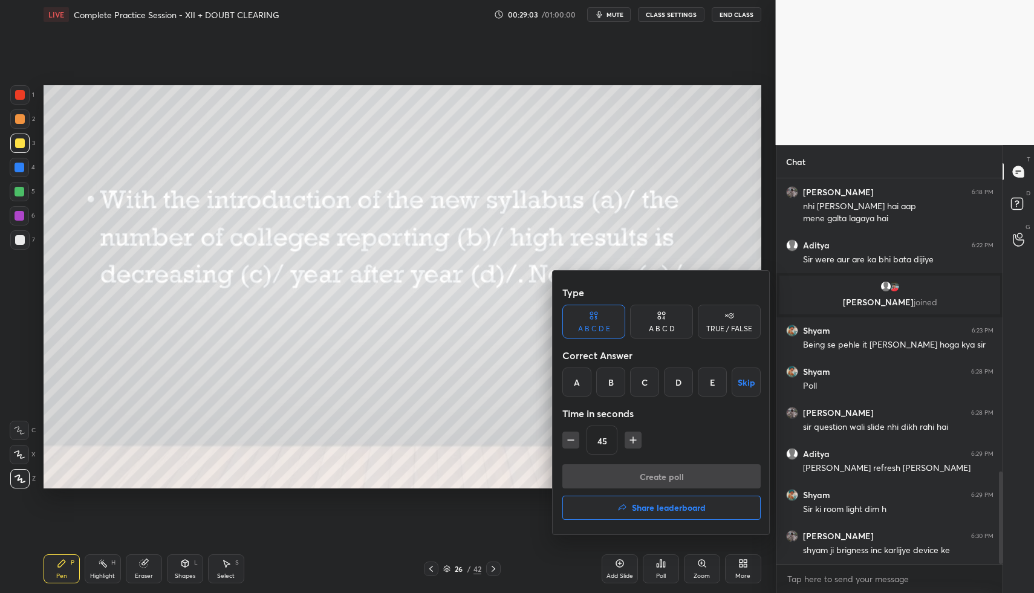
click at [713, 383] on div "E" at bounding box center [712, 382] width 29 height 29
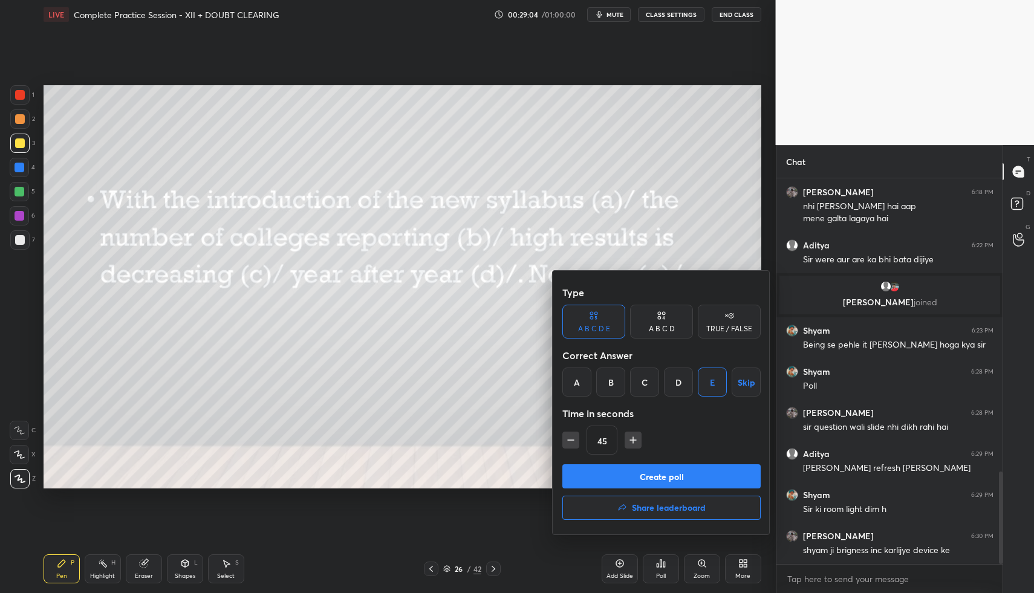
click at [712, 470] on button "Create poll" at bounding box center [661, 476] width 198 height 24
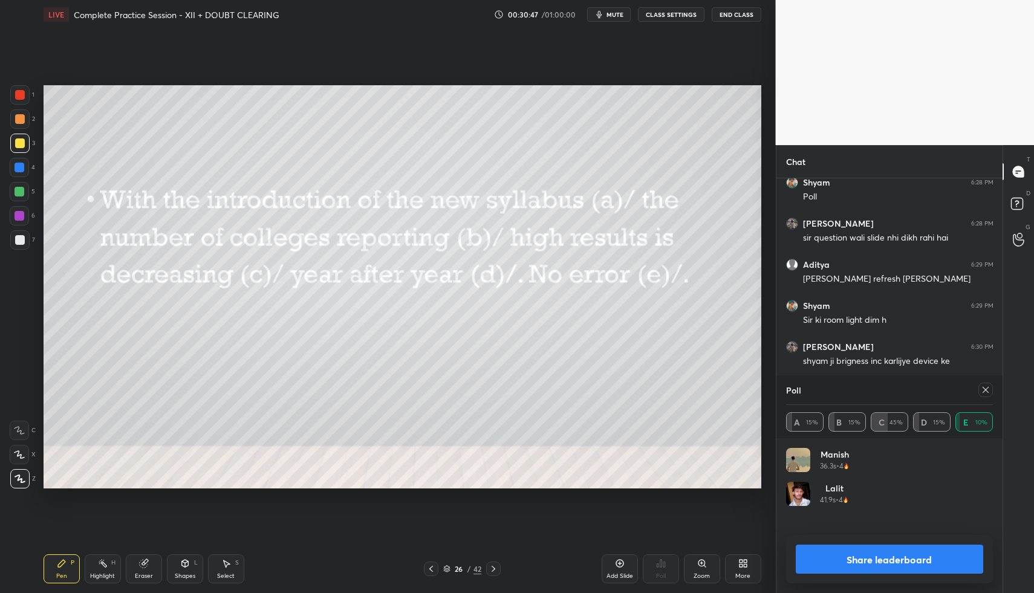
scroll to position [1305, 0]
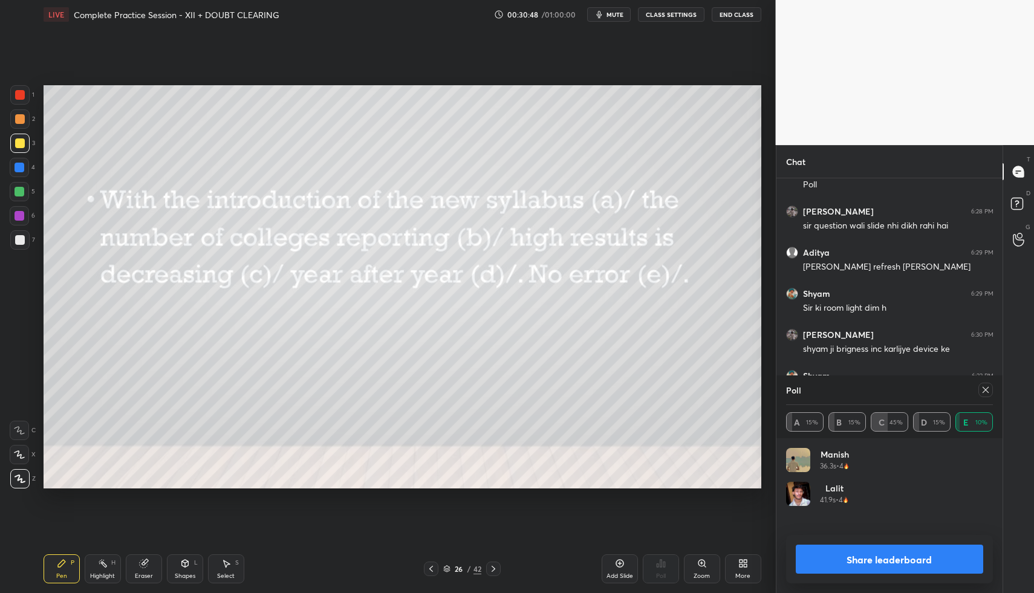
click at [985, 391] on icon at bounding box center [986, 390] width 10 height 10
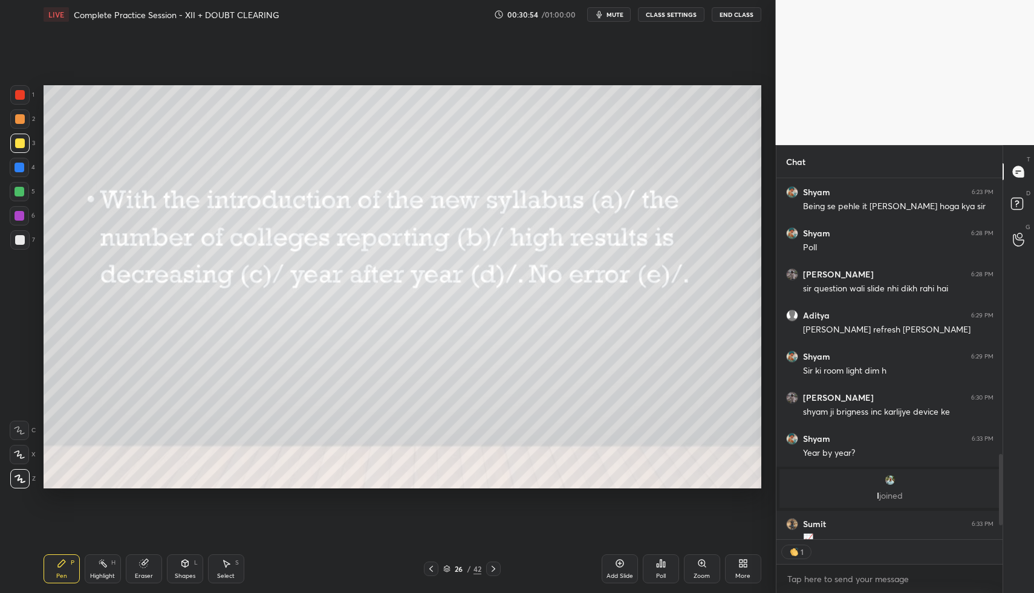
scroll to position [4, 4]
drag, startPoint x: 27, startPoint y: 139, endPoint x: 21, endPoint y: 150, distance: 12.2
click at [21, 150] on div "1 2 3 4 5 6 7 C X Z C X Z E E Erase all H H" at bounding box center [19, 287] width 39 height 404
click at [21, 184] on div at bounding box center [19, 191] width 19 height 19
click at [19, 163] on div at bounding box center [20, 168] width 10 height 10
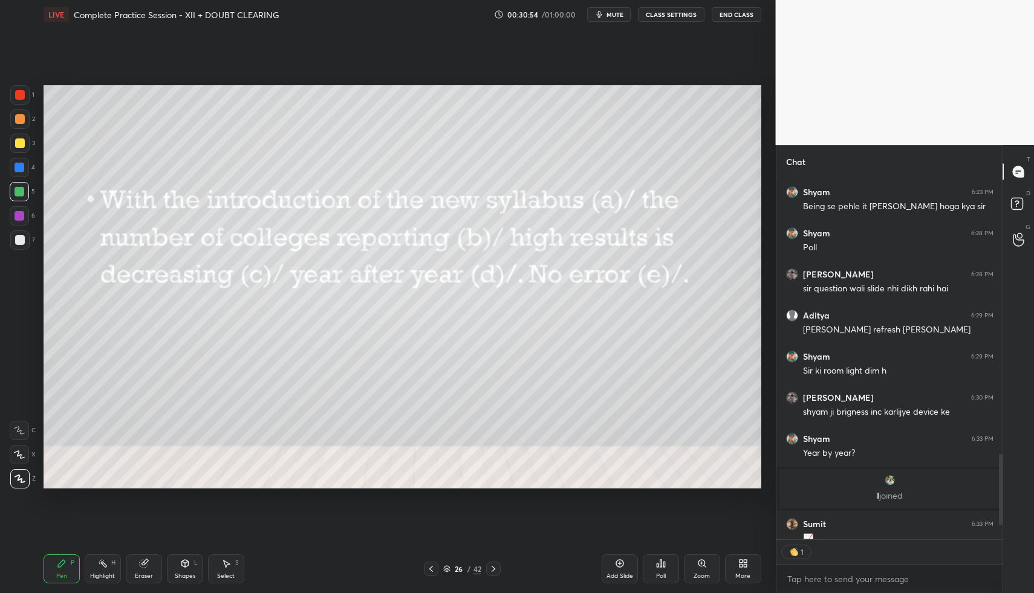
drag, startPoint x: 19, startPoint y: 163, endPoint x: 28, endPoint y: 163, distance: 9.1
click at [19, 167] on div at bounding box center [20, 168] width 10 height 10
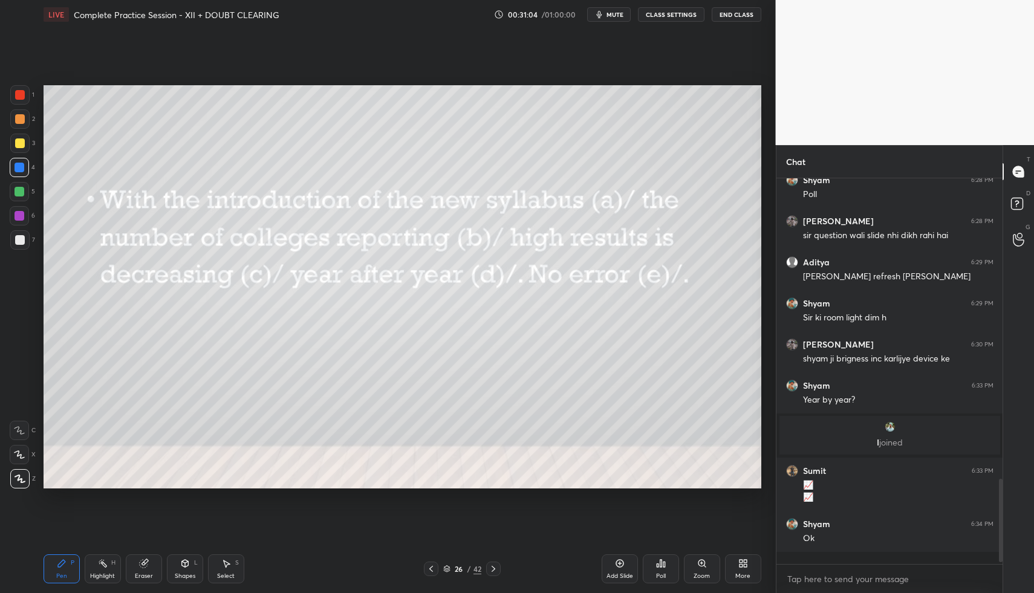
scroll to position [1283, 0]
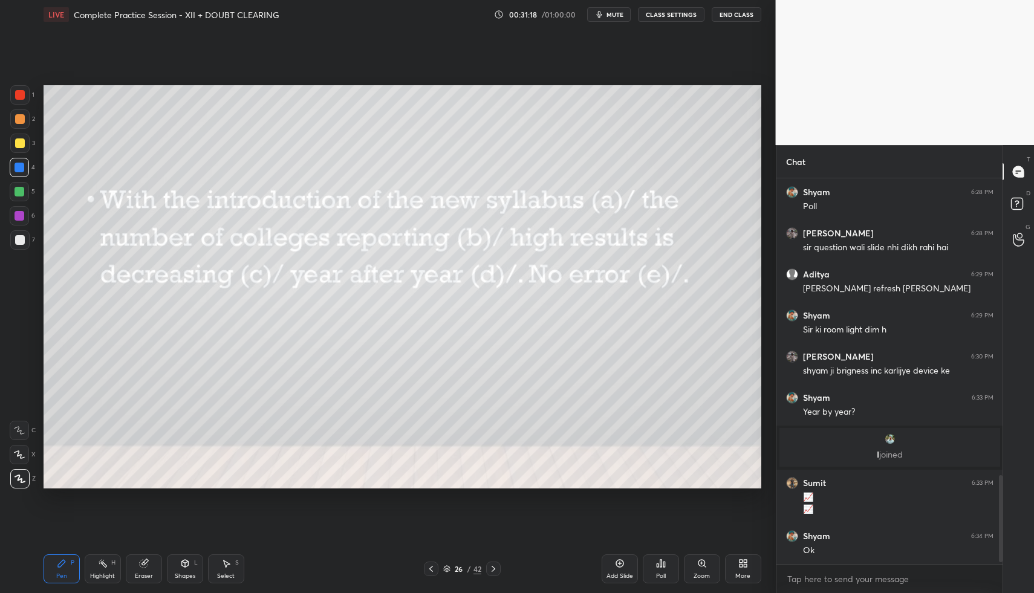
click at [494, 567] on icon at bounding box center [493, 569] width 10 height 10
click at [665, 562] on icon at bounding box center [661, 564] width 10 height 10
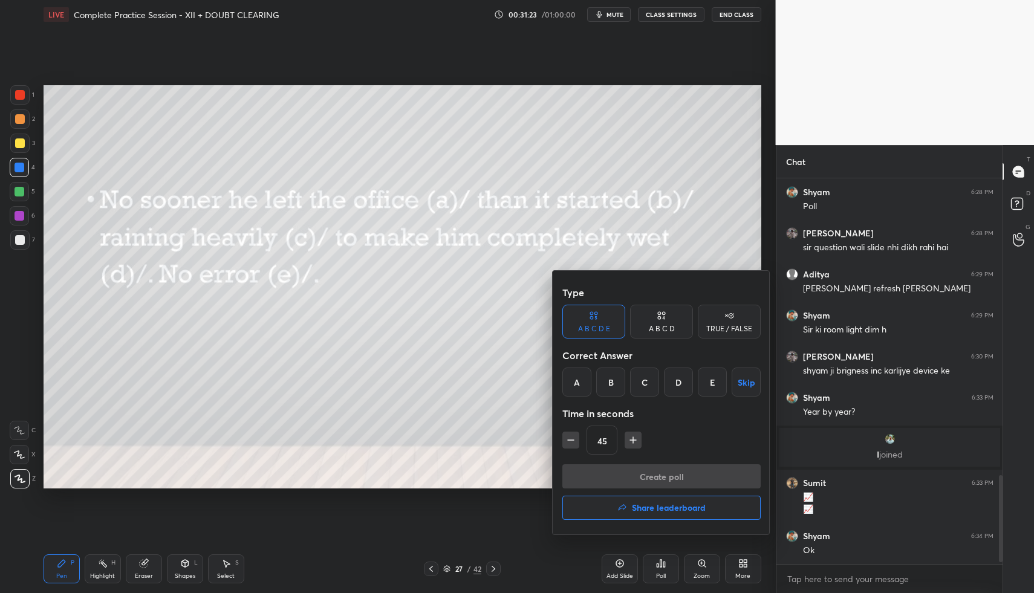
click at [574, 378] on div "A" at bounding box center [576, 382] width 29 height 29
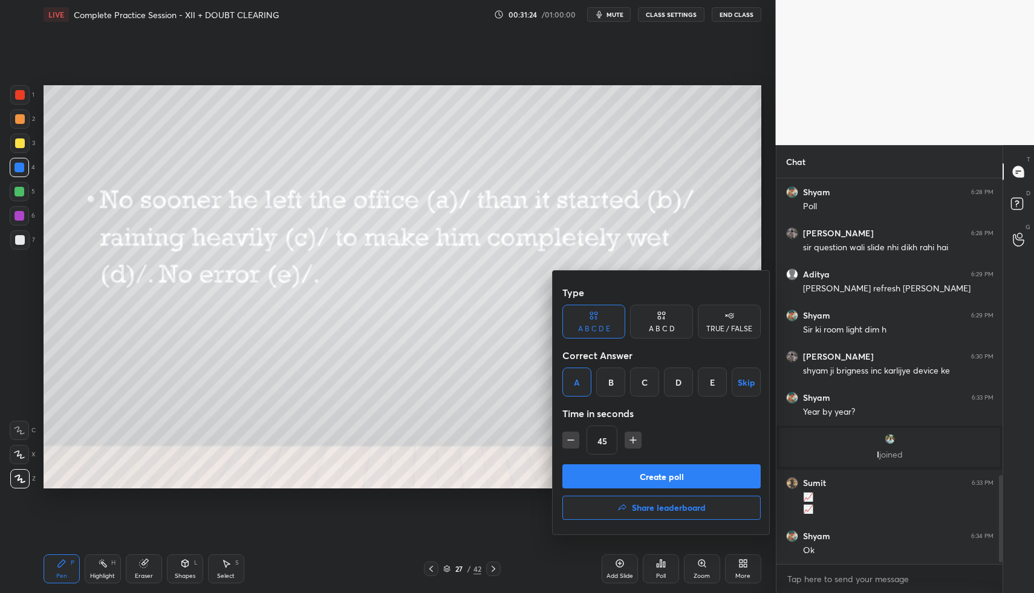
click at [612, 472] on button "Create poll" at bounding box center [661, 476] width 198 height 24
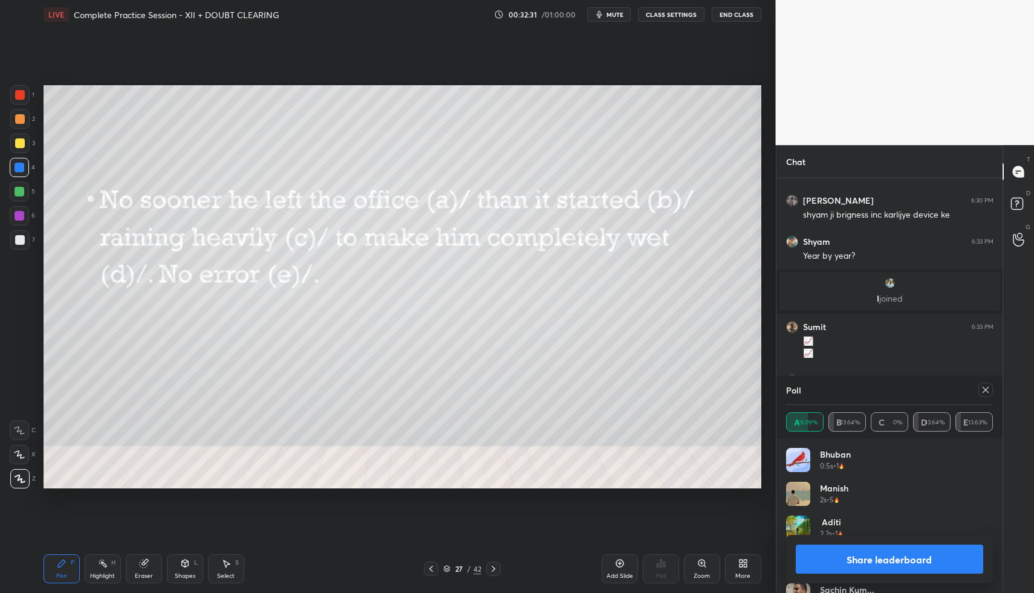
scroll to position [1480, 0]
click at [24, 187] on div at bounding box center [19, 191] width 19 height 19
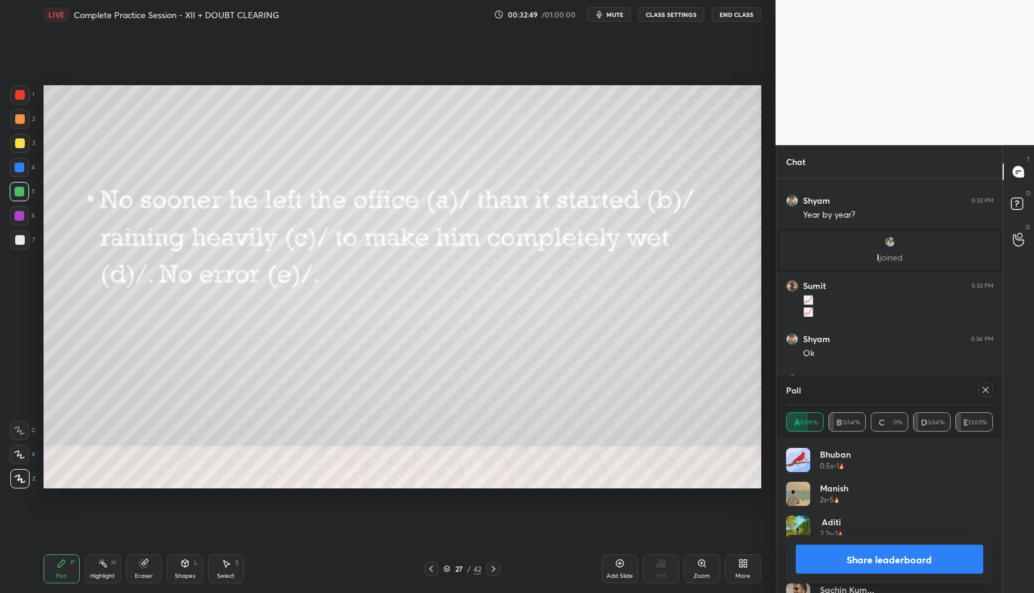
drag, startPoint x: 25, startPoint y: 103, endPoint x: 34, endPoint y: 100, distance: 9.8
click at [25, 103] on div at bounding box center [19, 94] width 19 height 19
click at [982, 391] on icon at bounding box center [986, 390] width 10 height 10
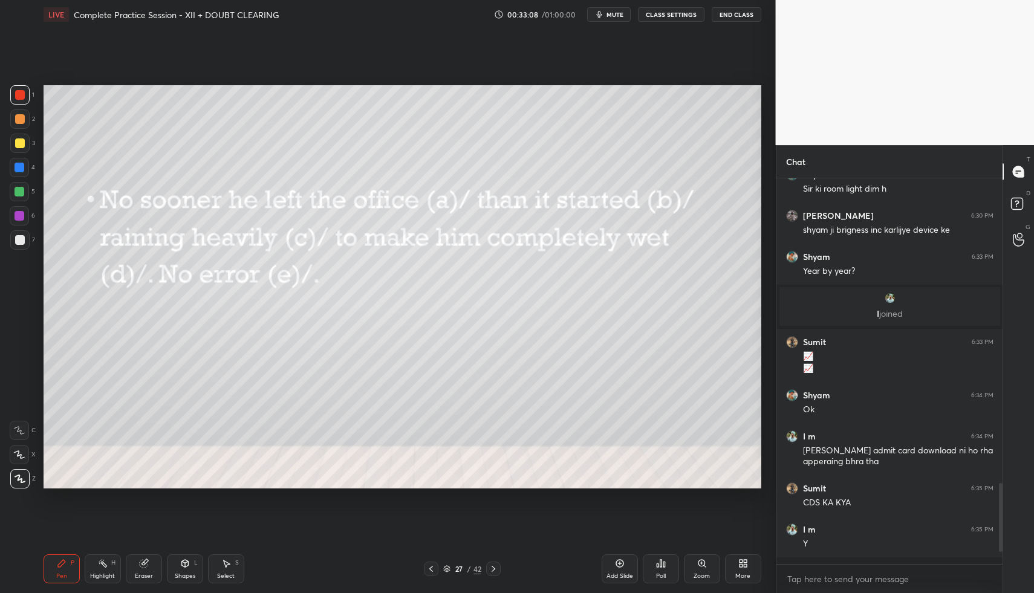
scroll to position [1418, 0]
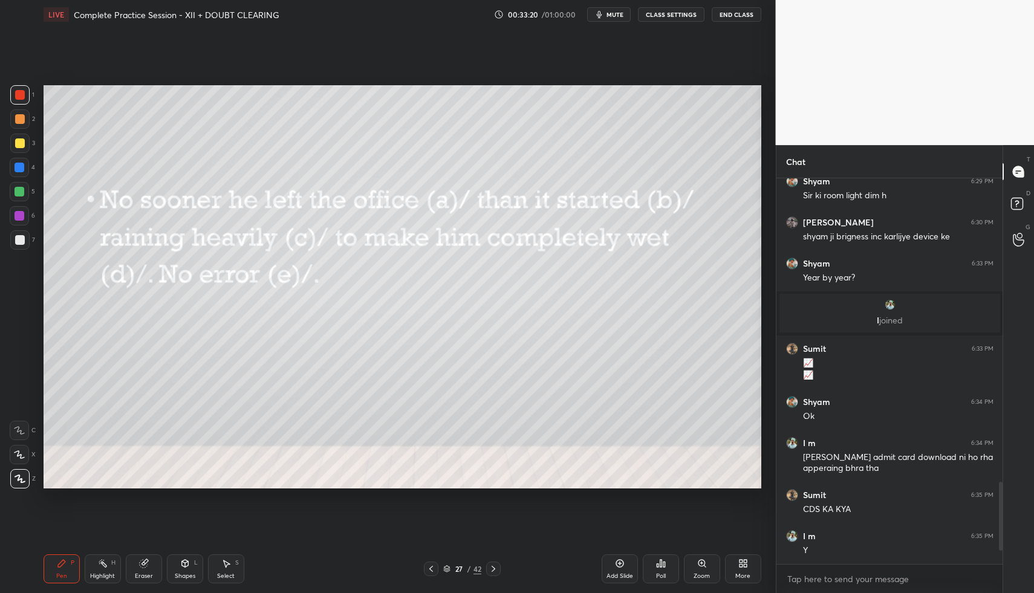
click at [489, 564] on icon at bounding box center [493, 569] width 10 height 10
click at [661, 570] on div "Poll" at bounding box center [661, 568] width 36 height 29
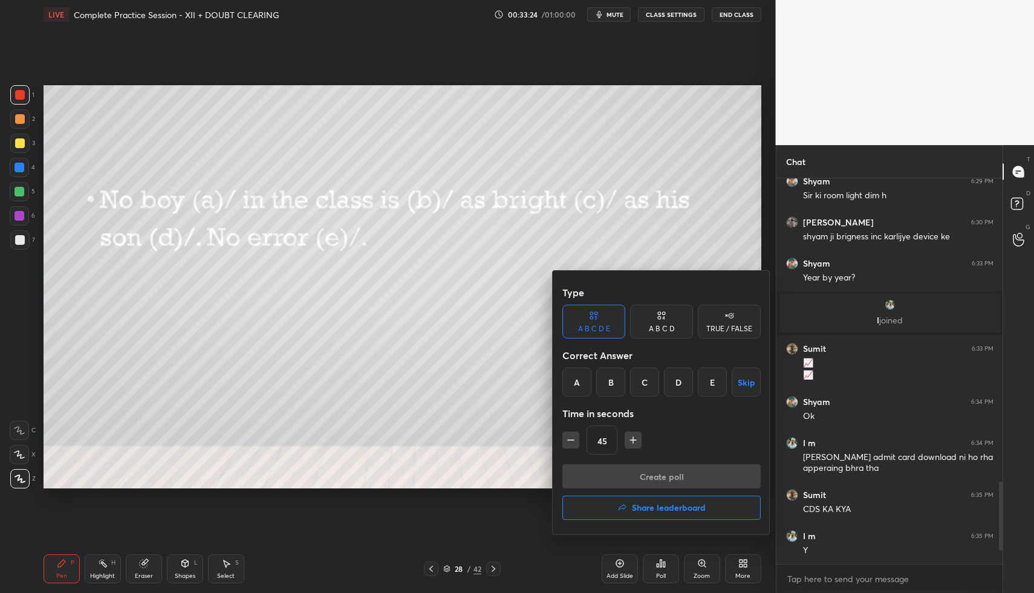
drag, startPoint x: 572, startPoint y: 382, endPoint x: 571, endPoint y: 388, distance: 6.2
click at [571, 382] on div "A" at bounding box center [576, 382] width 29 height 29
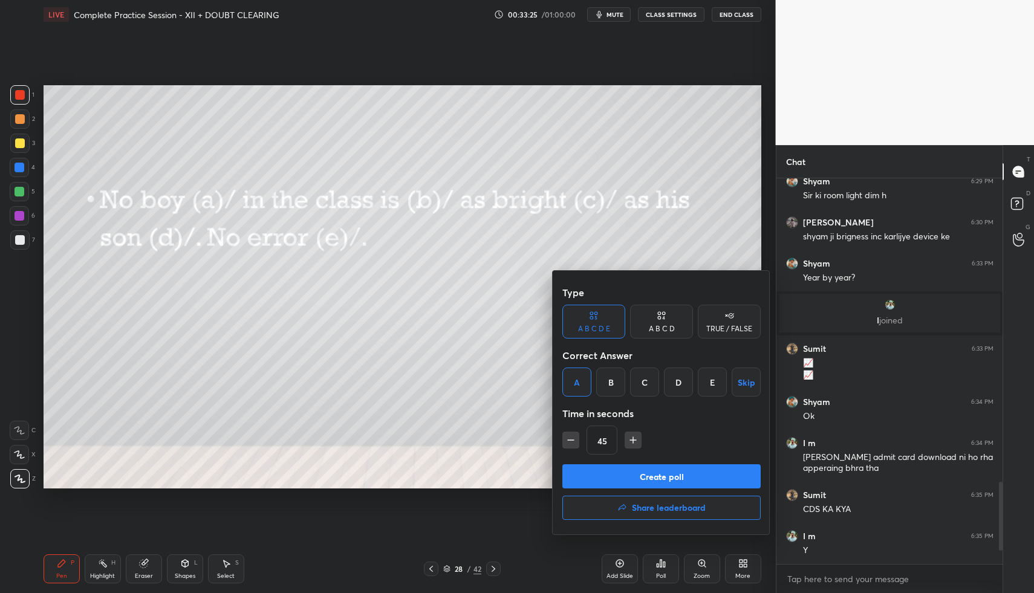
click at [601, 473] on button "Create poll" at bounding box center [661, 476] width 198 height 24
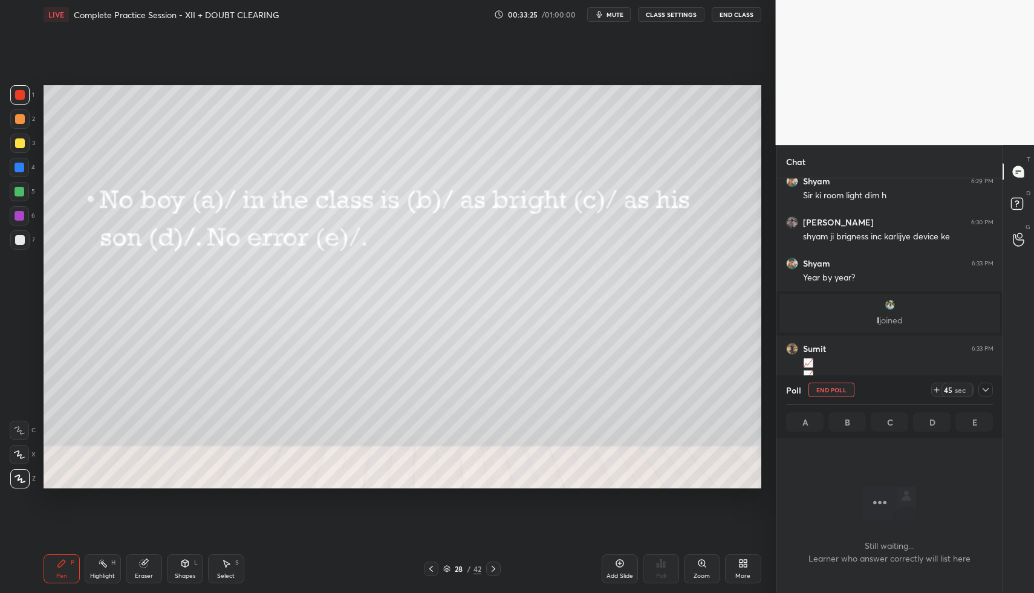
scroll to position [348, 222]
click at [985, 388] on icon at bounding box center [986, 390] width 10 height 10
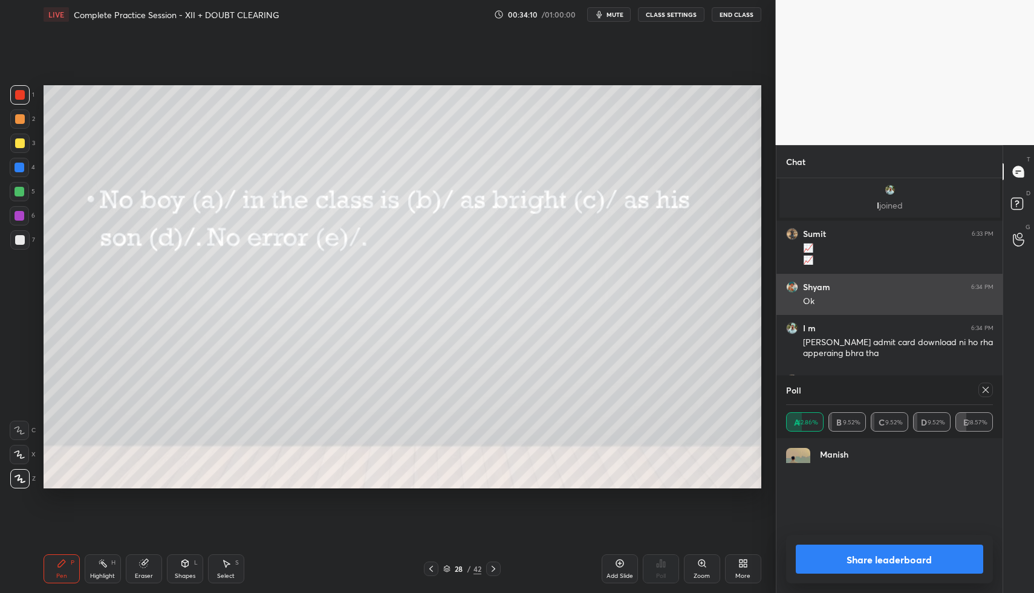
scroll to position [141, 203]
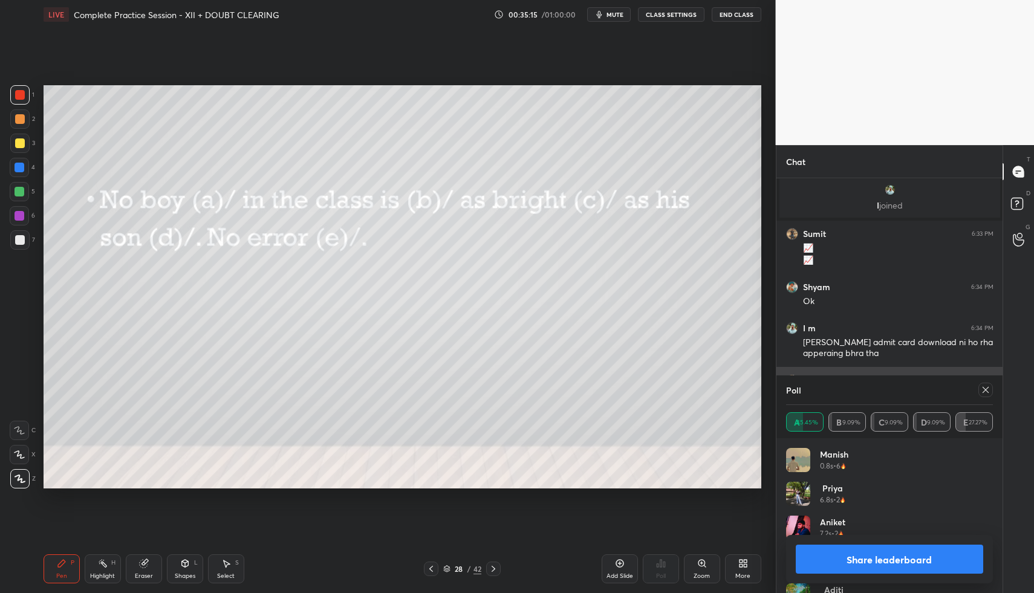
drag, startPoint x: 984, startPoint y: 392, endPoint x: 958, endPoint y: 384, distance: 27.6
click at [984, 392] on icon at bounding box center [986, 390] width 10 height 10
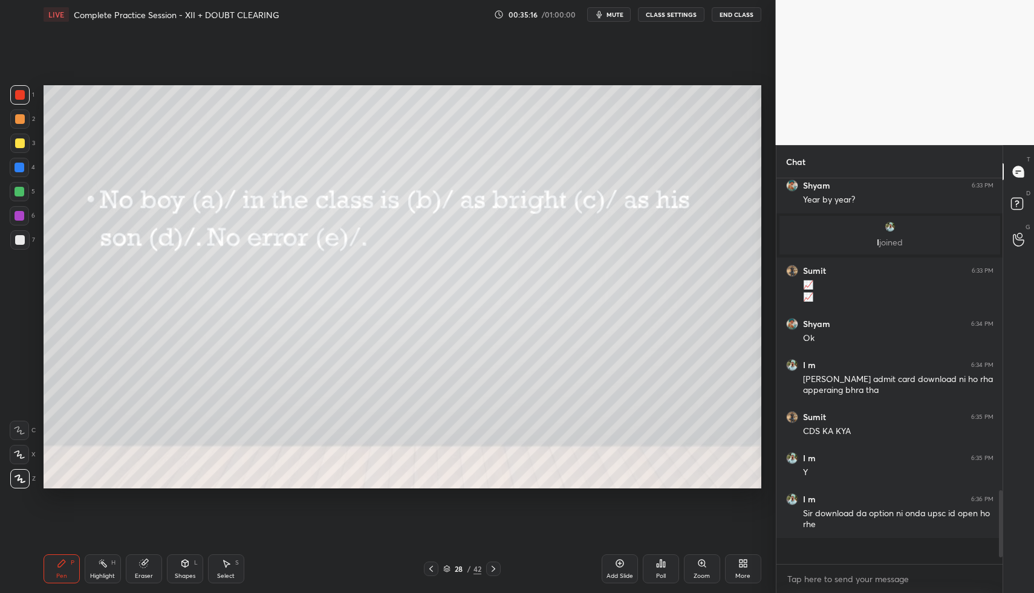
scroll to position [381, 222]
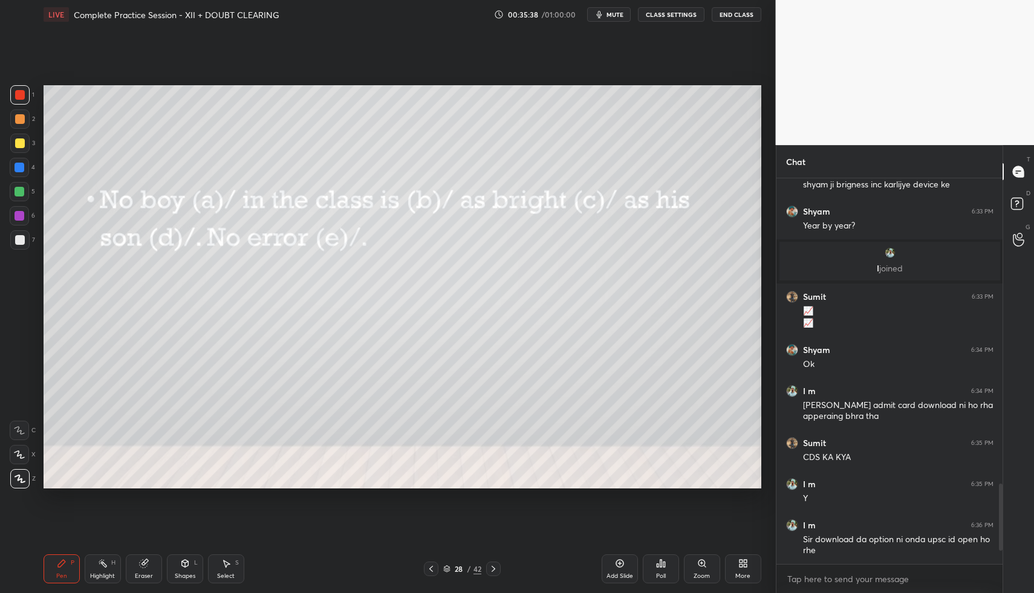
click at [493, 564] on icon at bounding box center [493, 569] width 10 height 10
click at [667, 572] on div "Poll" at bounding box center [661, 568] width 36 height 29
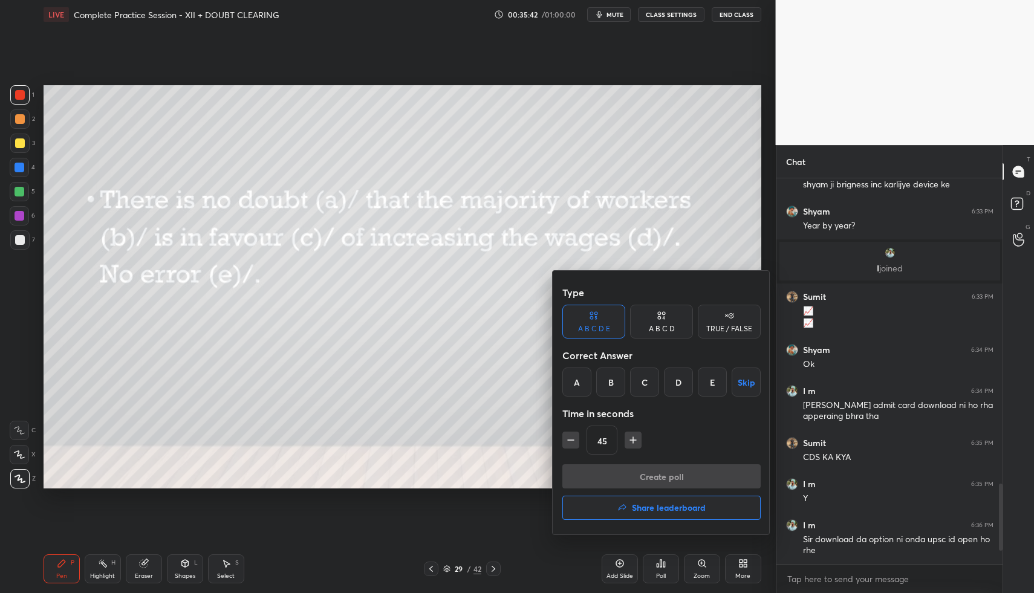
click at [642, 384] on div "C" at bounding box center [644, 382] width 29 height 29
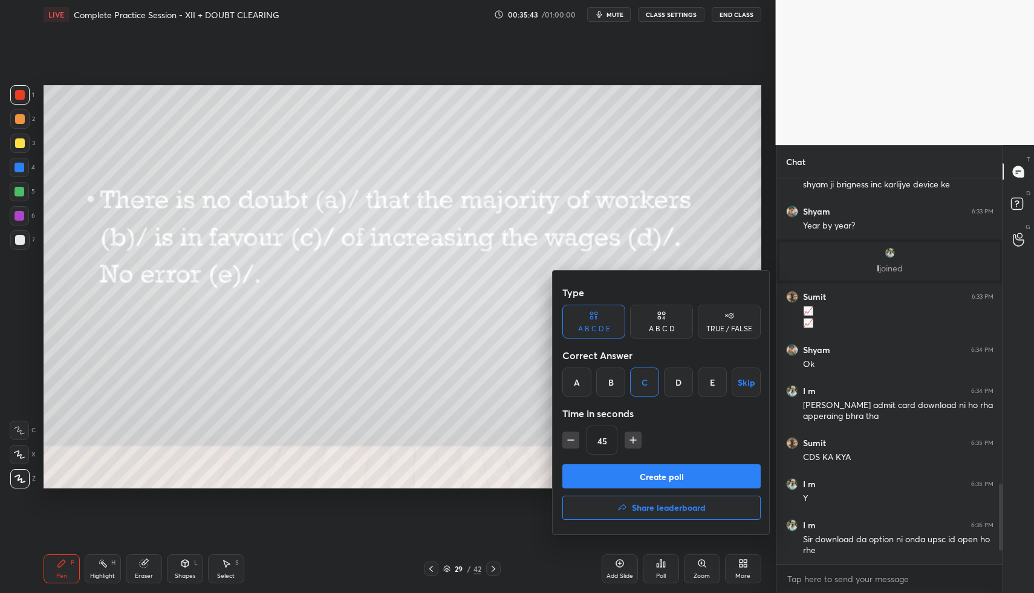
click at [651, 474] on button "Create poll" at bounding box center [661, 476] width 198 height 24
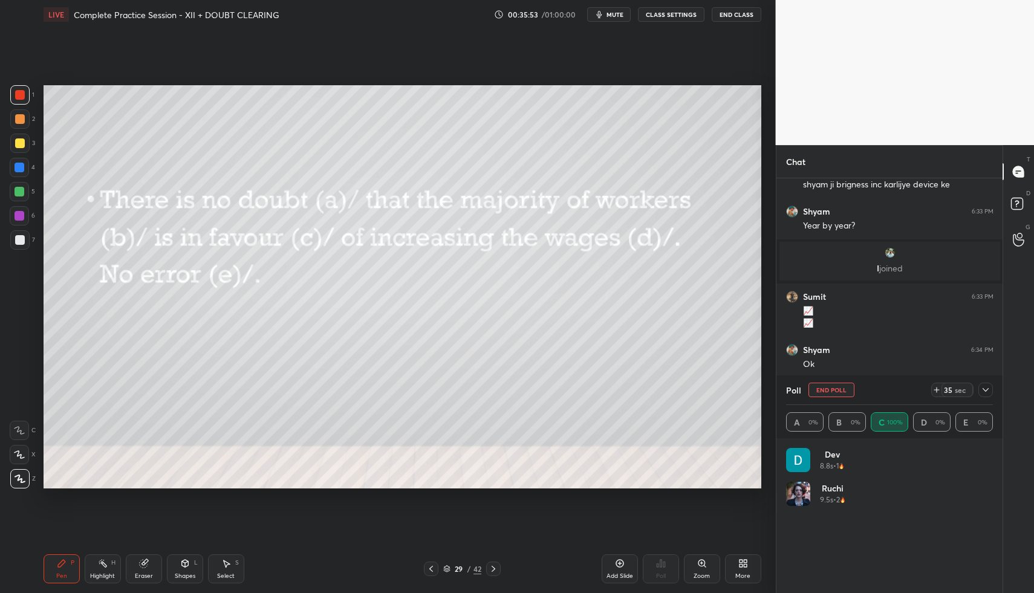
scroll to position [141, 203]
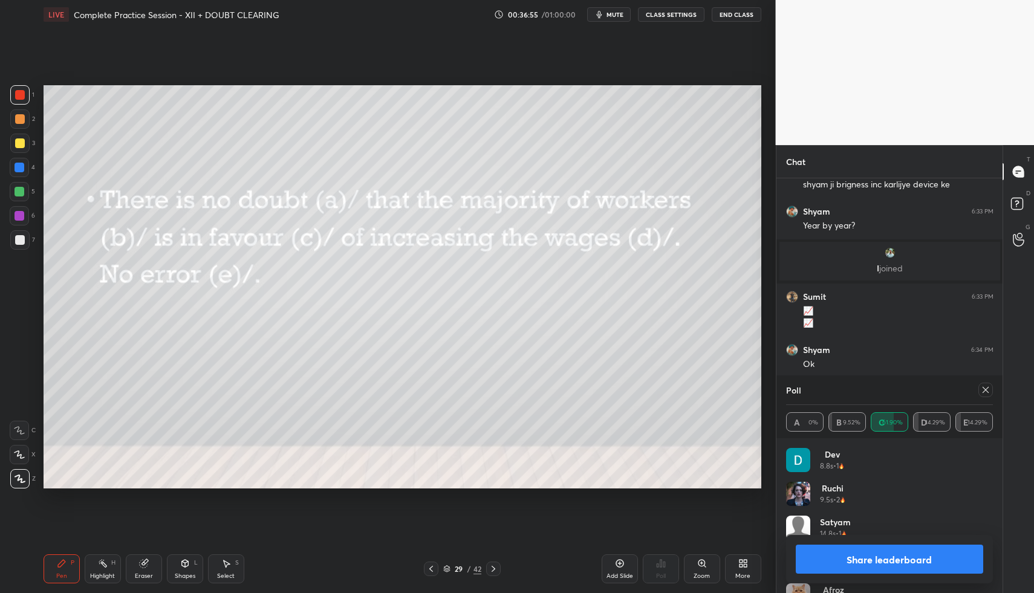
click at [986, 389] on icon at bounding box center [985, 390] width 6 height 6
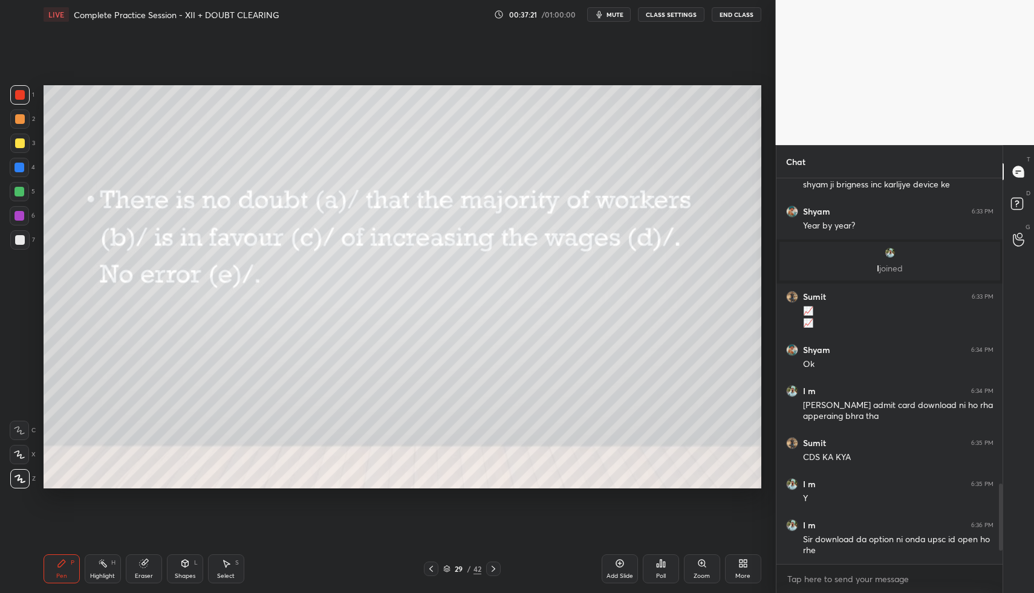
scroll to position [1522, 0]
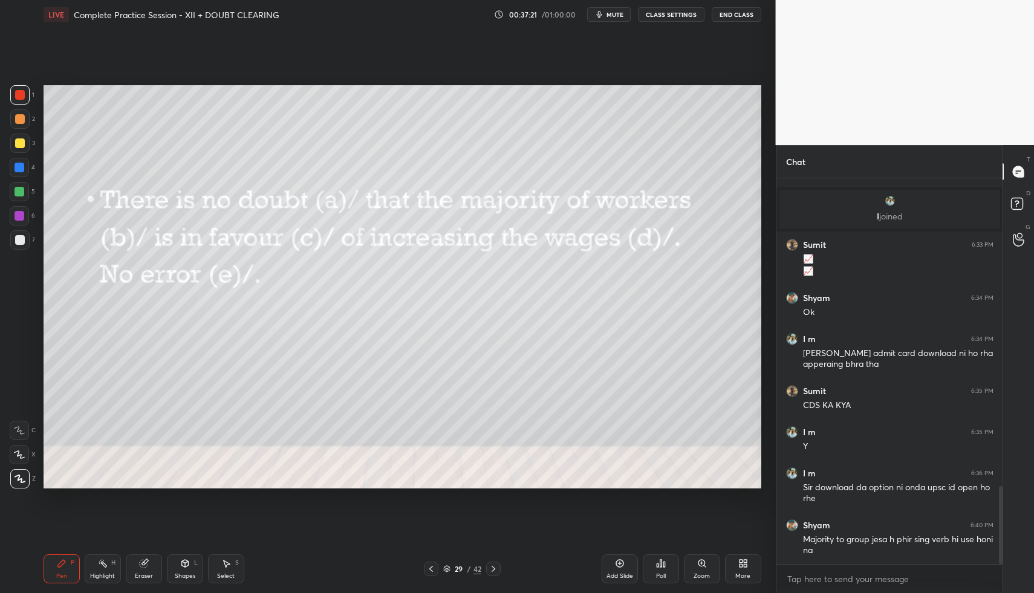
drag, startPoint x: 19, startPoint y: 239, endPoint x: 36, endPoint y: 240, distance: 16.4
click at [24, 241] on div at bounding box center [20, 240] width 10 height 10
click at [616, 565] on icon at bounding box center [620, 564] width 10 height 10
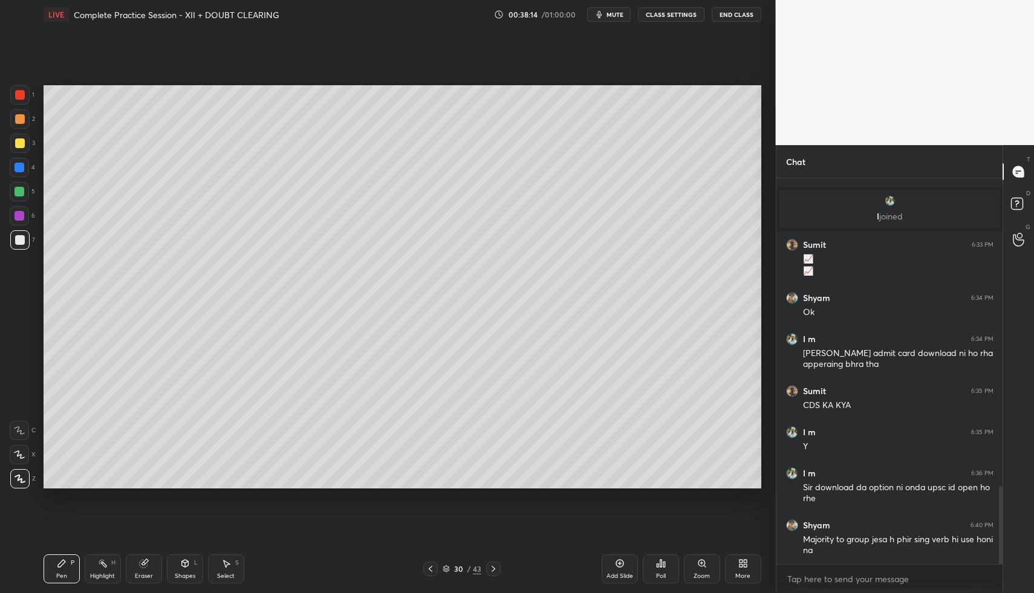
click at [497, 569] on icon at bounding box center [493, 569] width 10 height 10
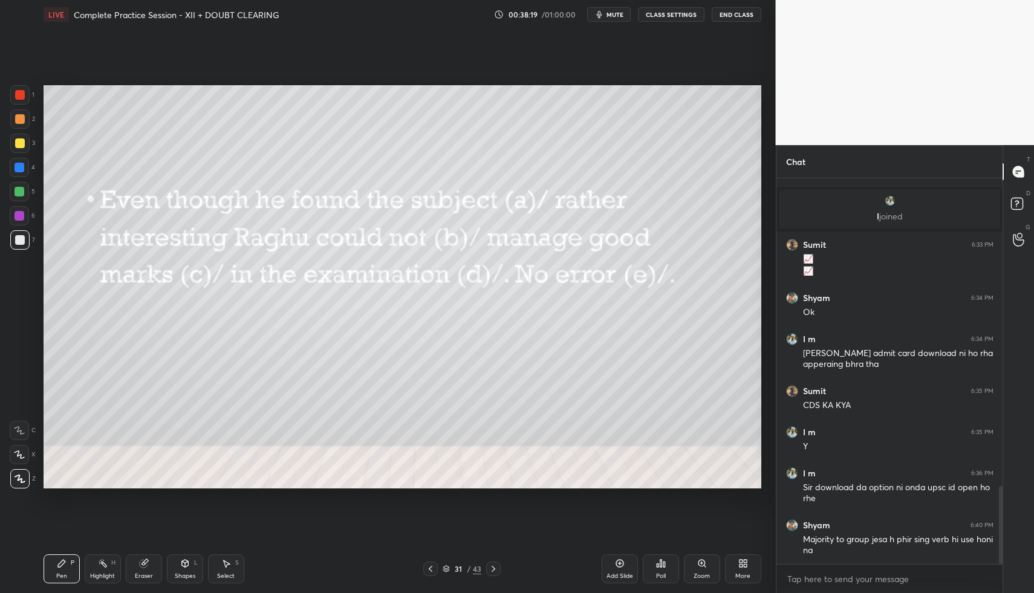
click at [660, 569] on div "Poll" at bounding box center [661, 568] width 36 height 29
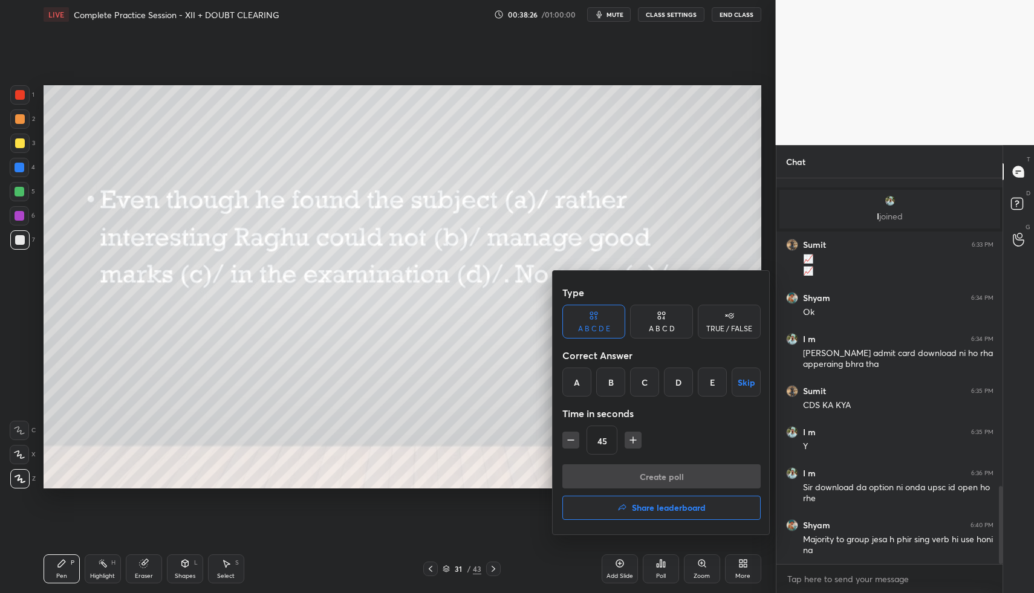
drag, startPoint x: 597, startPoint y: 431, endPoint x: 571, endPoint y: 419, distance: 29.2
click at [573, 421] on div "Type A B C D E A B C D TRUE / FALSE Correct Answer A B C D E Skip Time in secon…" at bounding box center [661, 372] width 198 height 184
click at [611, 382] on div "B" at bounding box center [610, 382] width 29 height 29
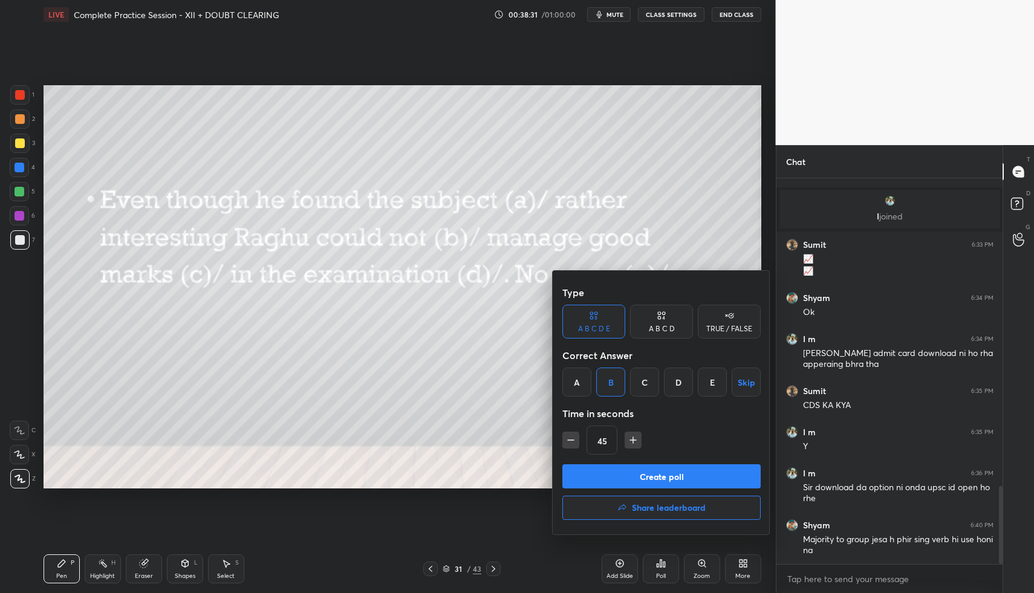
click at [625, 472] on button "Create poll" at bounding box center [661, 476] width 198 height 24
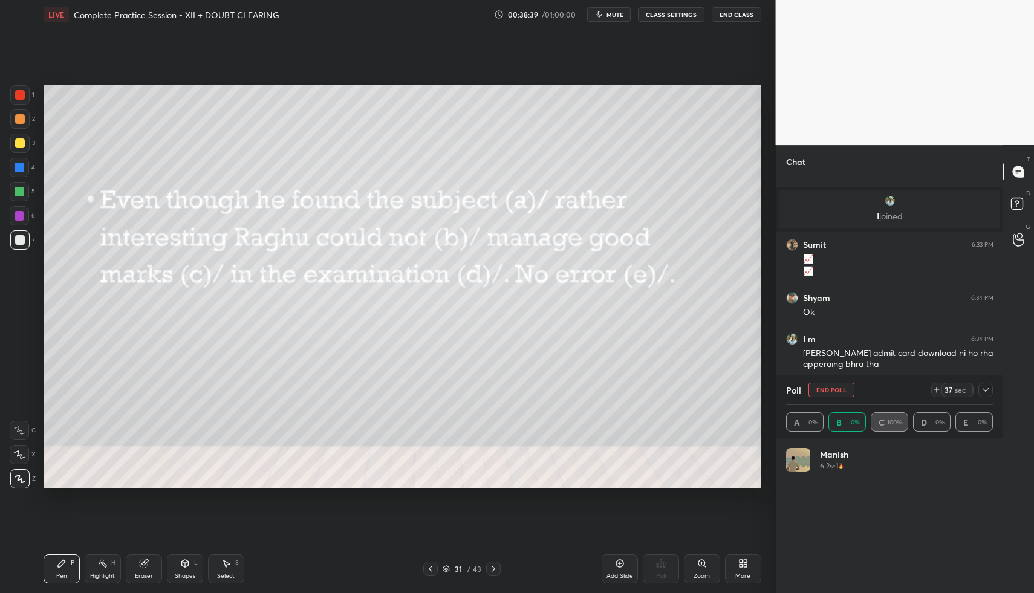
scroll to position [141, 203]
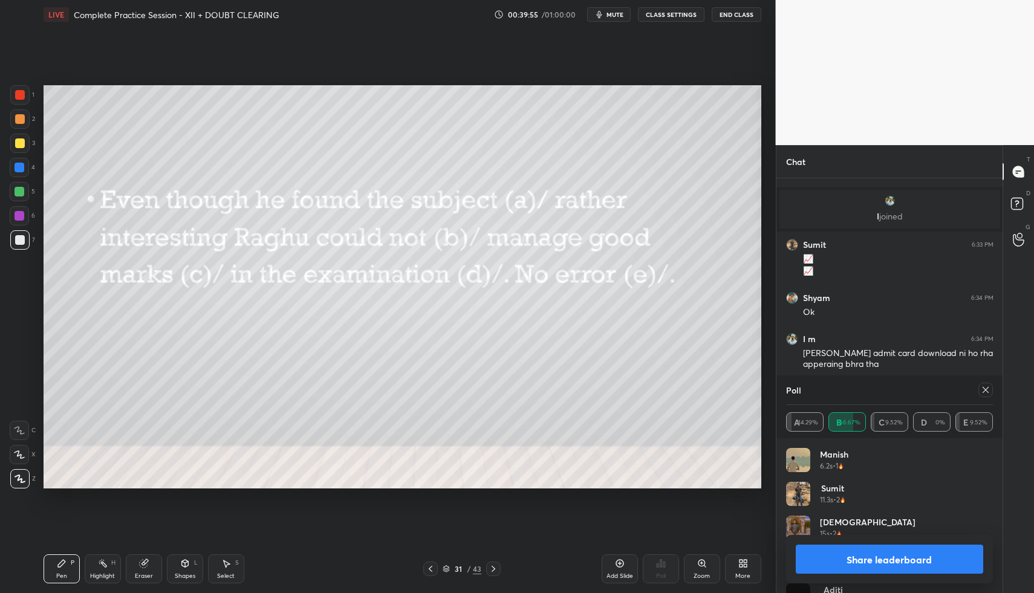
click at [21, 123] on div at bounding box center [19, 118] width 19 height 19
click at [21, 167] on div at bounding box center [20, 168] width 10 height 10
click at [496, 565] on icon at bounding box center [493, 569] width 10 height 10
click at [686, 507] on div "Setting up your live class Poll for secs No correct answer Start poll" at bounding box center [402, 287] width 727 height 516
drag, startPoint x: 982, startPoint y: 386, endPoint x: 970, endPoint y: 390, distance: 12.6
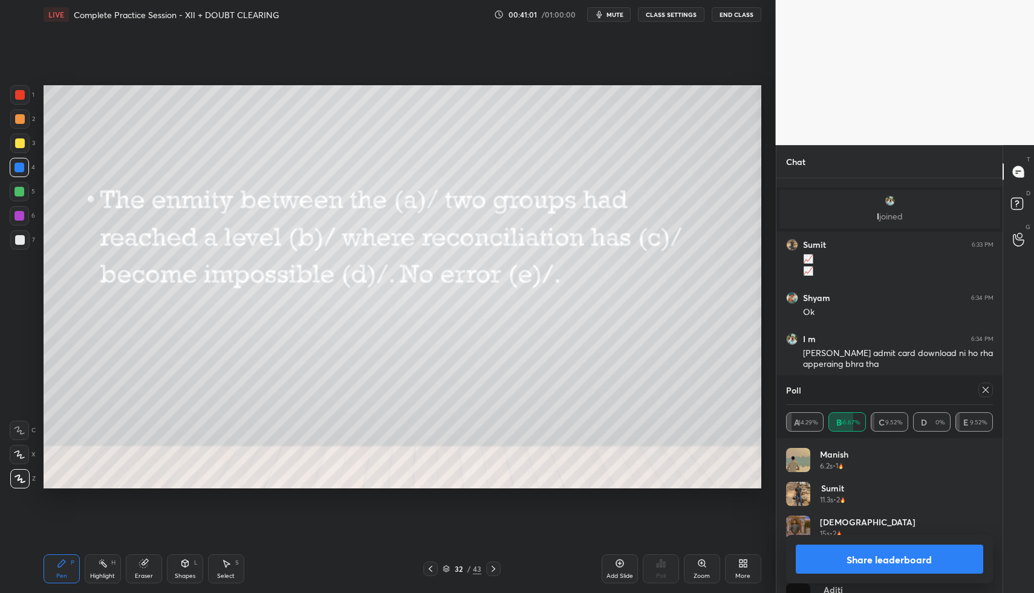
click at [970, 390] on div "Poll" at bounding box center [889, 389] width 207 height 29
click at [985, 388] on icon at bounding box center [986, 390] width 10 height 10
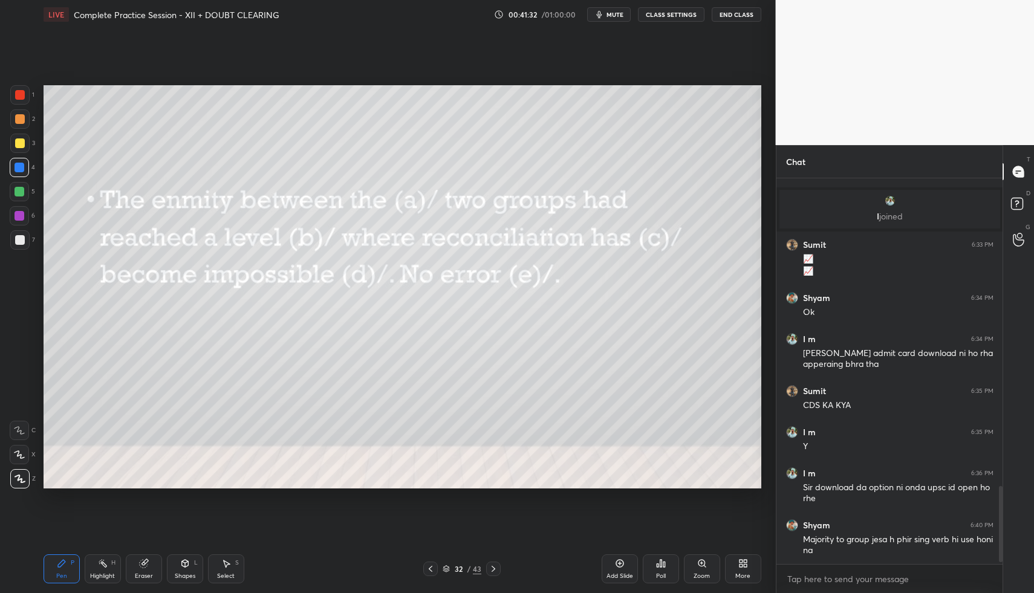
scroll to position [1563, 0]
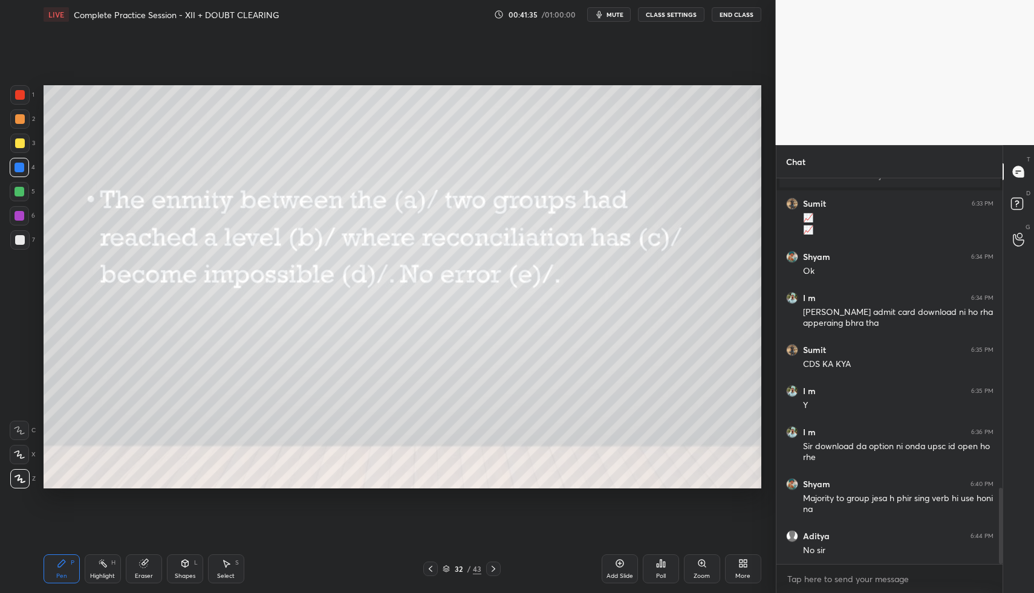
click at [662, 566] on icon at bounding box center [661, 564] width 10 height 10
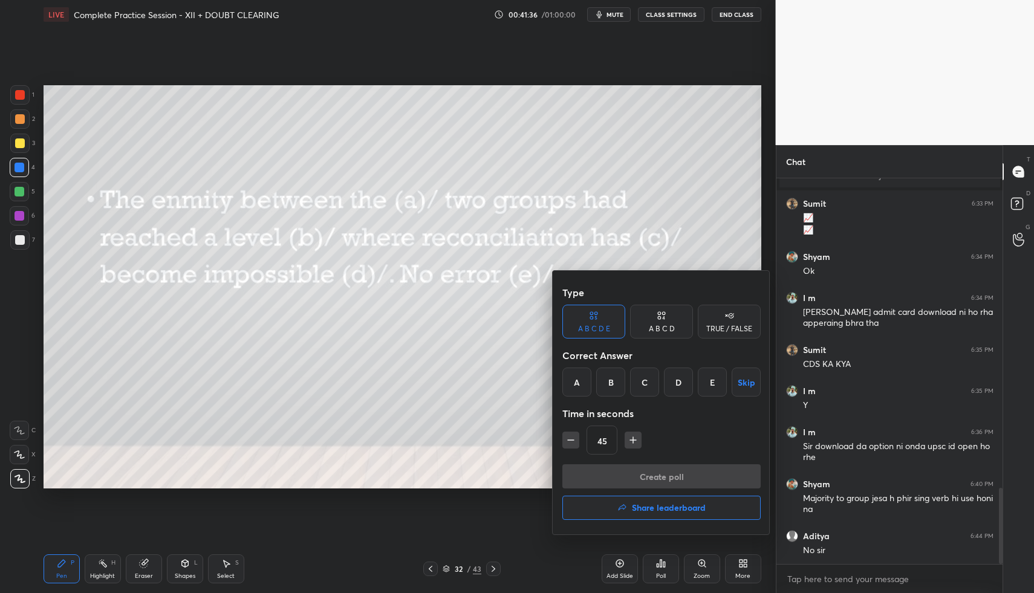
click at [617, 381] on div "B" at bounding box center [610, 382] width 29 height 29
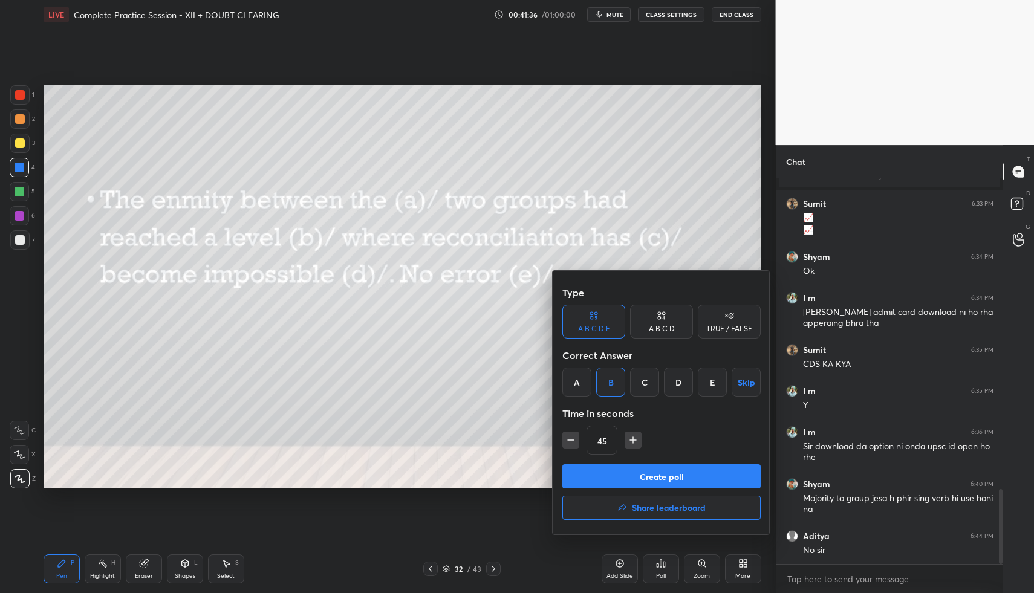
scroll to position [1604, 0]
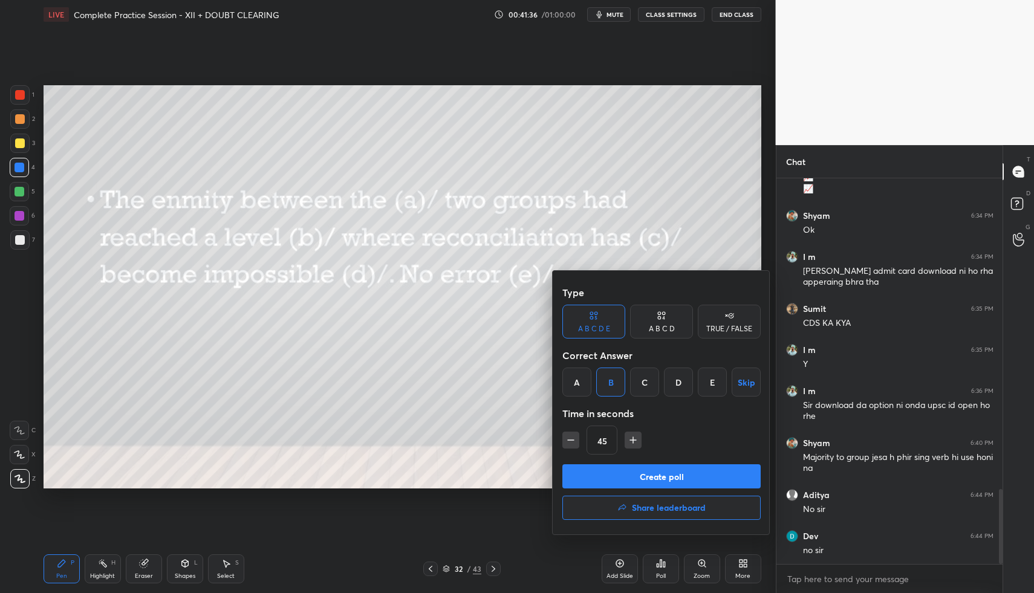
click at [621, 473] on button "Create poll" at bounding box center [661, 476] width 198 height 24
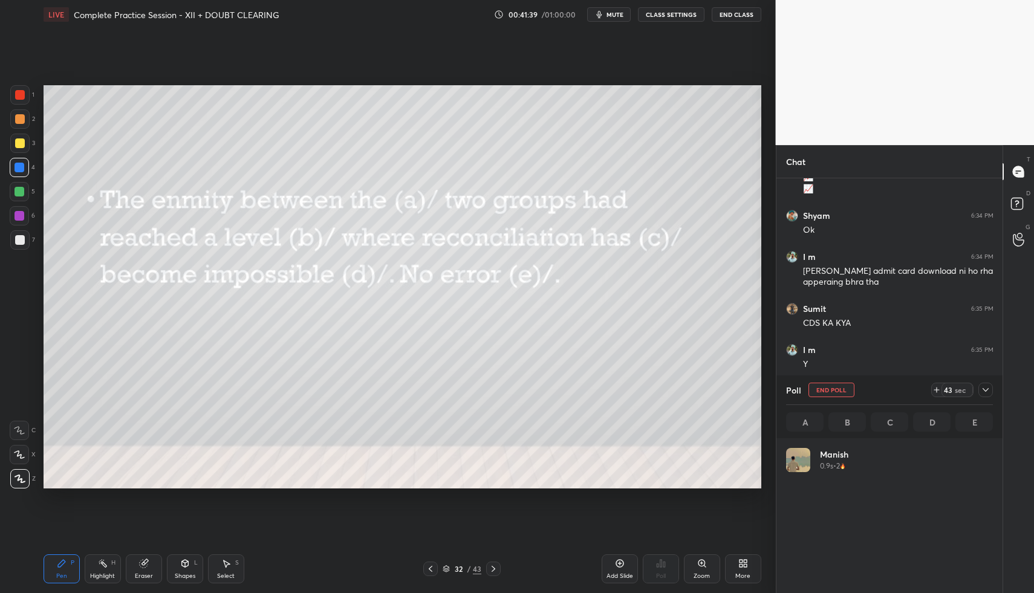
scroll to position [141, 203]
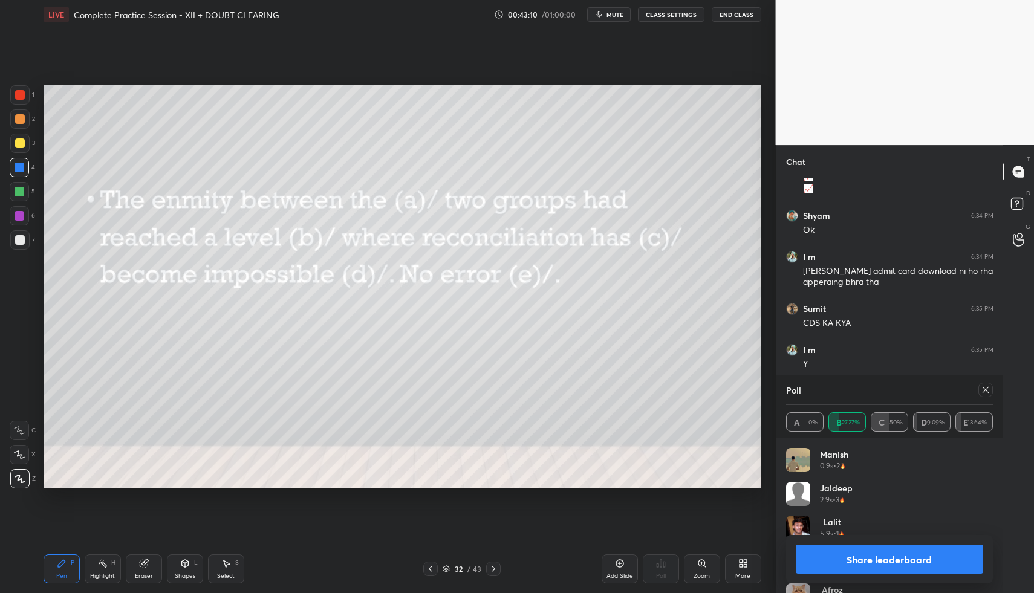
click at [984, 387] on icon at bounding box center [986, 390] width 10 height 10
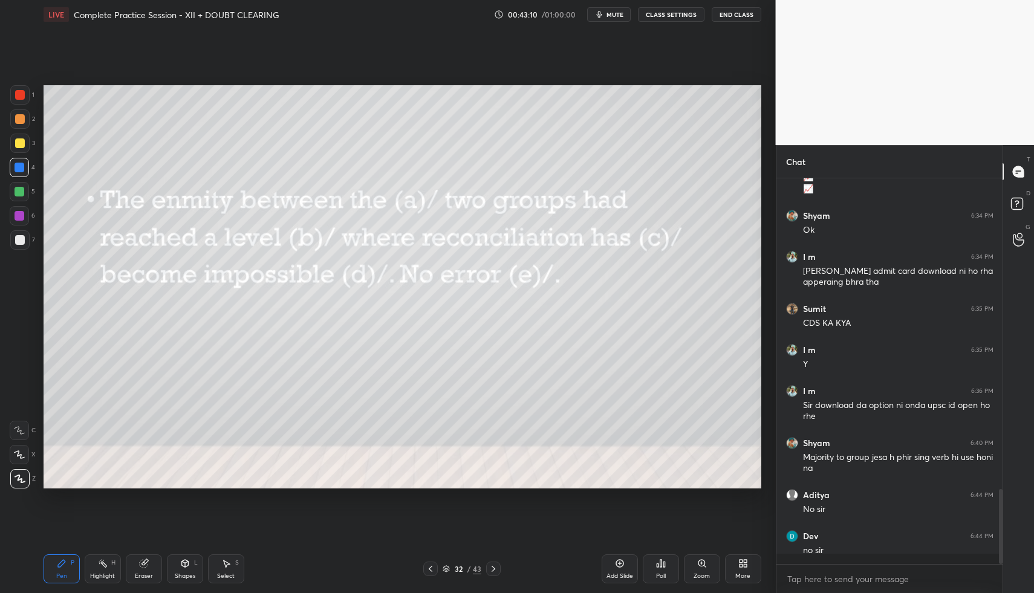
scroll to position [407, 222]
click at [496, 570] on icon at bounding box center [493, 569] width 10 height 10
click at [667, 569] on div "Poll" at bounding box center [661, 568] width 36 height 29
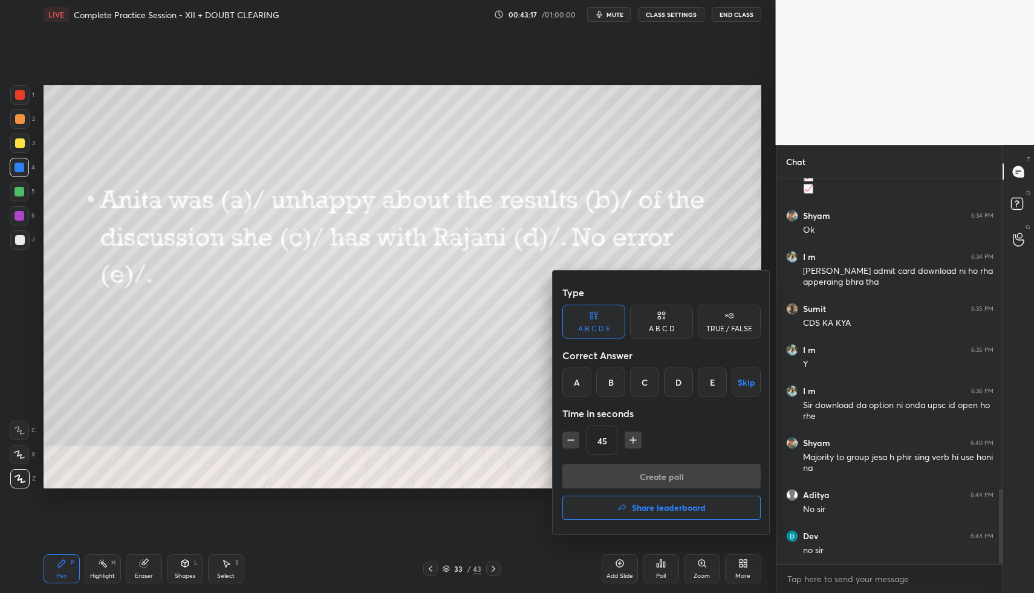
click at [674, 386] on div "D" at bounding box center [678, 382] width 29 height 29
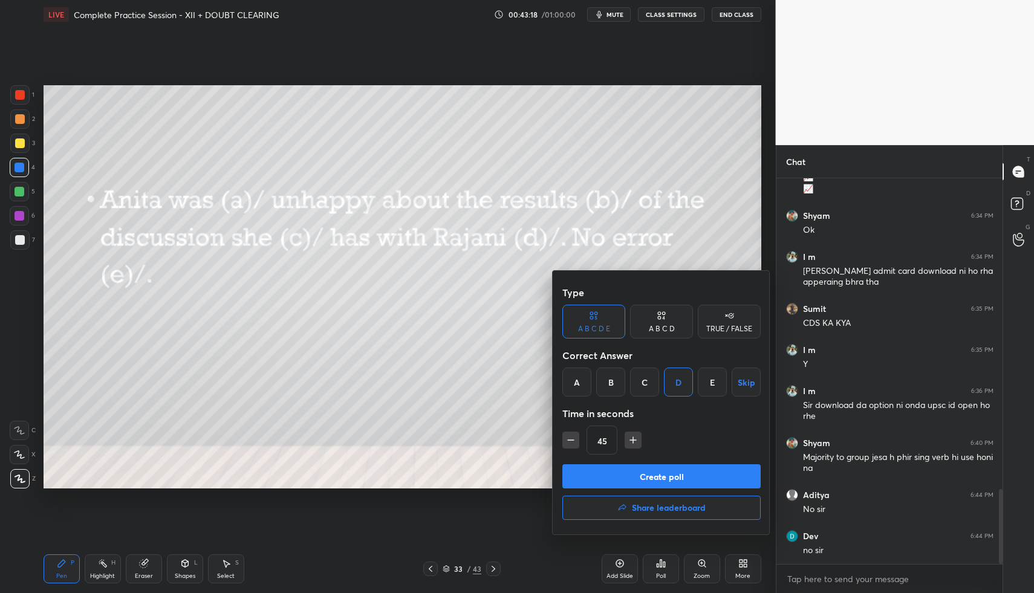
drag, startPoint x: 676, startPoint y: 476, endPoint x: 679, endPoint y: 450, distance: 25.6
click at [676, 476] on button "Create poll" at bounding box center [661, 476] width 198 height 24
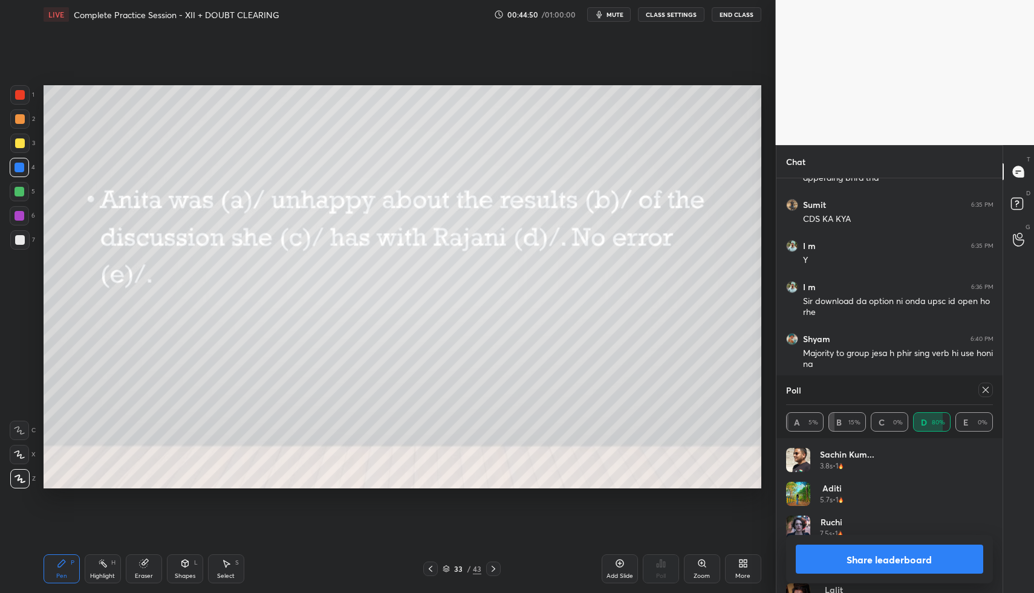
scroll to position [1708, 0]
click at [985, 390] on icon at bounding box center [985, 390] width 6 height 6
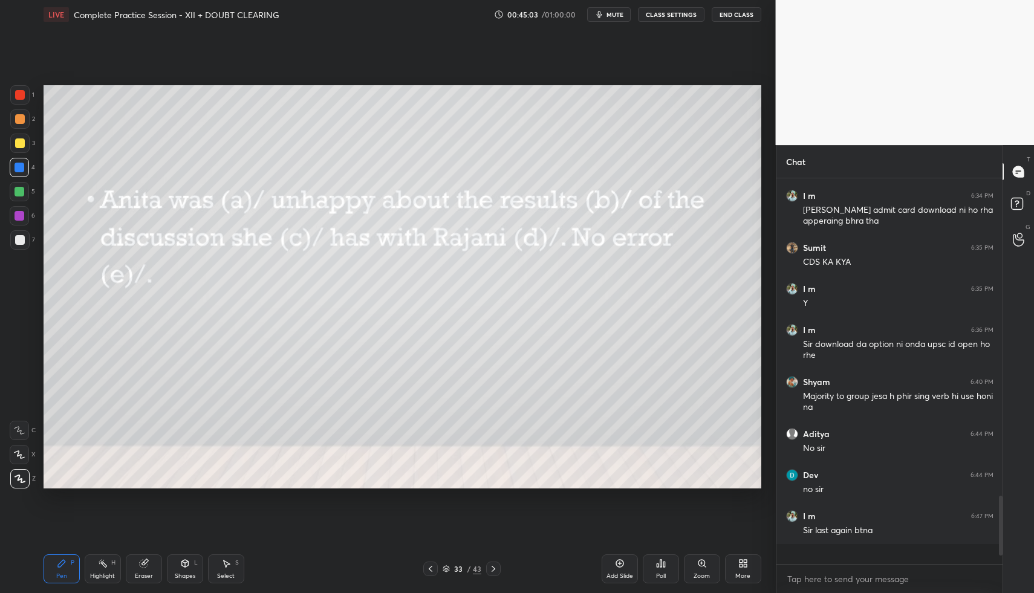
scroll to position [404, 222]
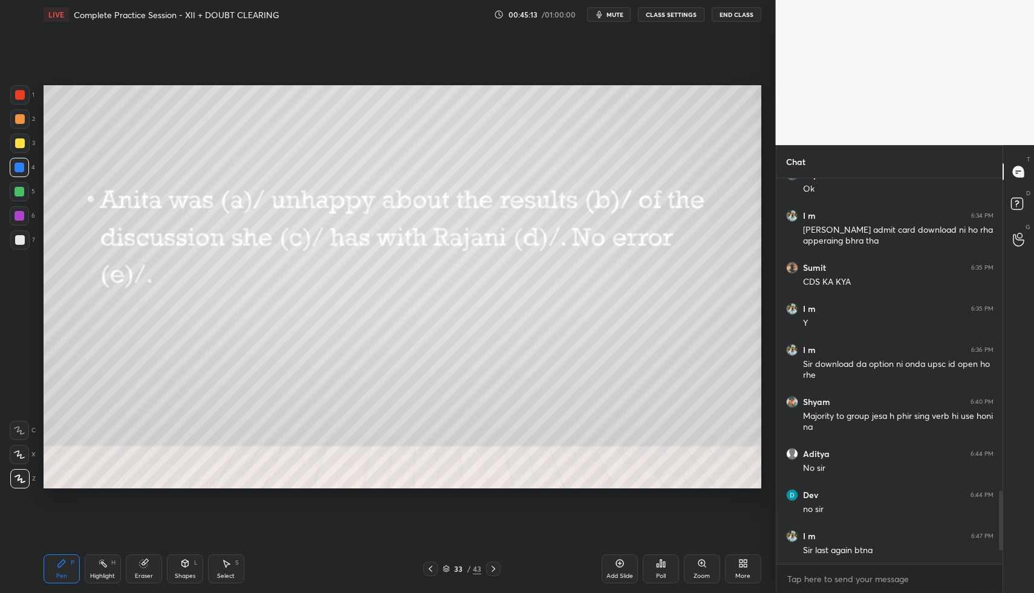
click at [432, 566] on icon at bounding box center [431, 569] width 10 height 10
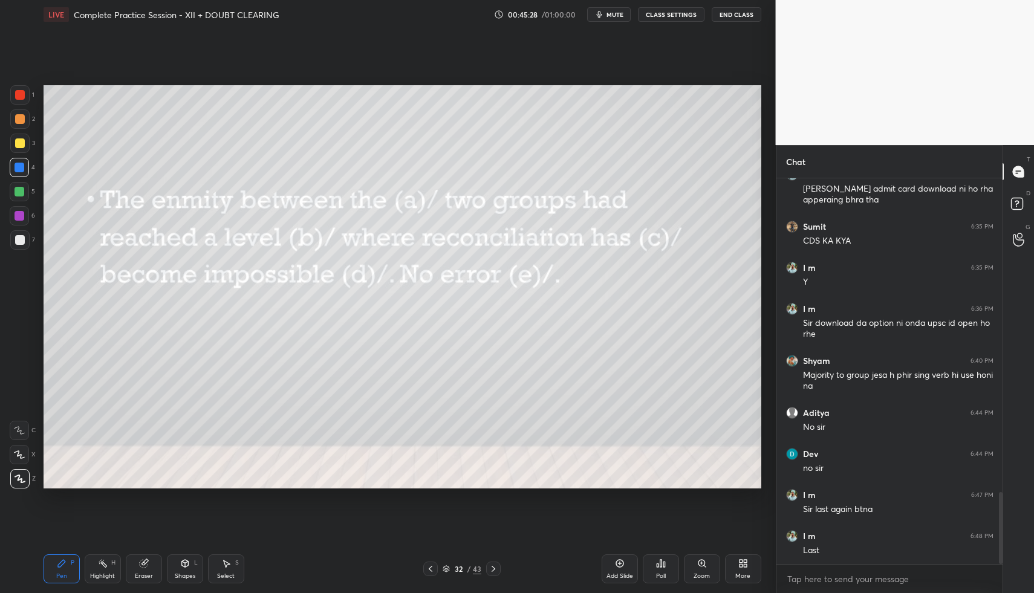
click at [496, 565] on icon at bounding box center [493, 569] width 10 height 10
click at [496, 562] on div at bounding box center [493, 569] width 15 height 15
click at [660, 566] on icon at bounding box center [661, 563] width 2 height 7
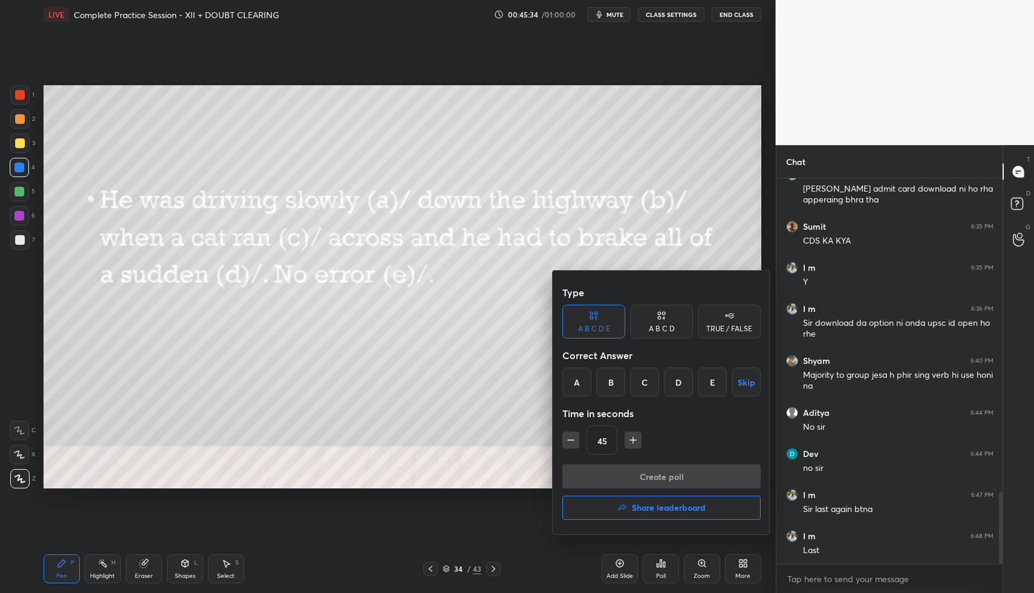
click at [716, 384] on div "E" at bounding box center [712, 382] width 29 height 29
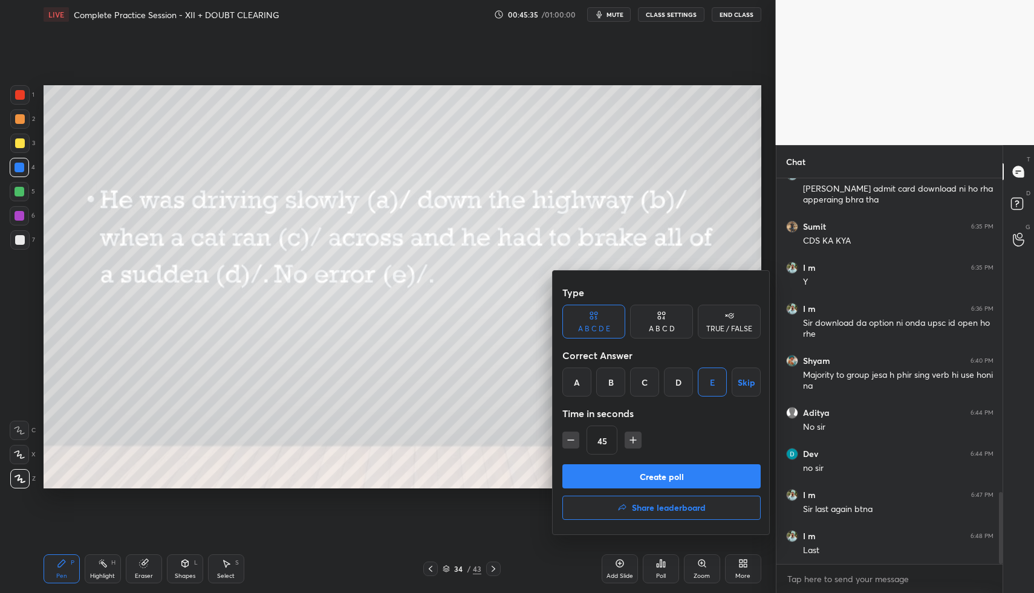
click at [692, 475] on button "Create poll" at bounding box center [661, 476] width 198 height 24
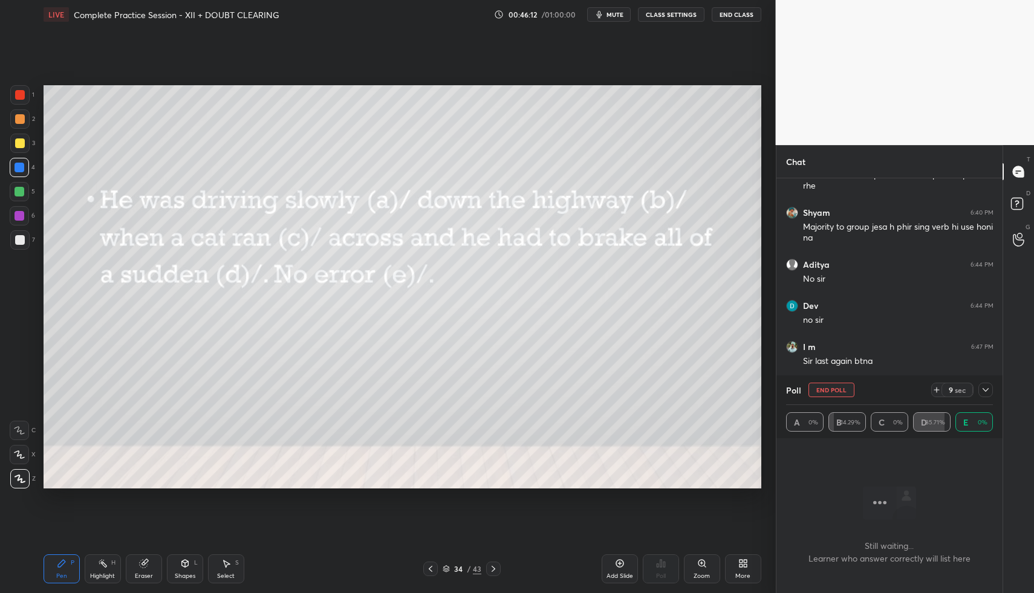
scroll to position [1681, 0]
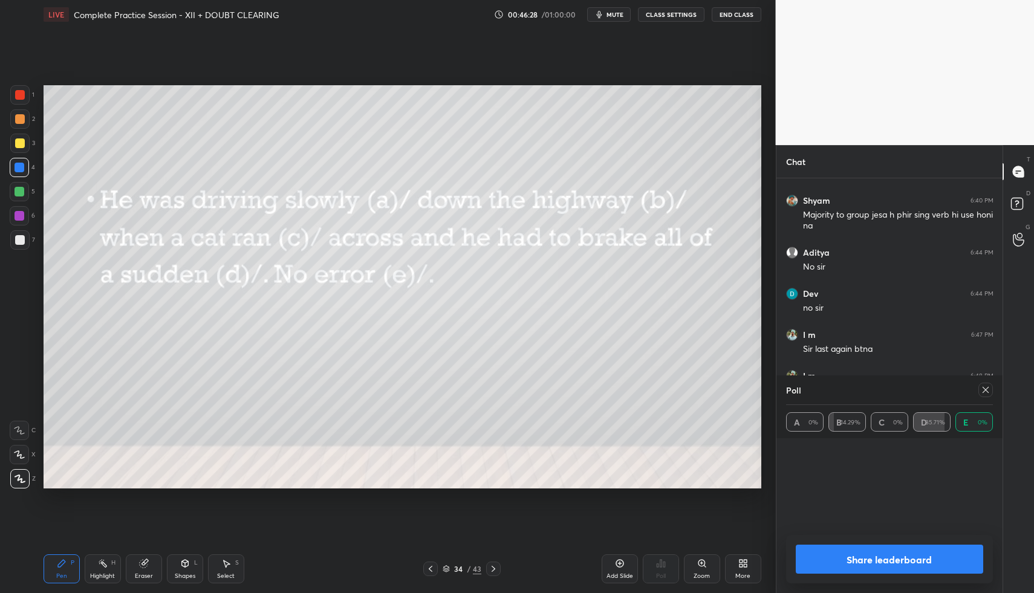
click at [988, 394] on icon at bounding box center [986, 390] width 10 height 10
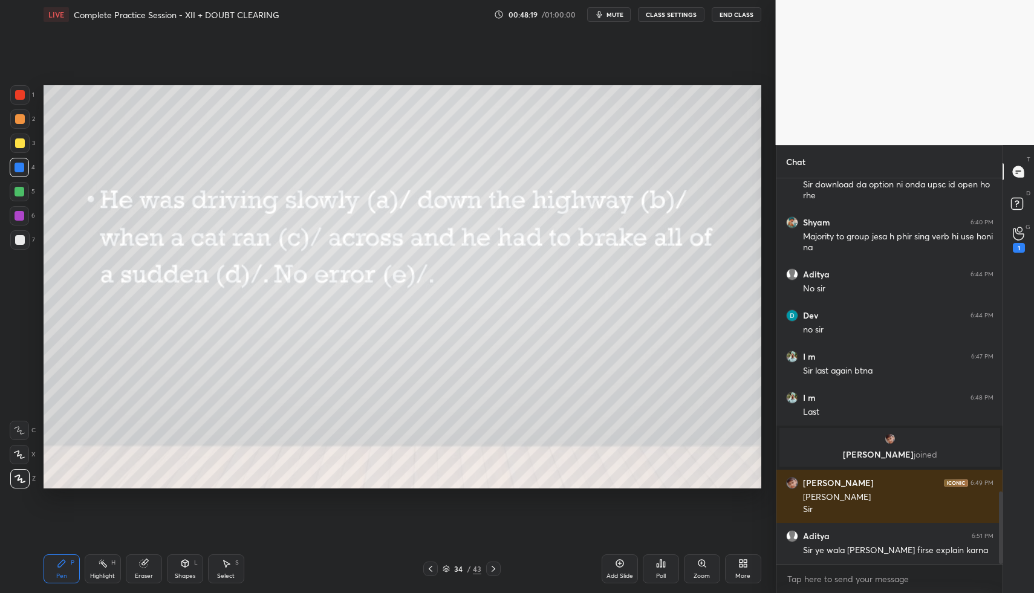
scroll to position [1711, 0]
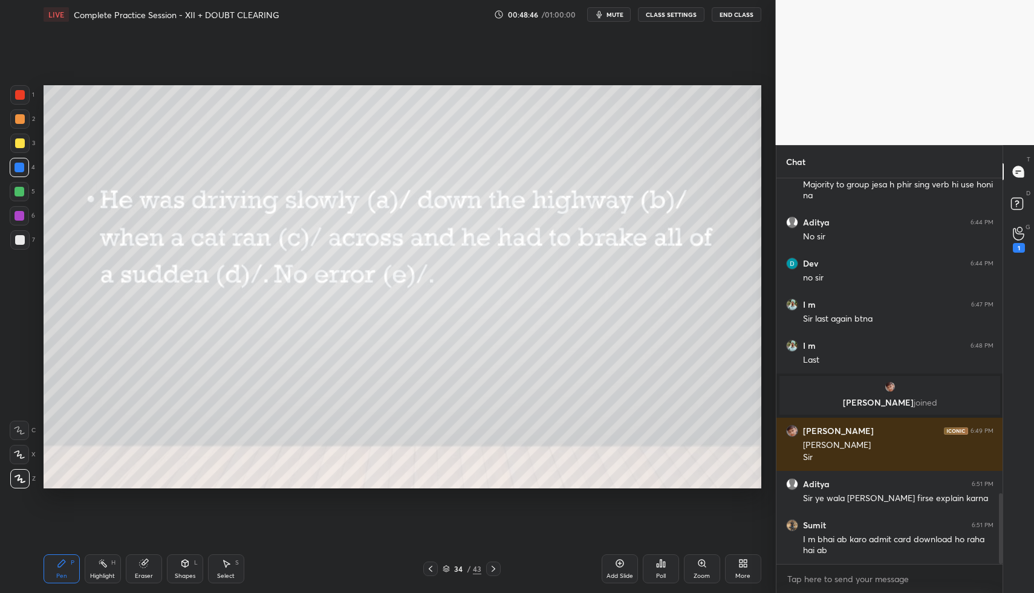
click at [494, 569] on icon at bounding box center [493, 569] width 4 height 6
click at [667, 572] on div "Poll" at bounding box center [661, 568] width 36 height 29
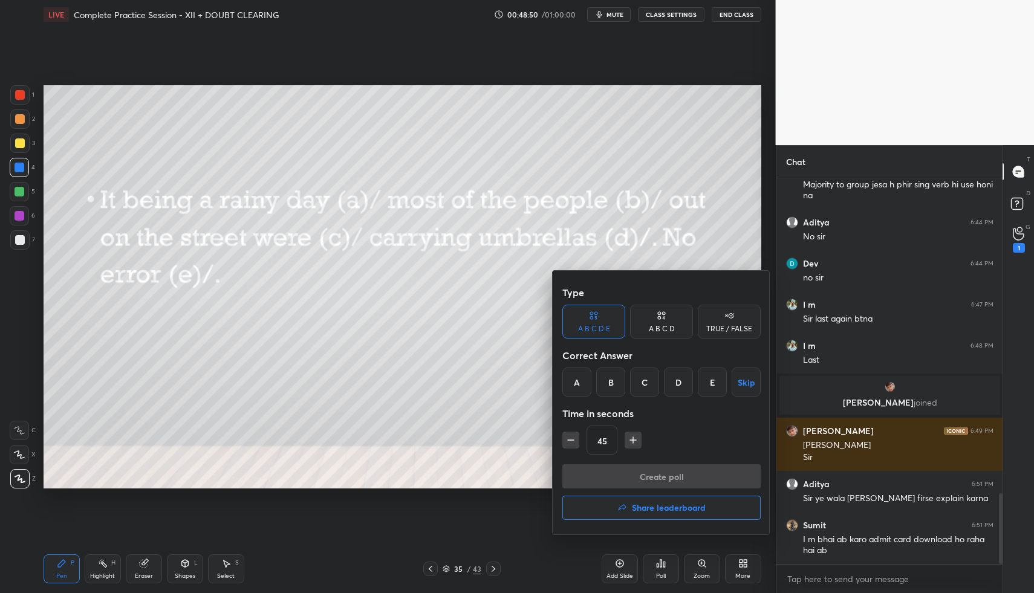
click at [710, 375] on div "E" at bounding box center [712, 382] width 29 height 29
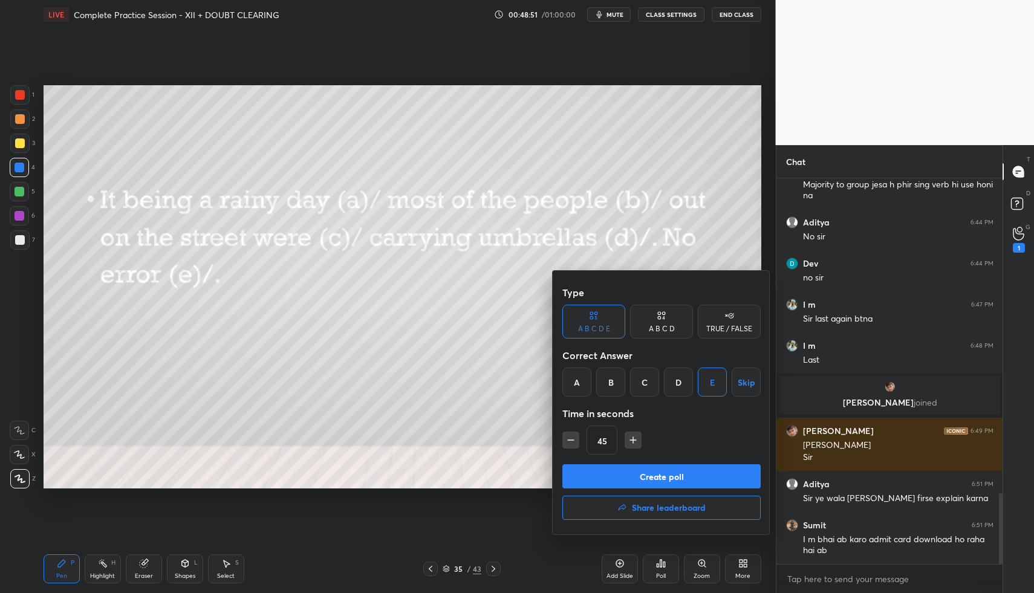
drag, startPoint x: 698, startPoint y: 480, endPoint x: 701, endPoint y: 475, distance: 6.2
click at [698, 480] on button "Create poll" at bounding box center [661, 476] width 198 height 24
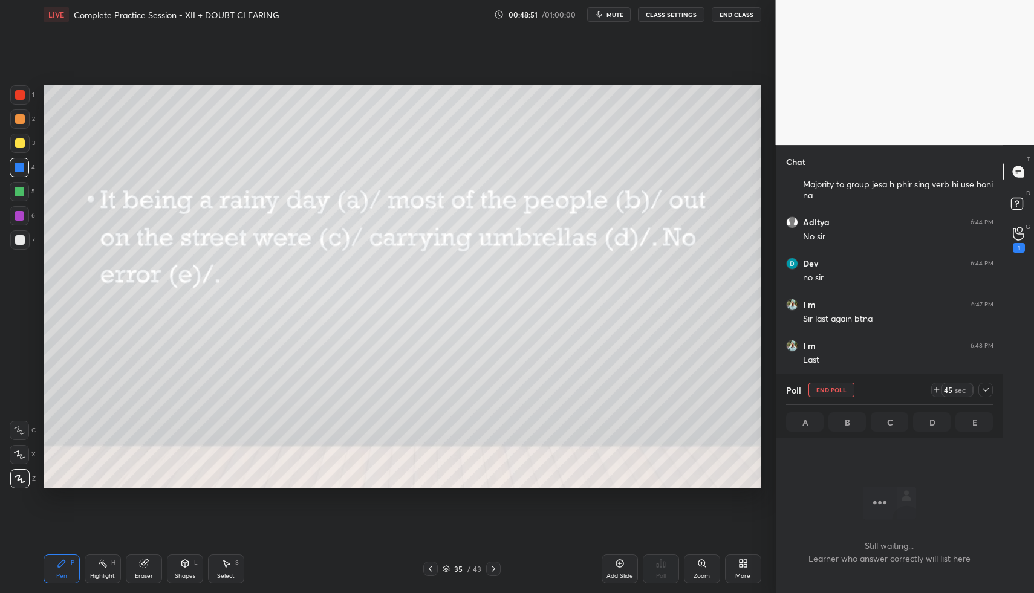
scroll to position [348, 222]
drag, startPoint x: 498, startPoint y: 569, endPoint x: 467, endPoint y: 562, distance: 31.8
click at [498, 569] on div at bounding box center [493, 569] width 15 height 15
click at [434, 570] on icon at bounding box center [431, 569] width 10 height 10
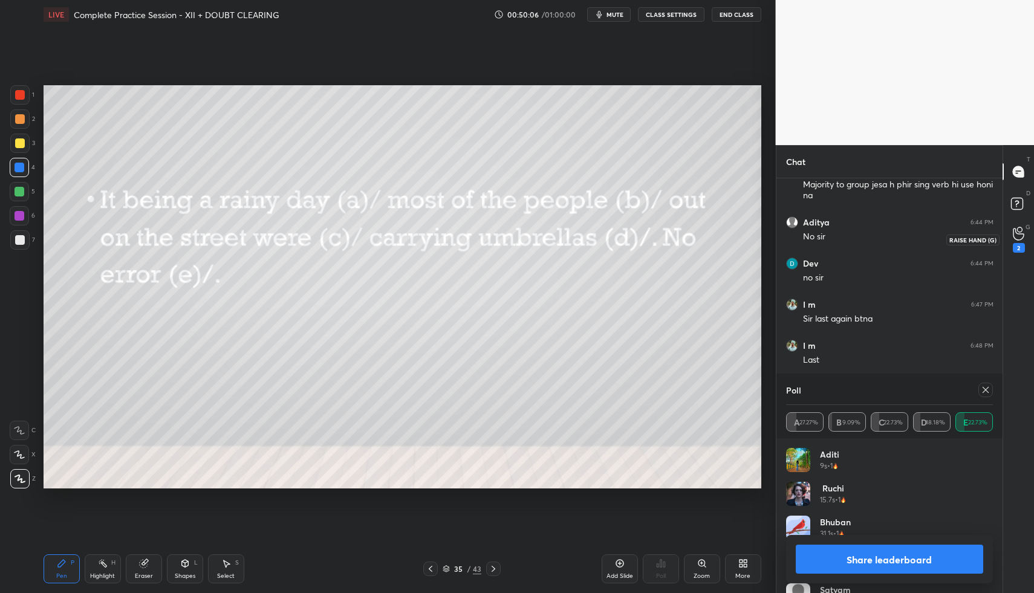
click at [1026, 237] on div "2" at bounding box center [1019, 240] width 24 height 22
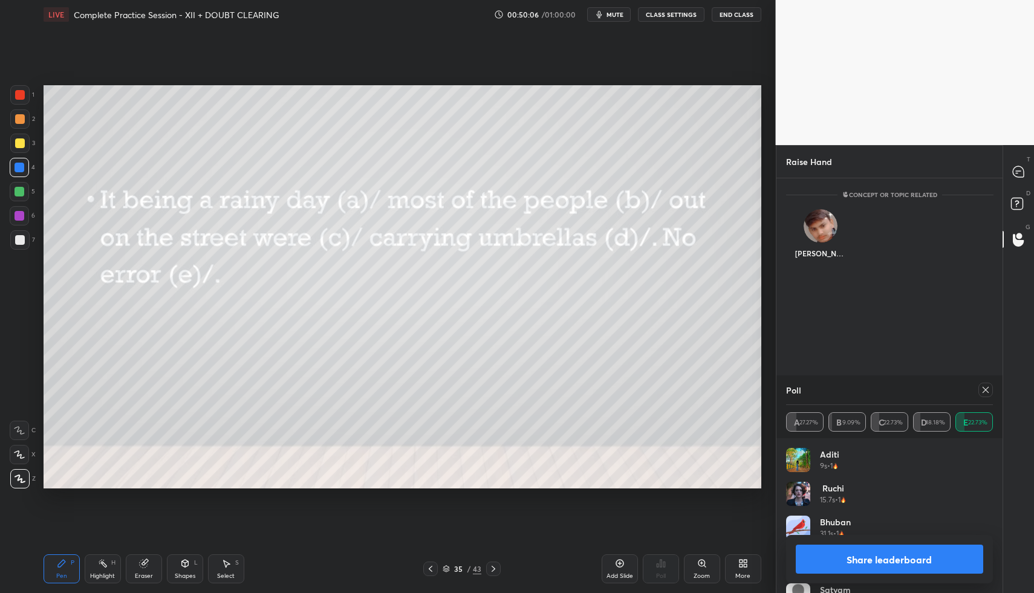
scroll to position [4, 4]
click at [1024, 178] on div at bounding box center [1019, 172] width 24 height 22
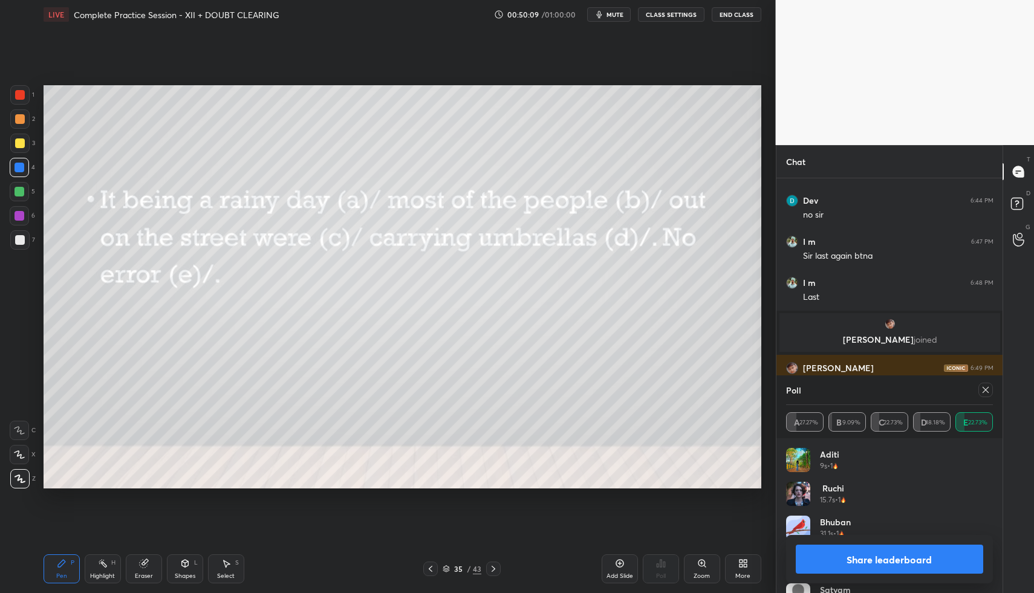
click at [984, 391] on icon at bounding box center [985, 390] width 6 height 6
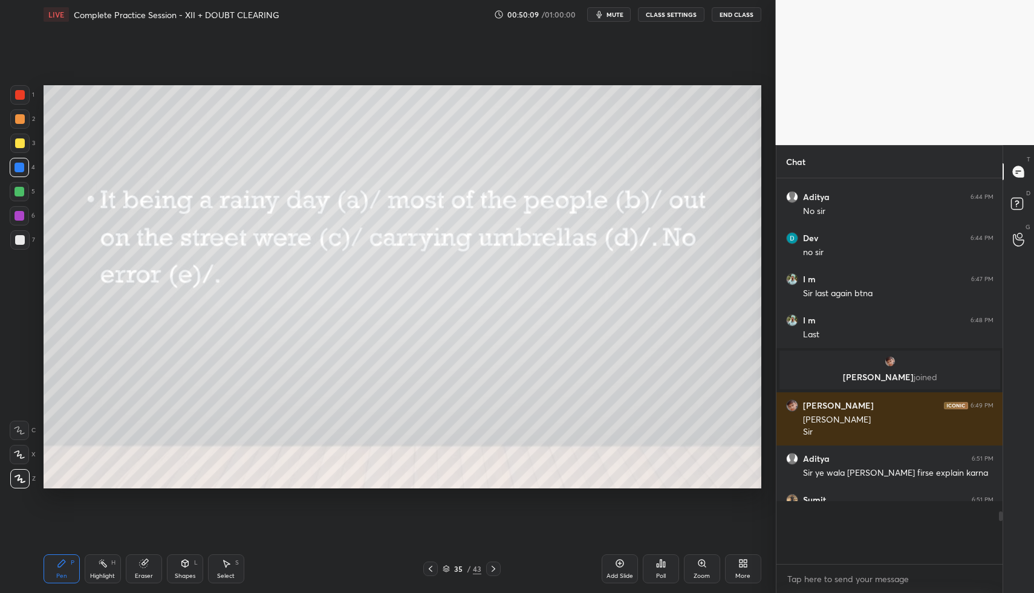
scroll to position [4, 4]
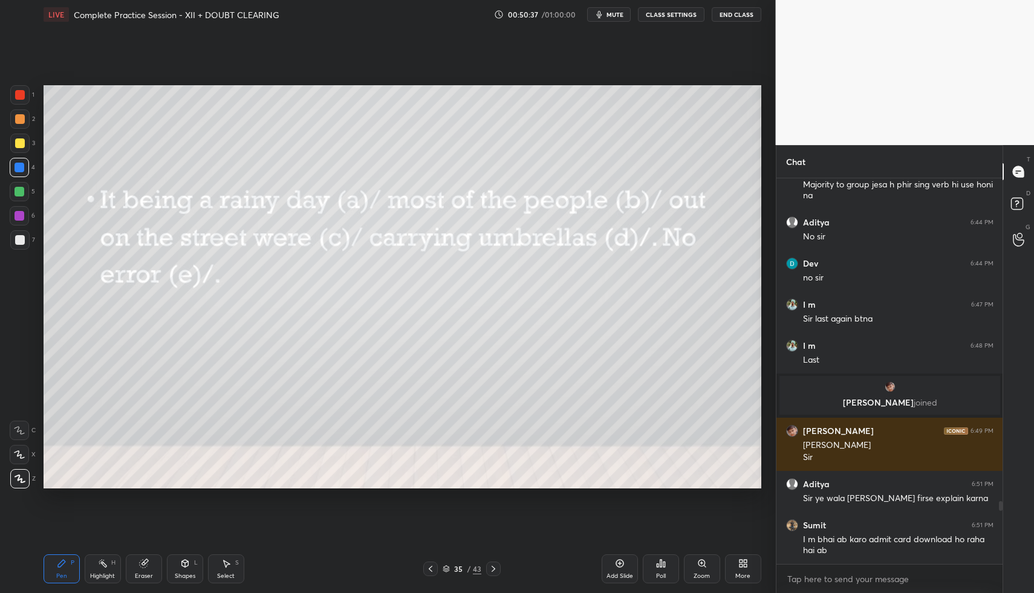
click at [491, 568] on icon at bounding box center [493, 569] width 10 height 10
click at [664, 570] on div "Poll" at bounding box center [661, 568] width 36 height 29
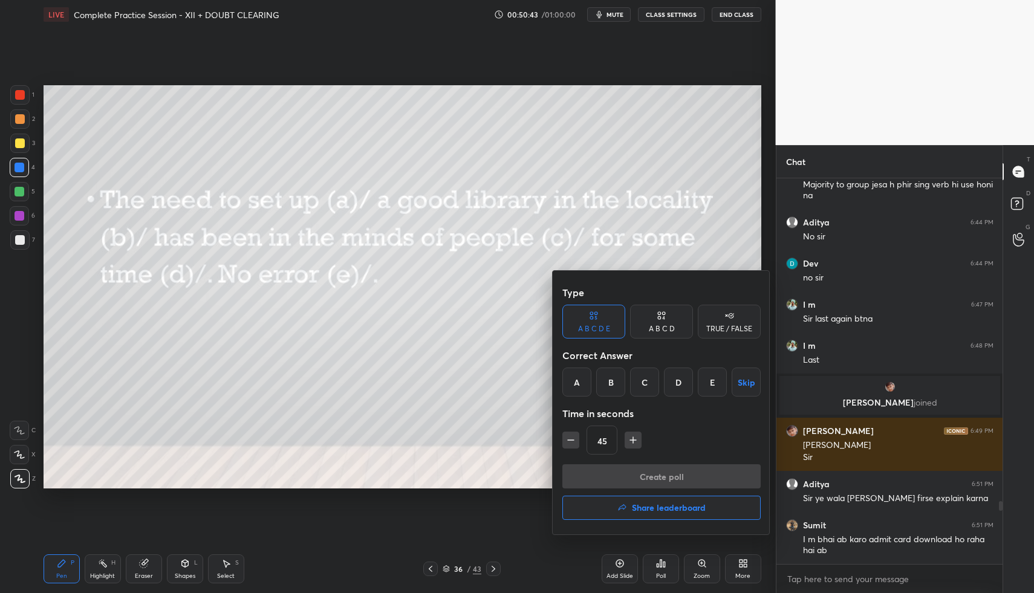
click at [643, 384] on div "C" at bounding box center [644, 382] width 29 height 29
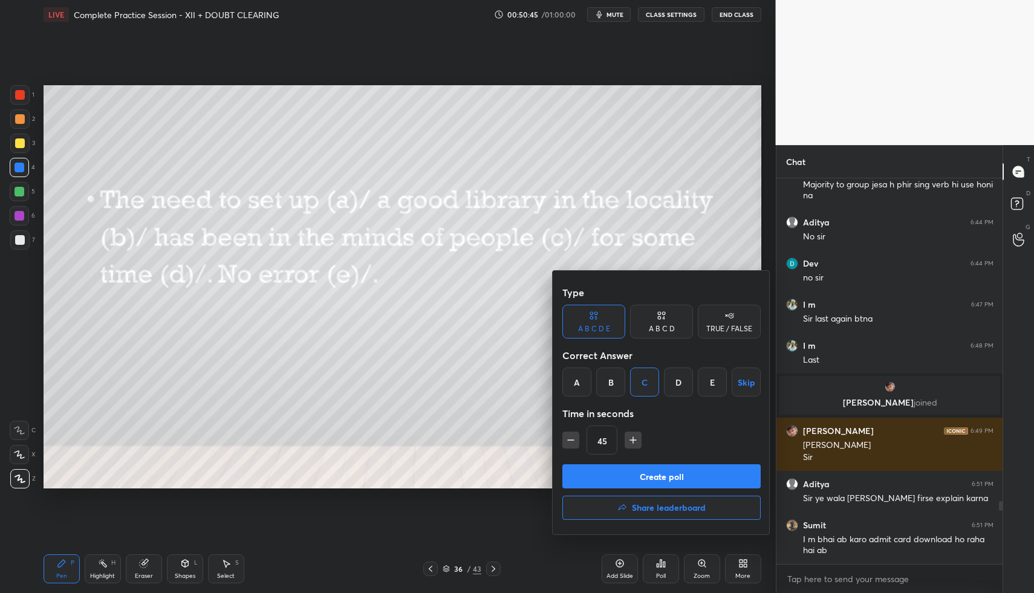
click at [639, 469] on button "Create poll" at bounding box center [661, 476] width 198 height 24
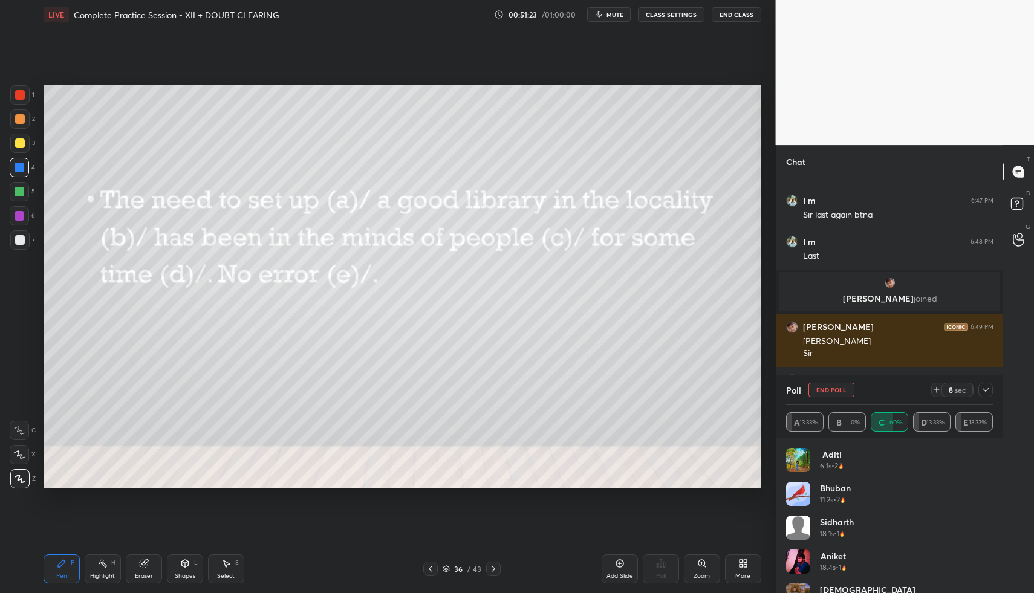
scroll to position [2095, 0]
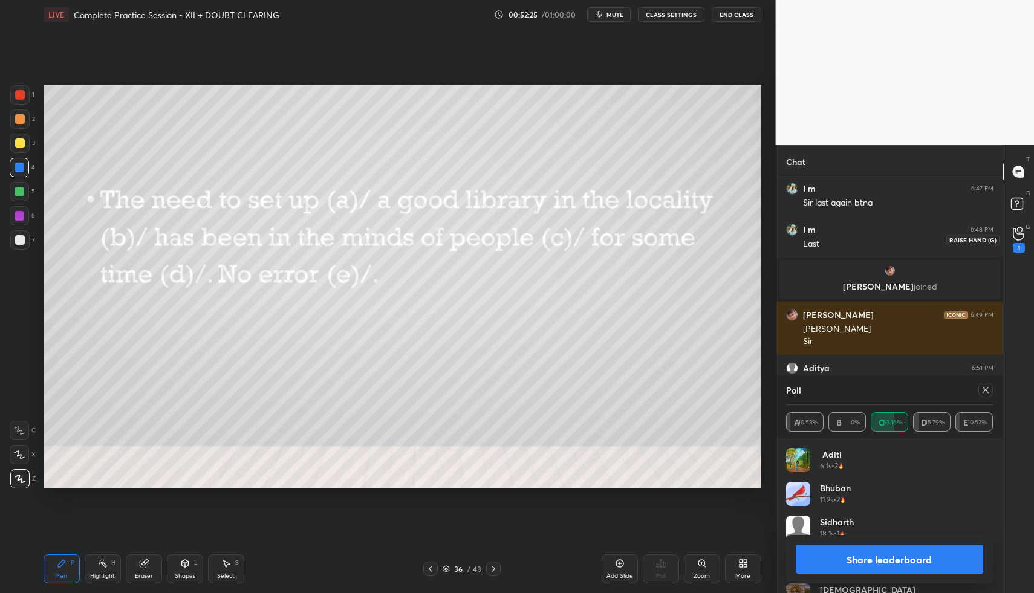
click at [1022, 236] on icon at bounding box center [1018, 234] width 11 height 14
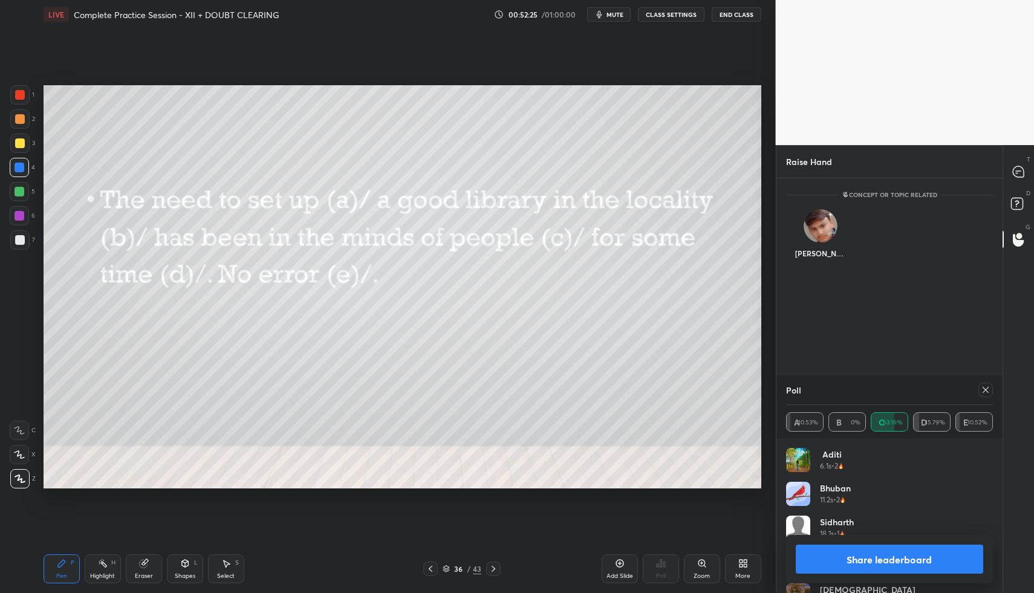
scroll to position [4, 4]
drag, startPoint x: 988, startPoint y: 384, endPoint x: 1000, endPoint y: 365, distance: 23.1
click at [985, 386] on div at bounding box center [985, 390] width 15 height 15
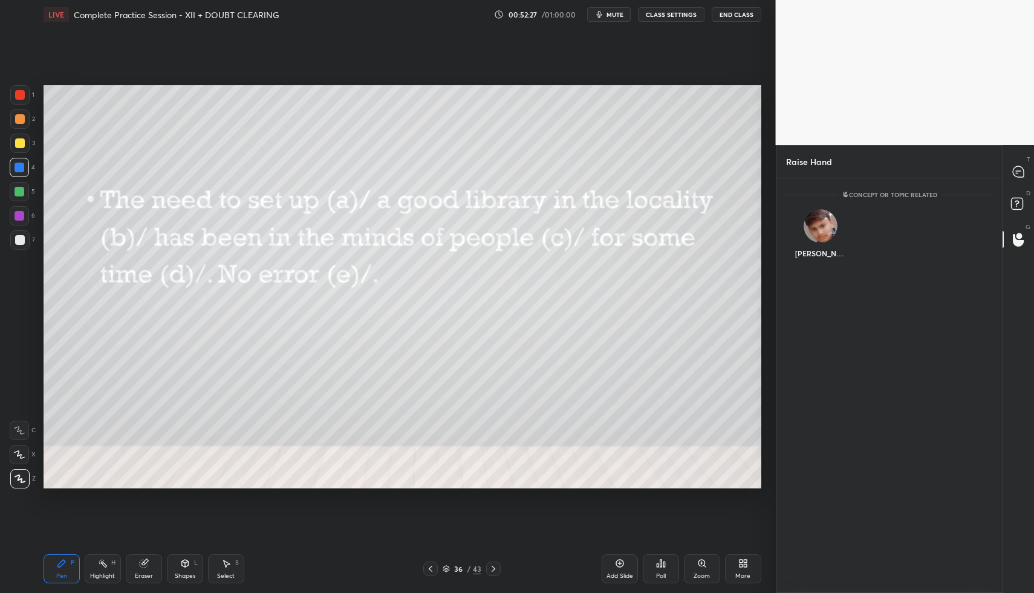
scroll to position [407, 222]
click at [1020, 172] on icon at bounding box center [1018, 171] width 11 height 11
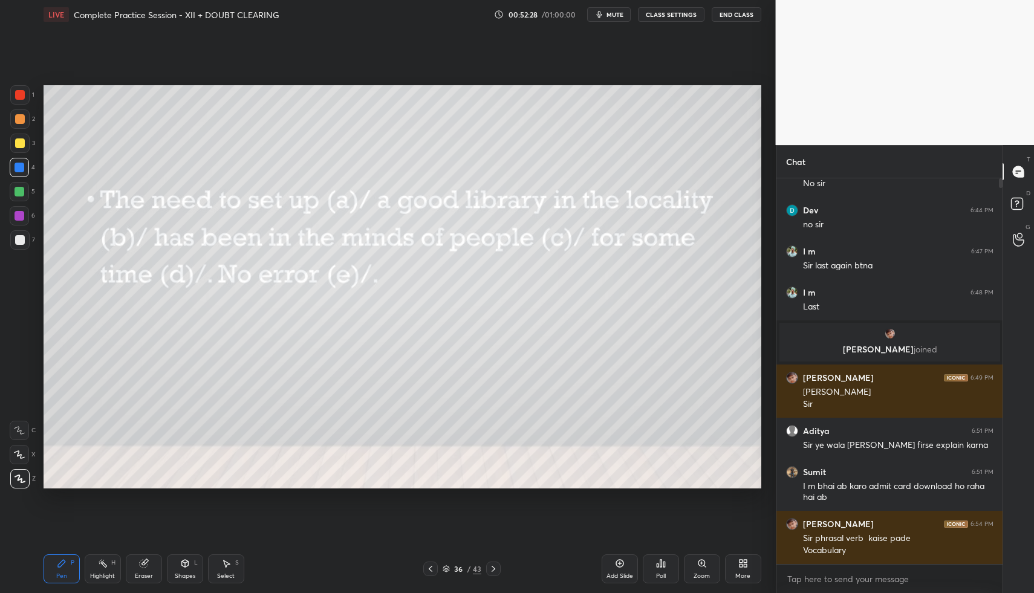
scroll to position [381, 222]
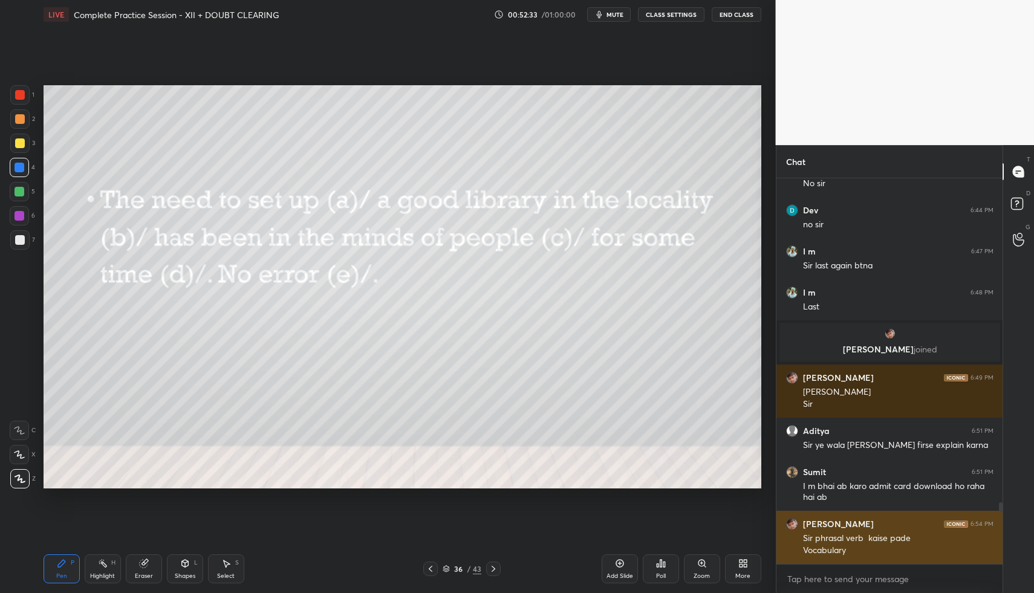
click at [857, 523] on div "[PERSON_NAME] 6:54 PM" at bounding box center [889, 524] width 207 height 12
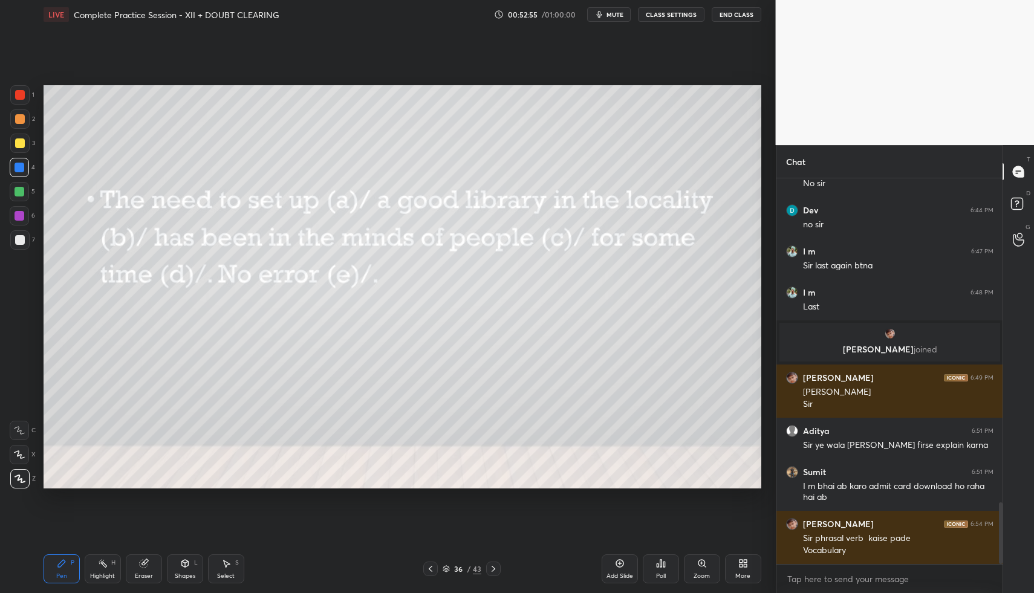
click at [492, 567] on icon at bounding box center [493, 569] width 4 height 6
click at [665, 559] on div "Poll" at bounding box center [661, 568] width 36 height 29
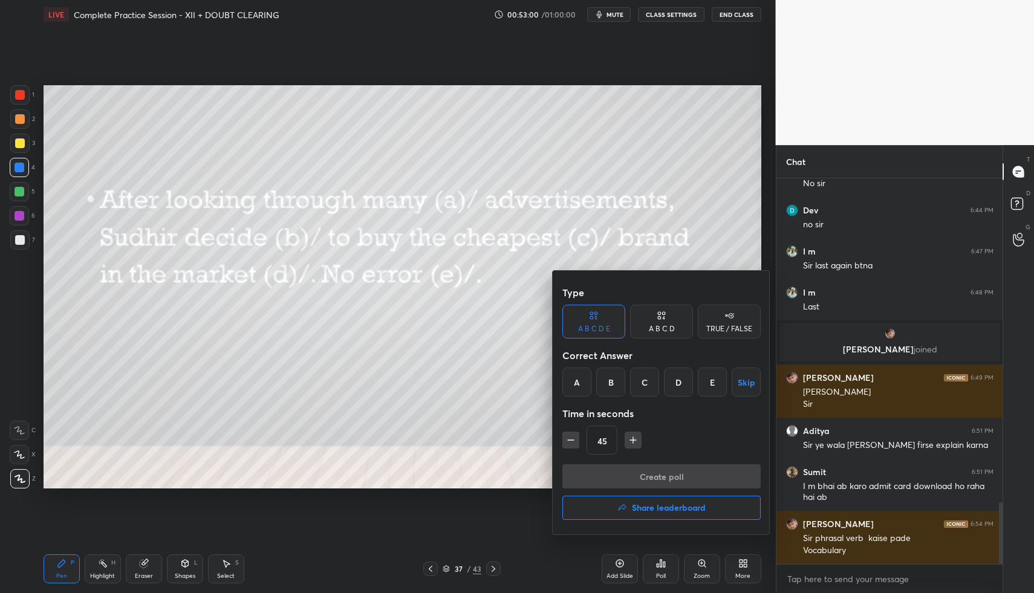
click at [611, 378] on div "B" at bounding box center [610, 382] width 29 height 29
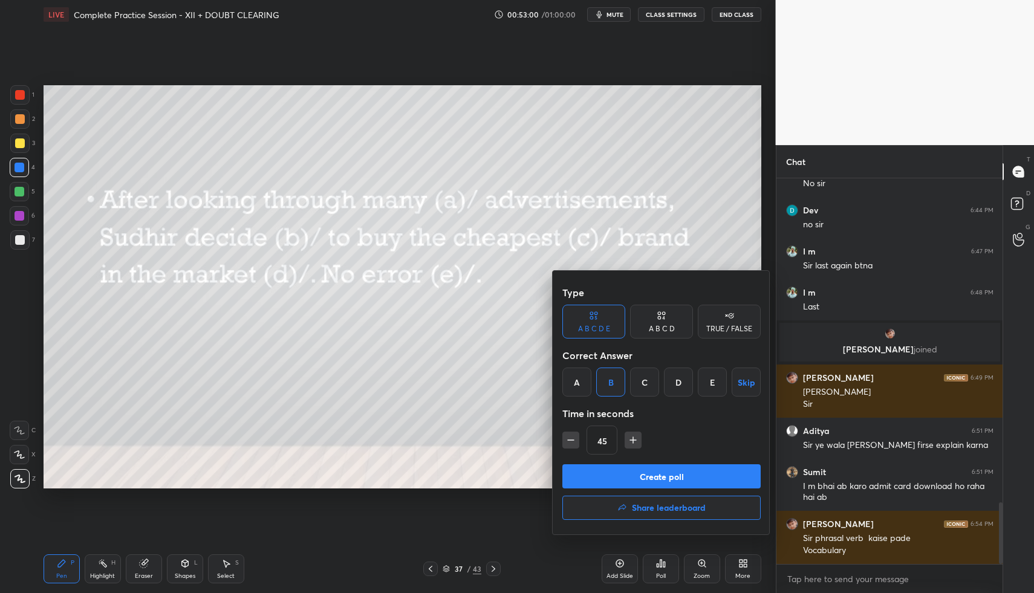
click at [615, 472] on button "Create poll" at bounding box center [661, 476] width 198 height 24
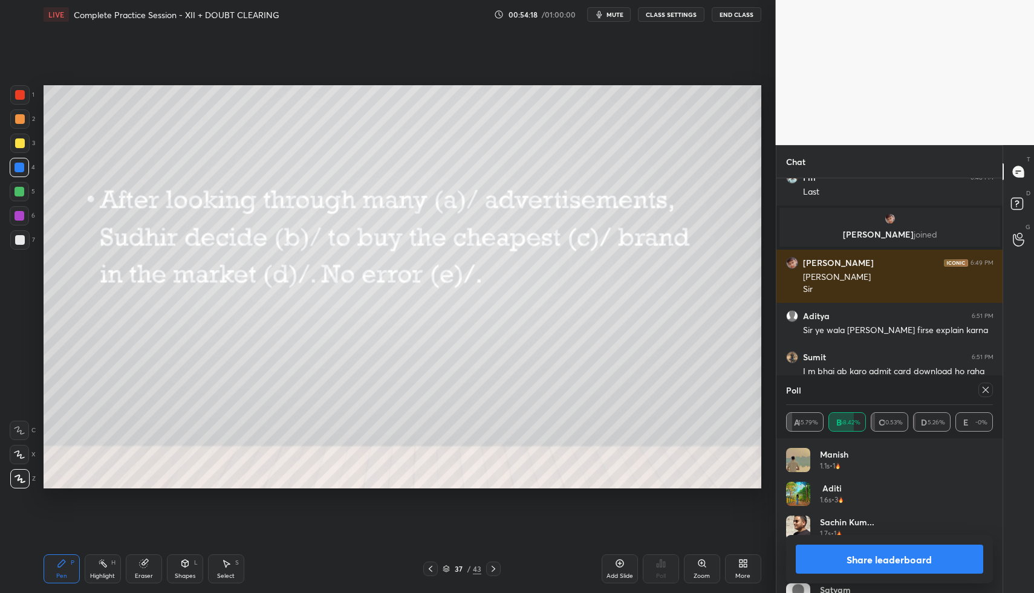
scroll to position [2188, 0]
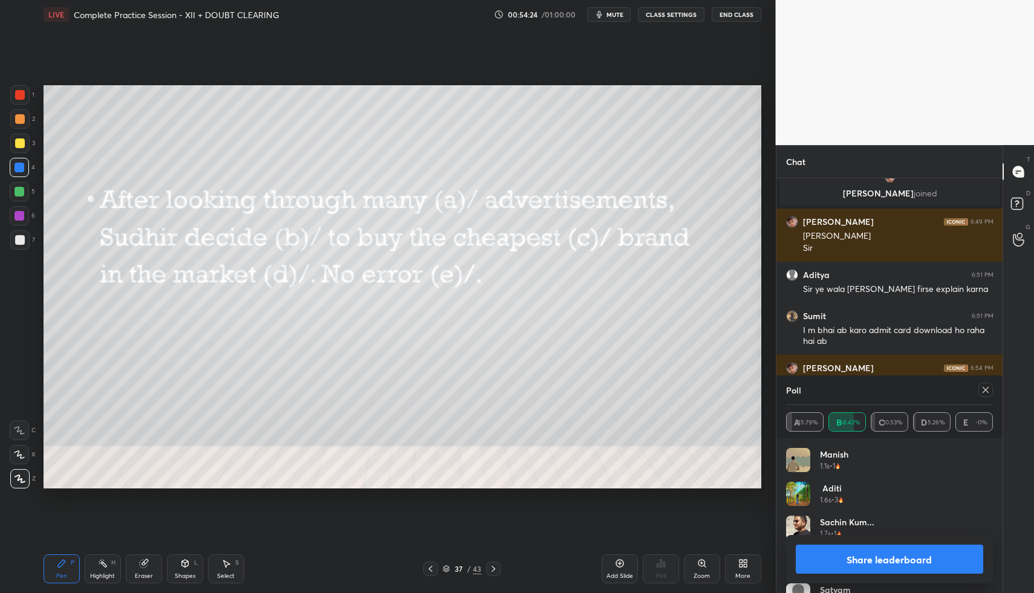
click at [986, 390] on icon at bounding box center [986, 390] width 10 height 10
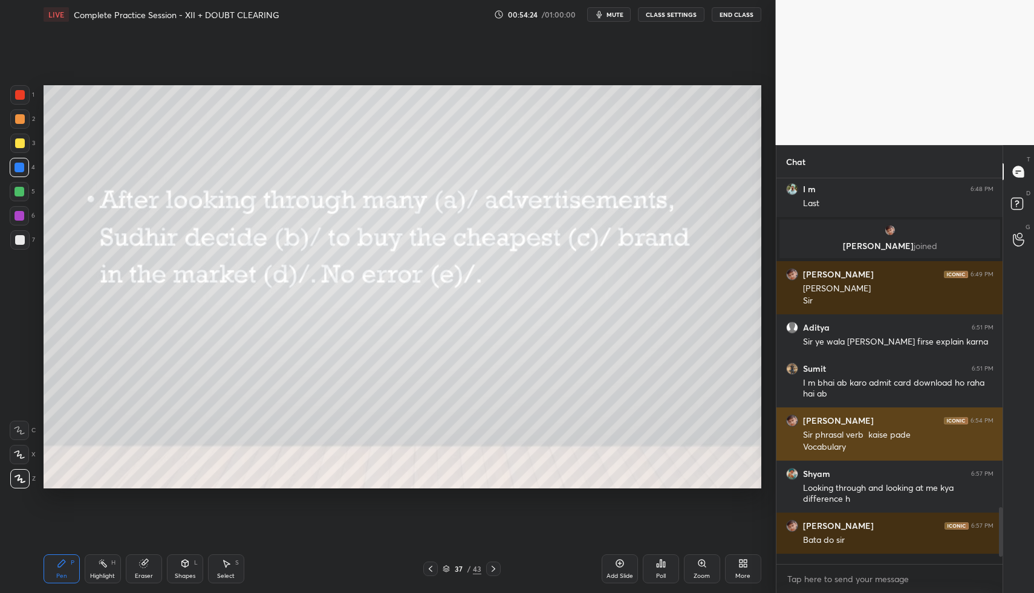
scroll to position [2132, 0]
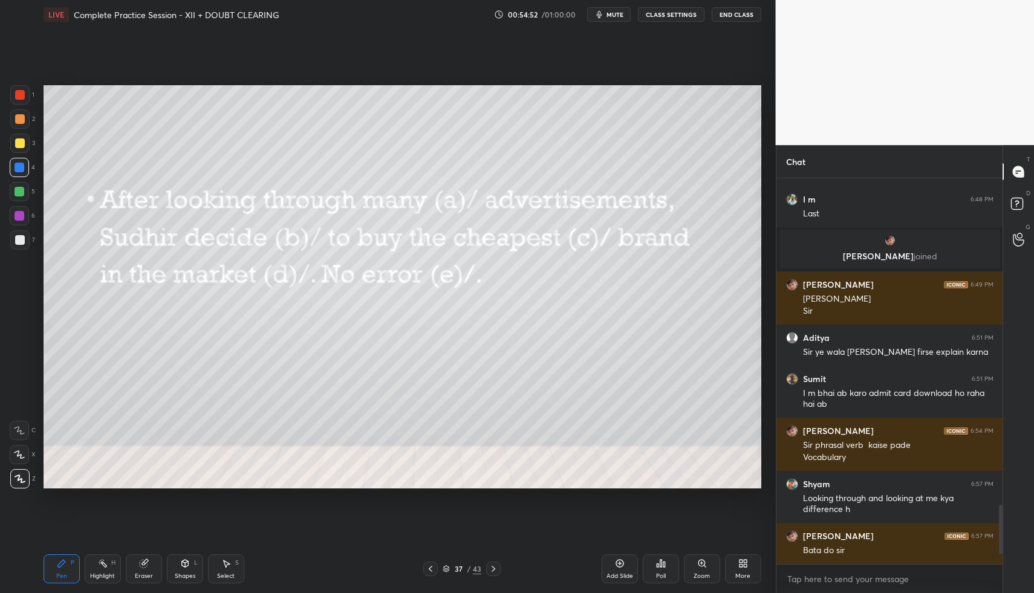
click at [494, 565] on icon at bounding box center [493, 569] width 10 height 10
click at [664, 559] on icon at bounding box center [661, 564] width 10 height 10
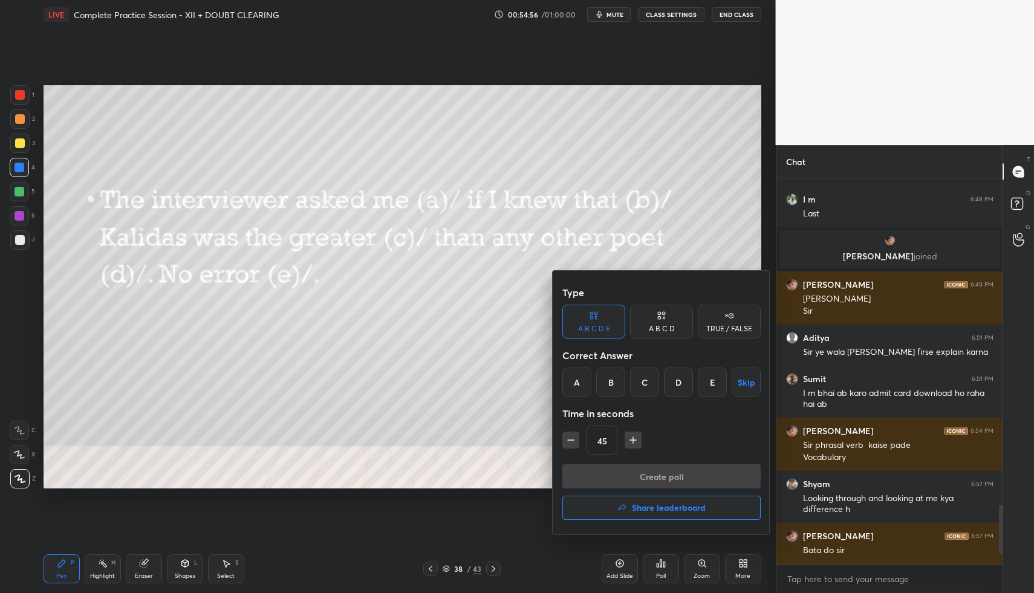
click at [611, 383] on div "B" at bounding box center [610, 382] width 29 height 29
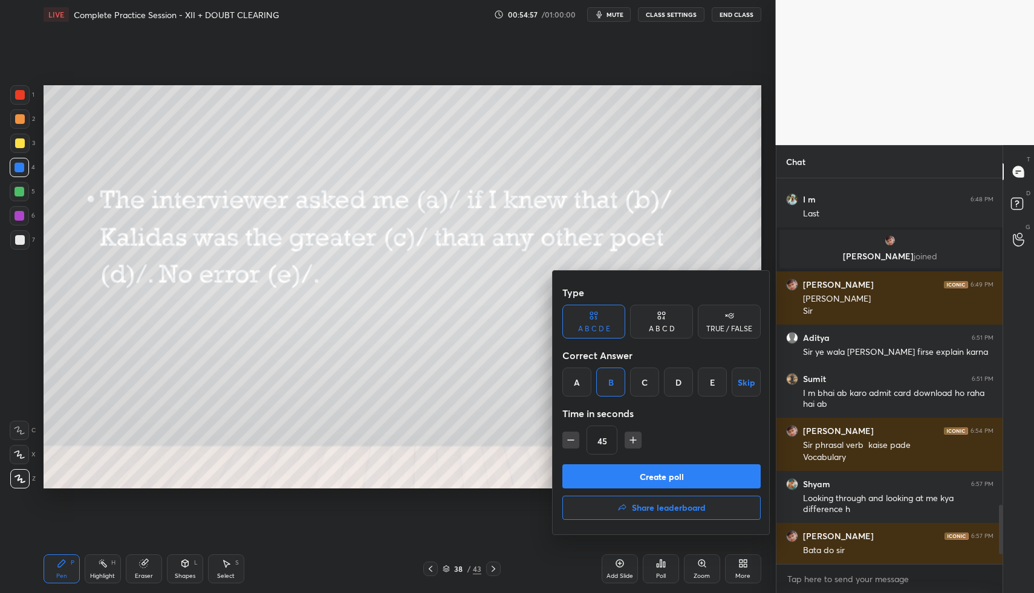
click at [625, 478] on button "Create poll" at bounding box center [661, 476] width 198 height 24
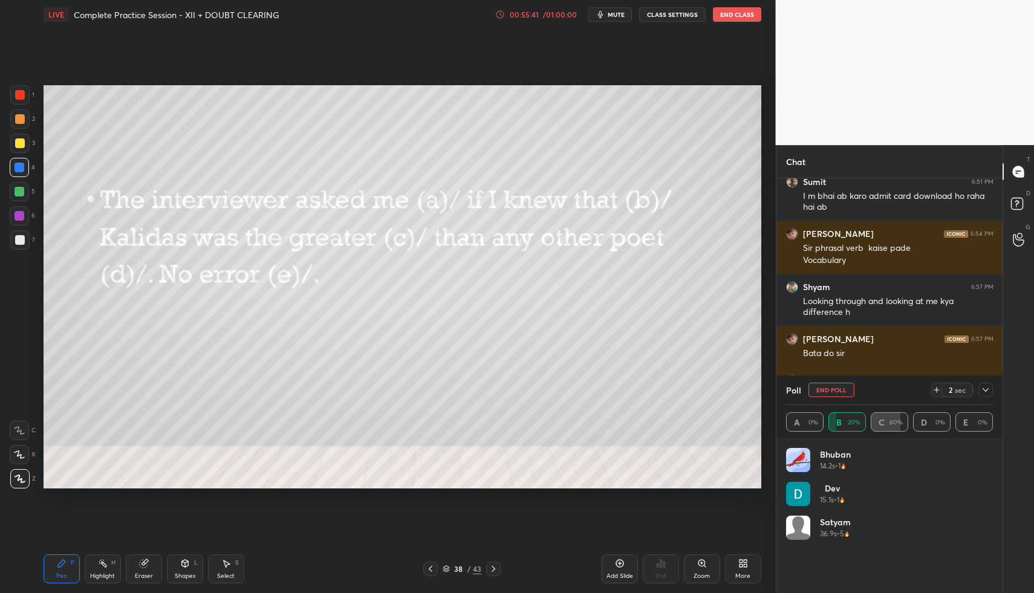
scroll to position [2363, 0]
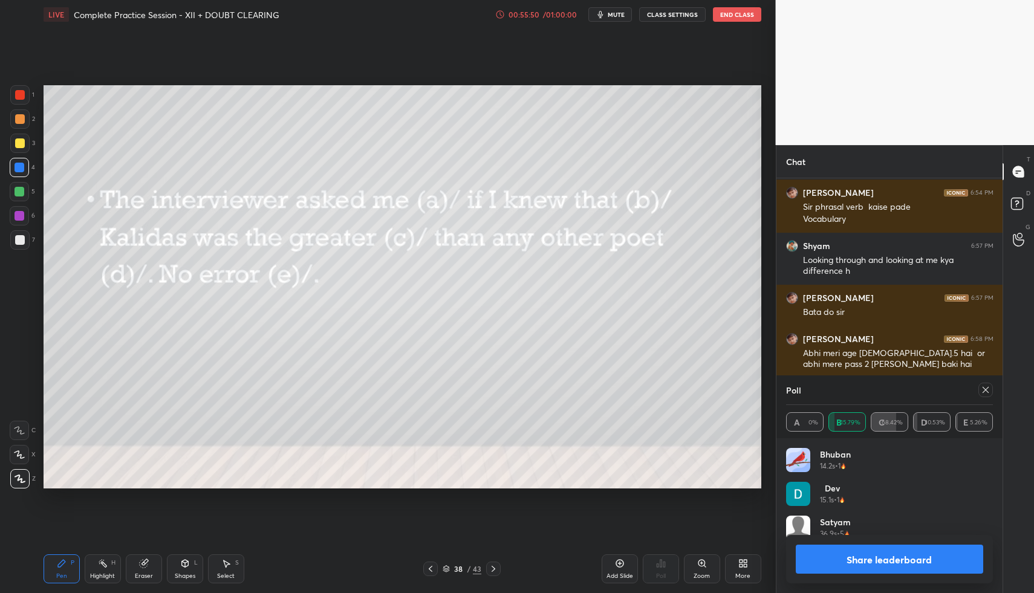
click at [987, 387] on icon at bounding box center [986, 390] width 10 height 10
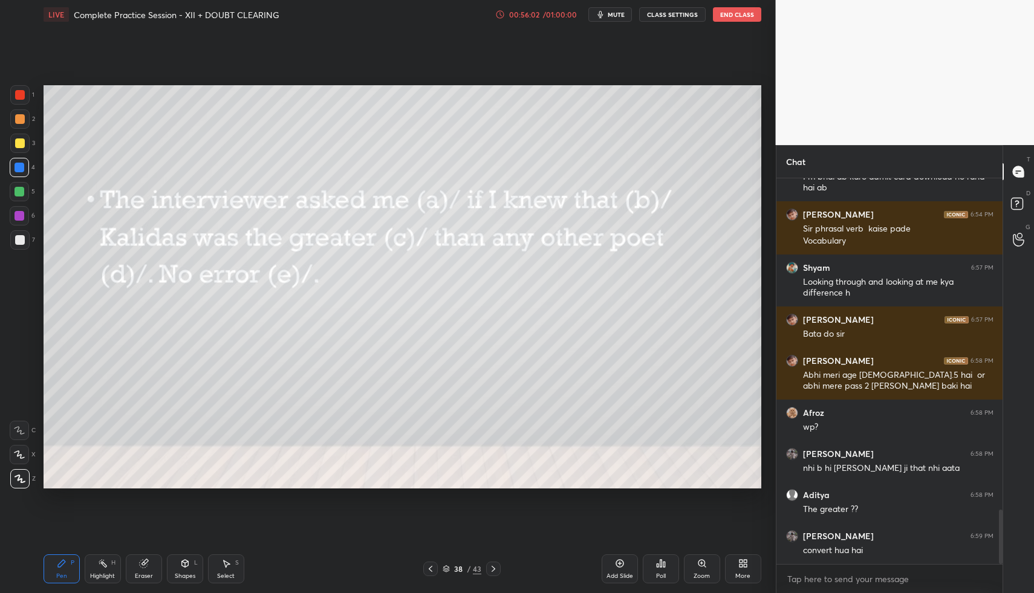
scroll to position [2382, 0]
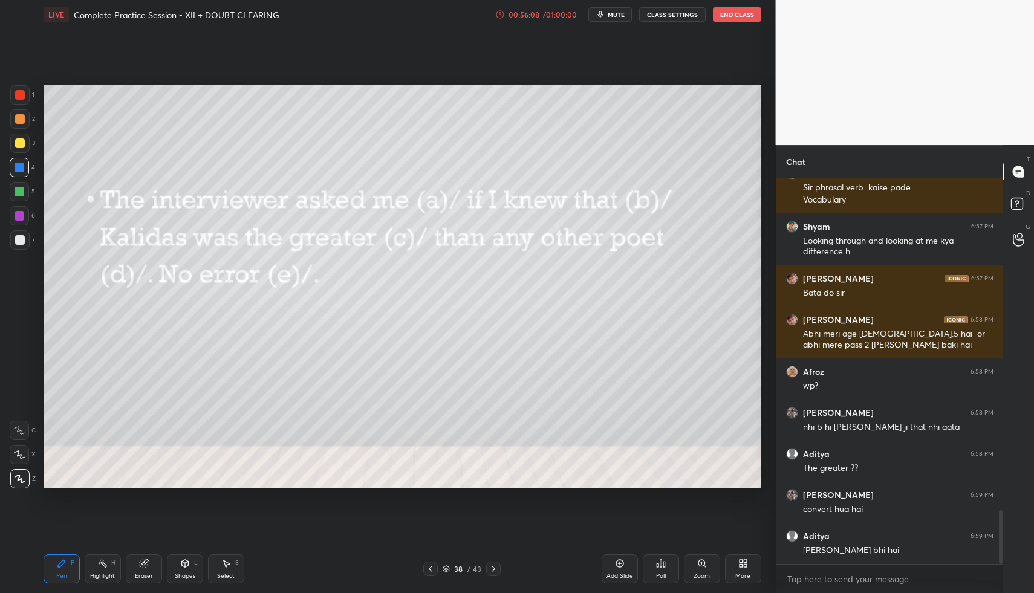
click at [20, 114] on div at bounding box center [19, 118] width 19 height 19
click at [496, 564] on icon at bounding box center [493, 569] width 10 height 10
click at [666, 569] on div "Poll" at bounding box center [661, 568] width 36 height 29
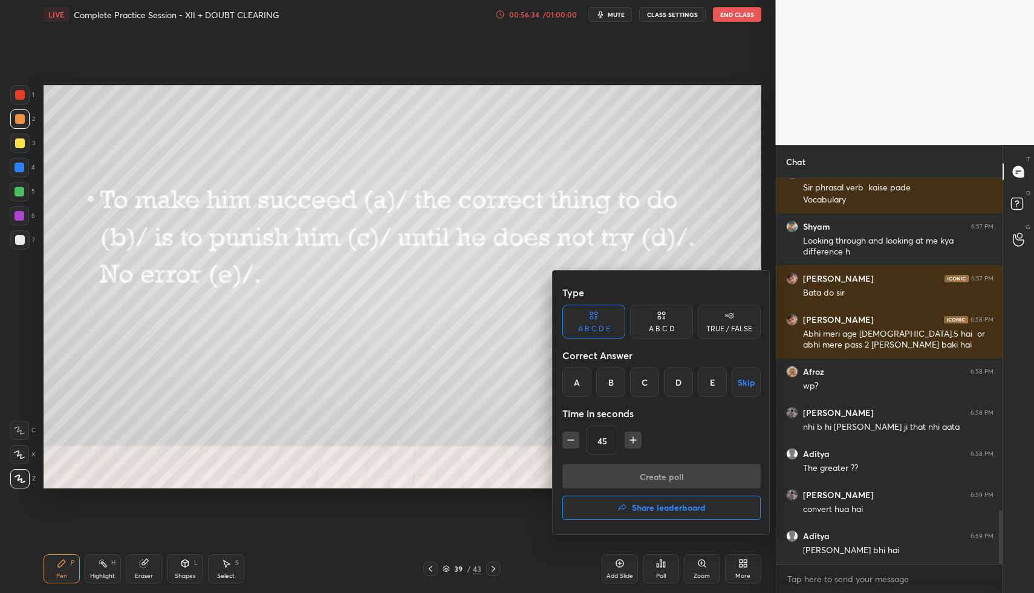
drag, startPoint x: 680, startPoint y: 379, endPoint x: 681, endPoint y: 387, distance: 8.5
click at [681, 380] on div "D" at bounding box center [678, 382] width 29 height 29
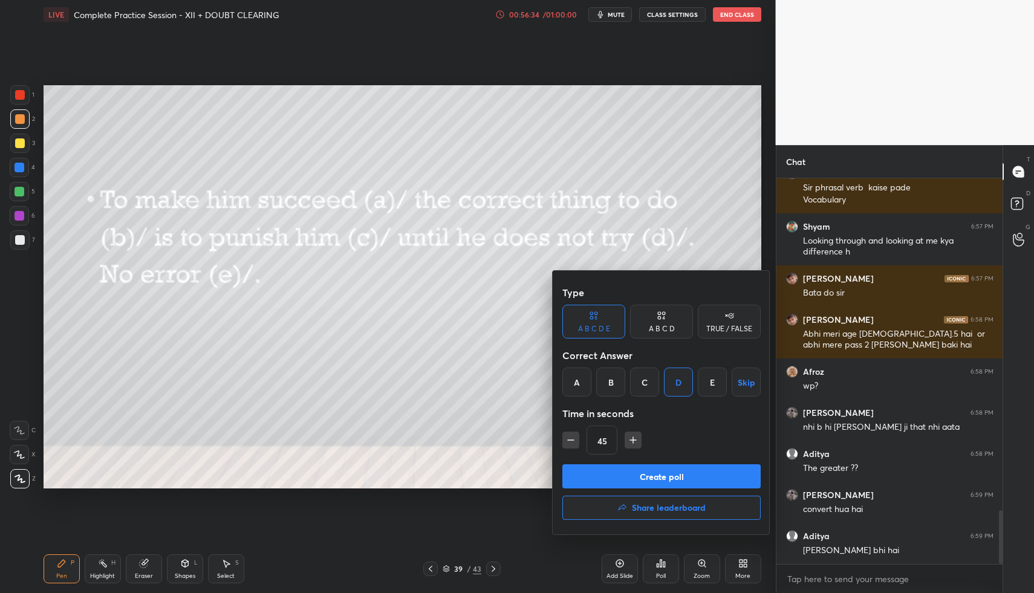
click at [666, 468] on button "Create poll" at bounding box center [661, 476] width 198 height 24
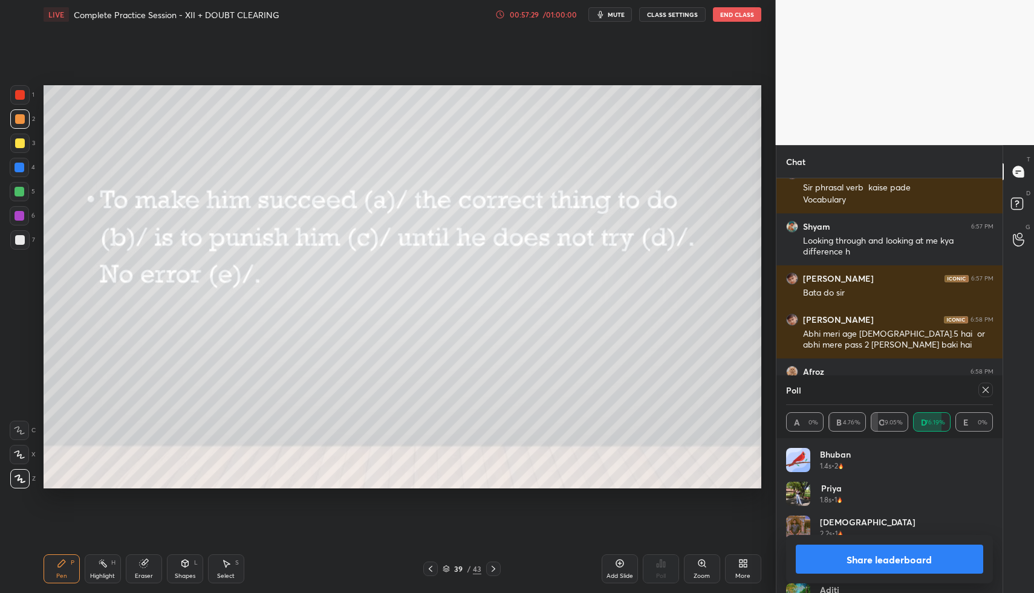
scroll to position [2497, 0]
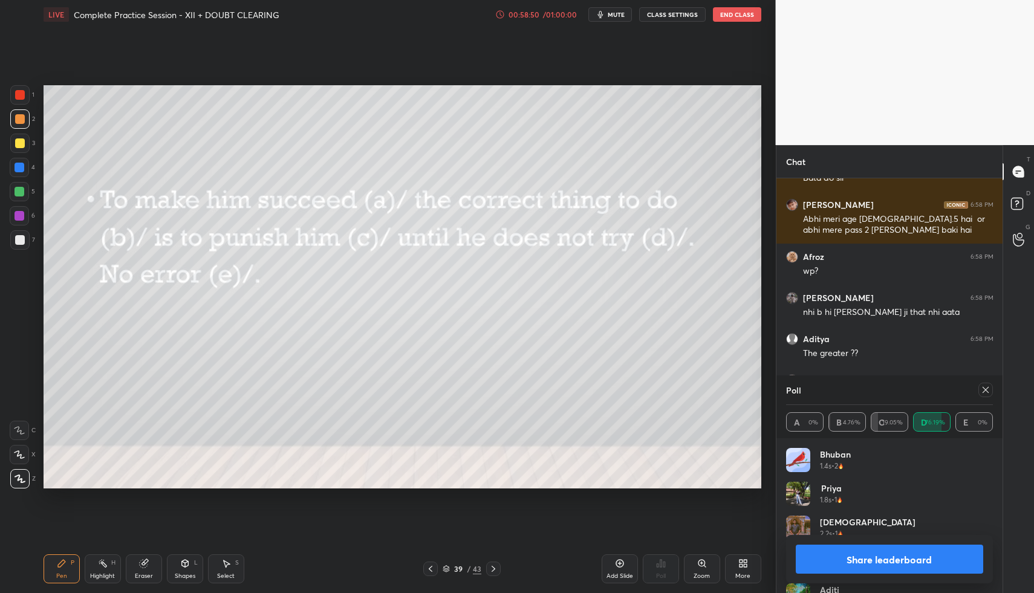
click at [493, 565] on icon at bounding box center [493, 569] width 10 height 10
drag, startPoint x: 986, startPoint y: 388, endPoint x: 922, endPoint y: 408, distance: 66.5
click at [986, 387] on icon at bounding box center [986, 390] width 10 height 10
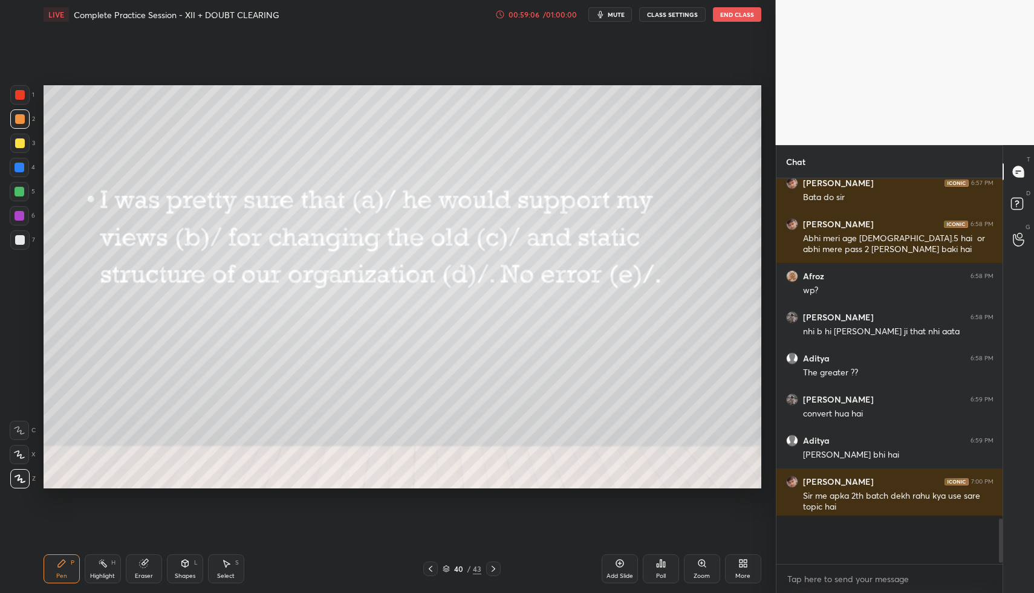
scroll to position [375, 222]
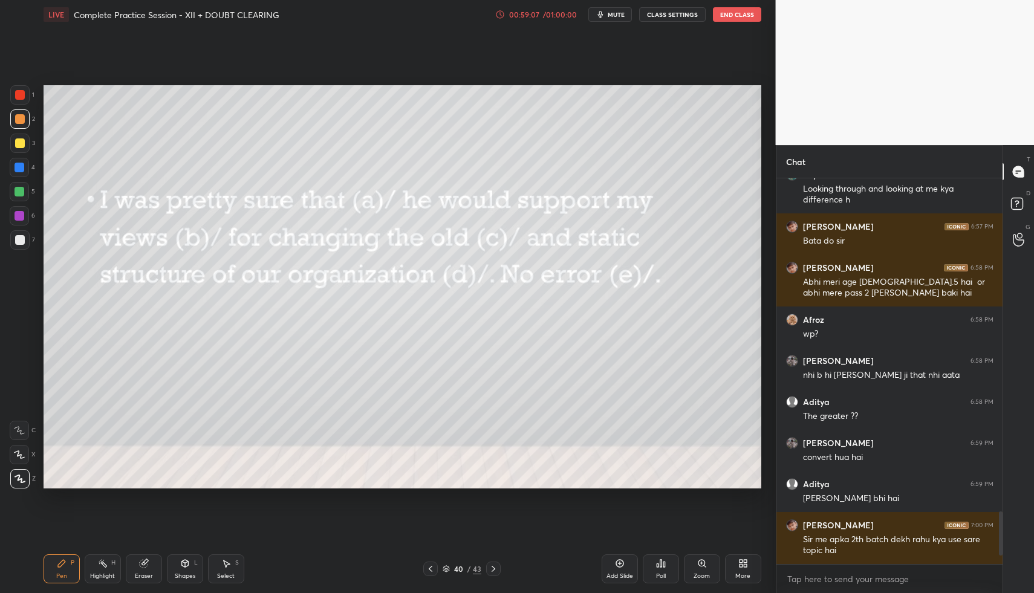
click at [666, 566] on div "Poll" at bounding box center [661, 568] width 36 height 29
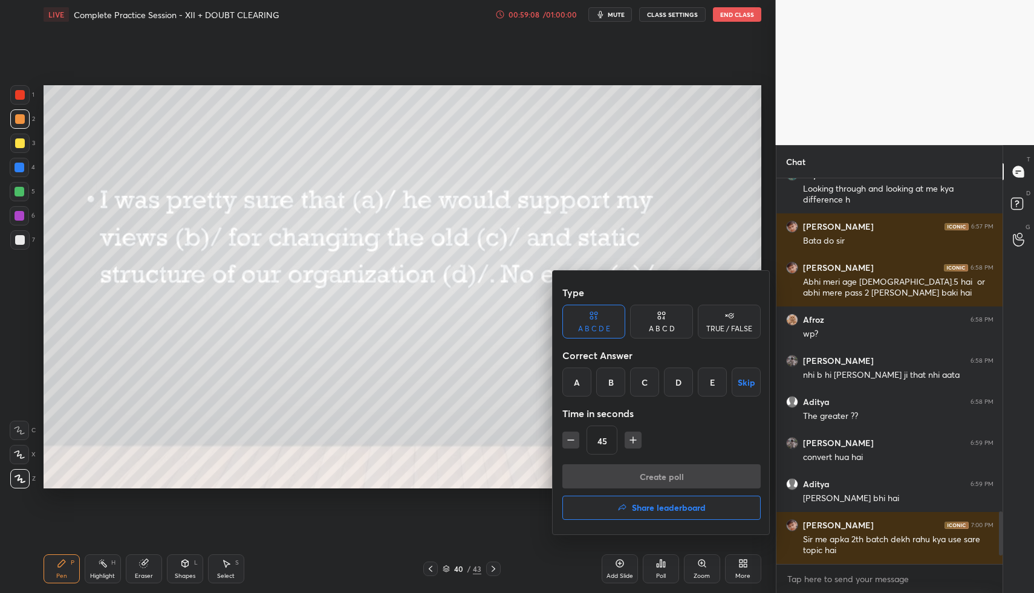
drag, startPoint x: 646, startPoint y: 381, endPoint x: 645, endPoint y: 398, distance: 17.5
click at [644, 381] on div "C" at bounding box center [644, 382] width 29 height 29
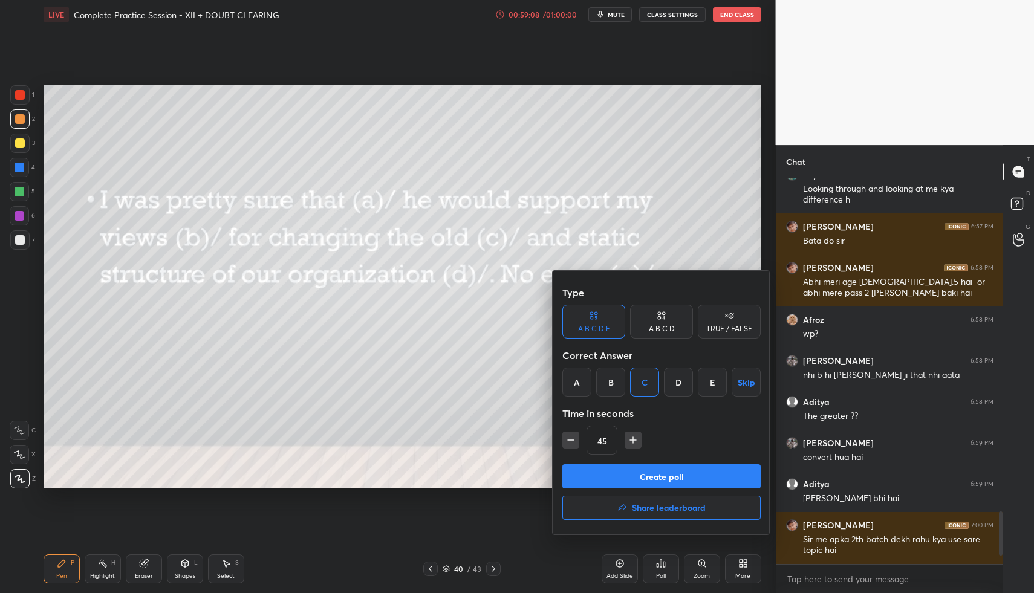
click at [645, 478] on button "Create poll" at bounding box center [661, 476] width 198 height 24
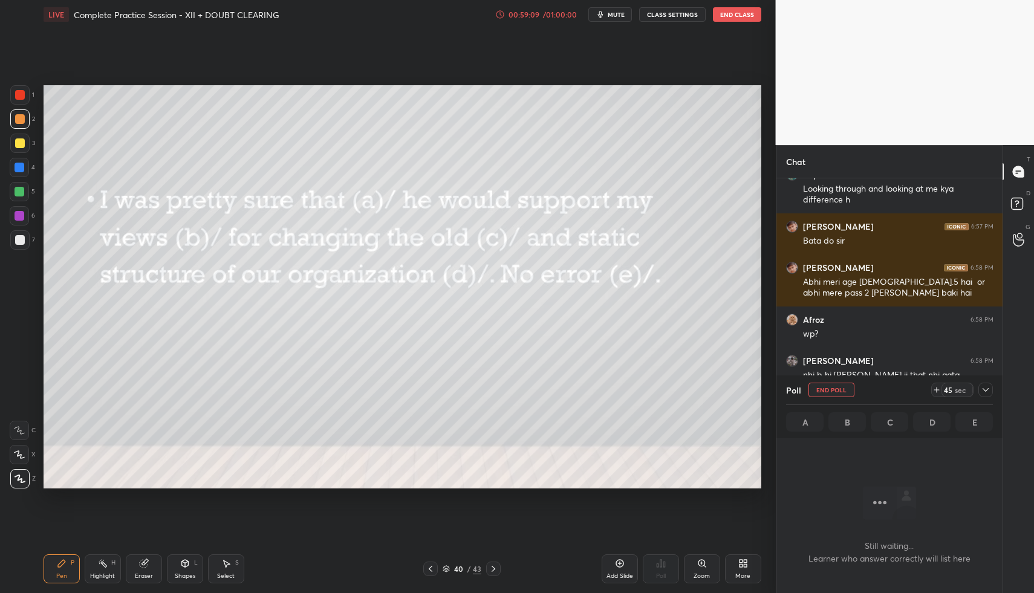
scroll to position [4, 4]
click at [616, 13] on span "mute" at bounding box center [616, 14] width 17 height 8
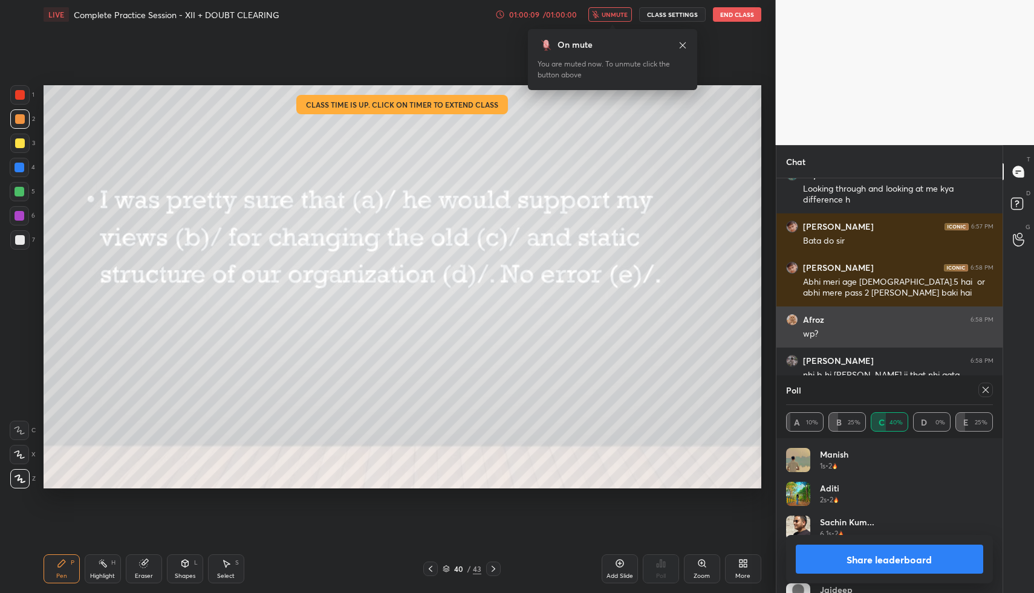
drag, startPoint x: 987, startPoint y: 391, endPoint x: 938, endPoint y: 320, distance: 85.5
click at [985, 389] on icon at bounding box center [986, 390] width 10 height 10
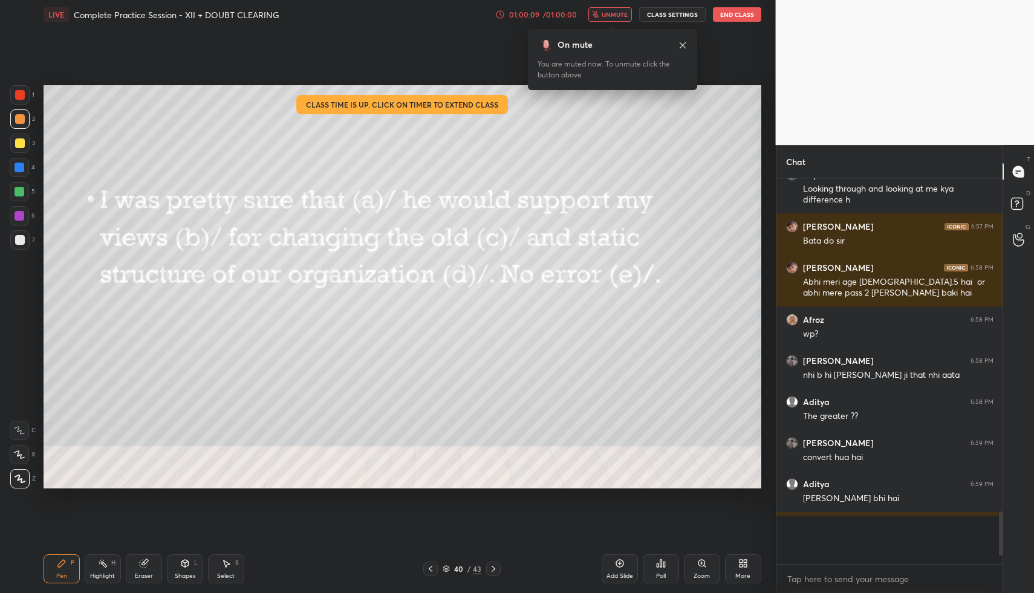
scroll to position [1, 4]
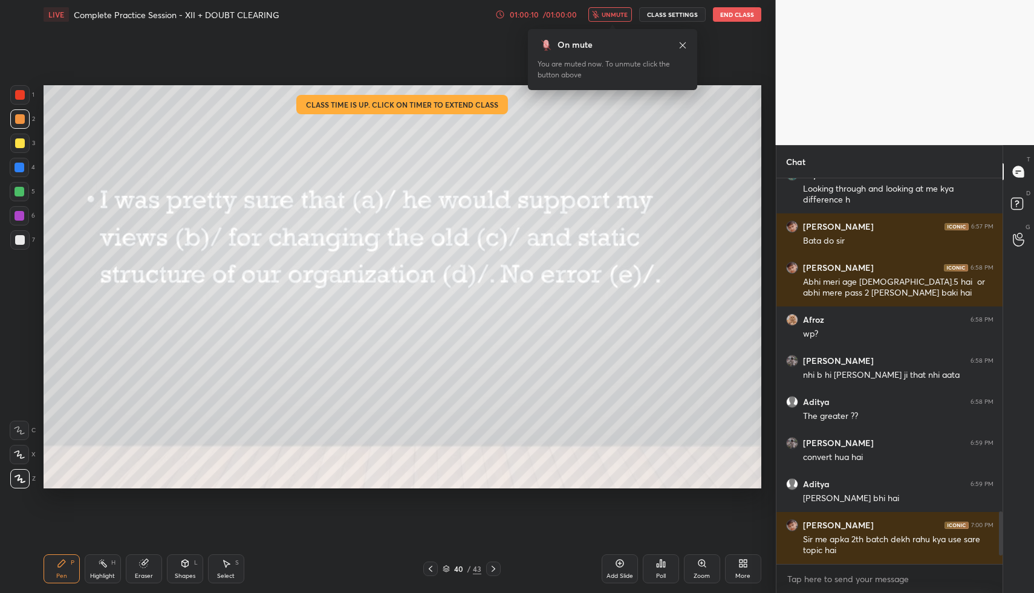
click at [614, 16] on span "unmute" at bounding box center [614, 14] width 26 height 8
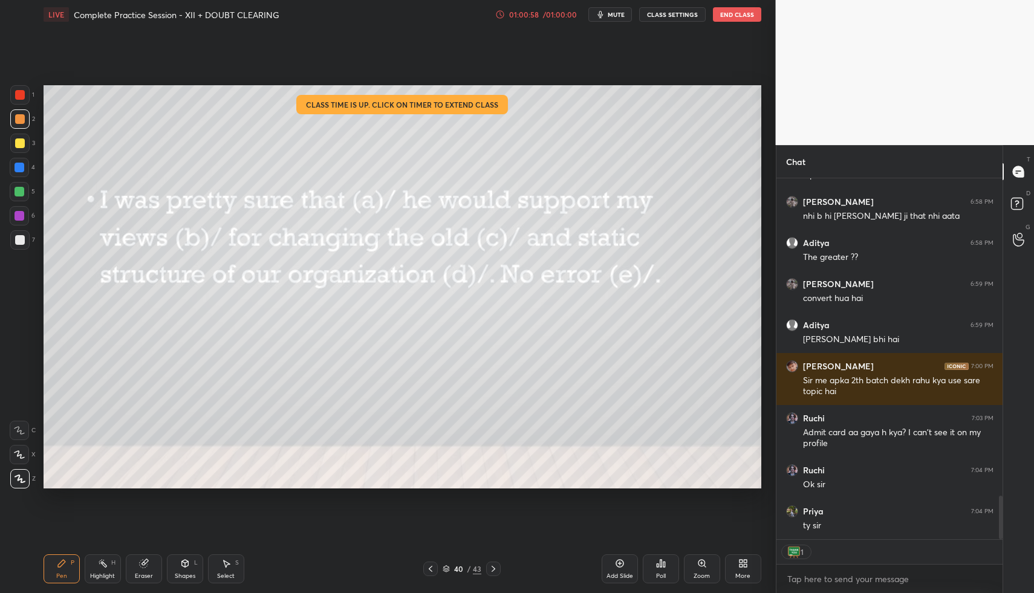
scroll to position [2634, 0]
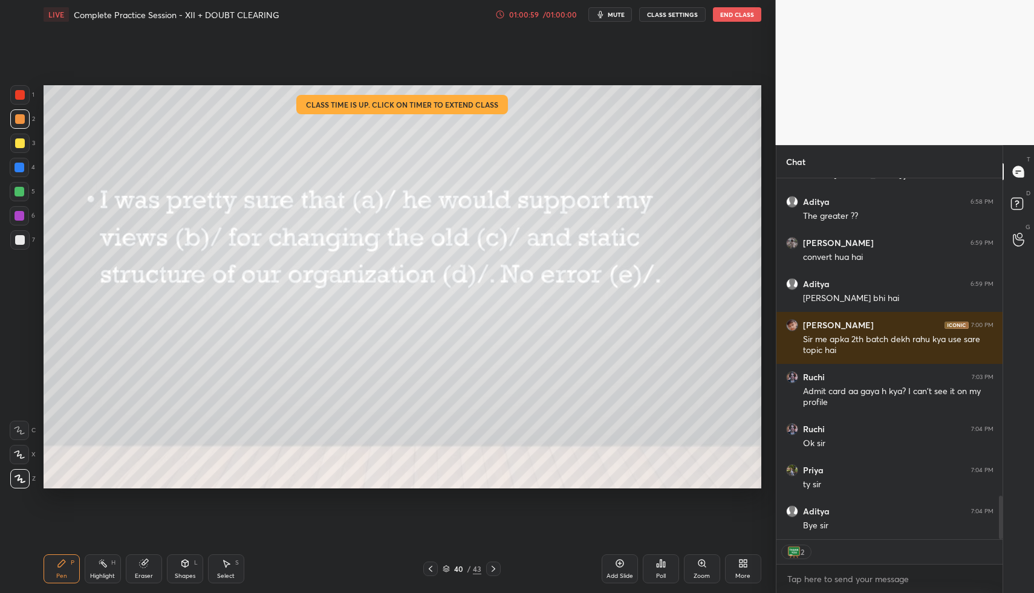
click at [742, 16] on button "End Class" at bounding box center [737, 14] width 48 height 15
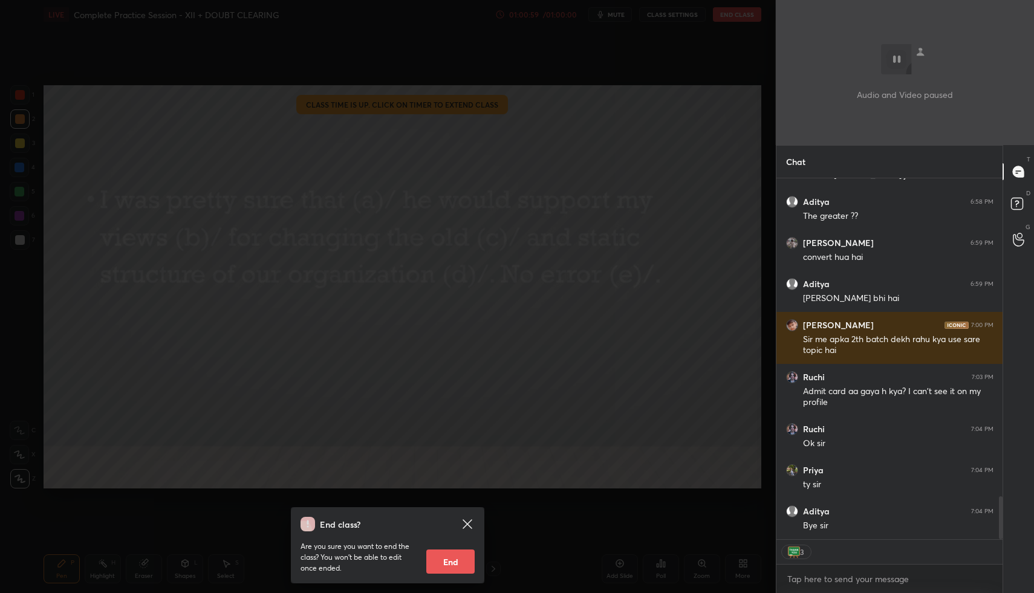
scroll to position [2676, 0]
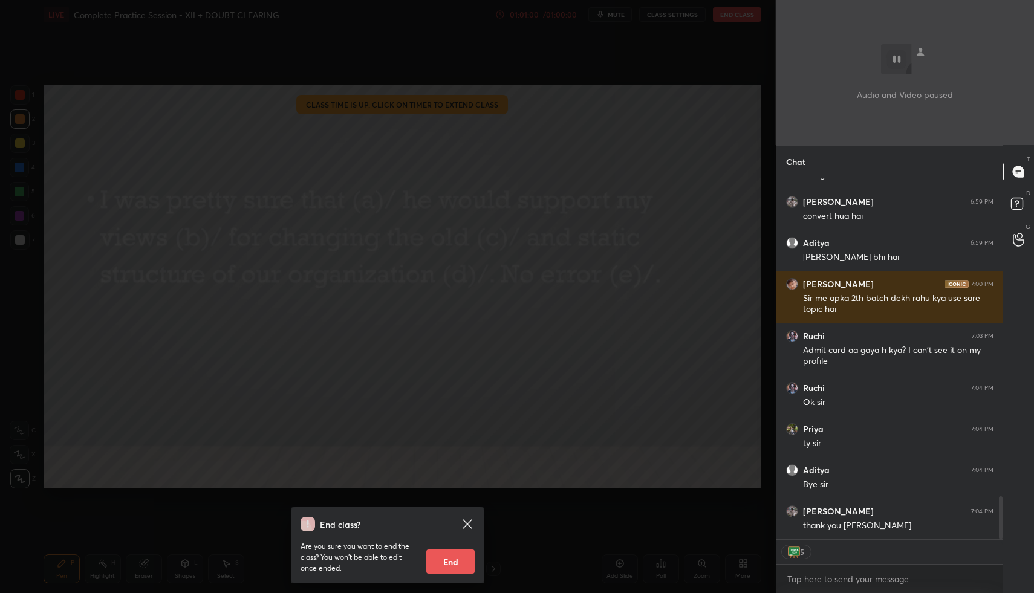
click at [440, 556] on button "End" at bounding box center [450, 562] width 48 height 24
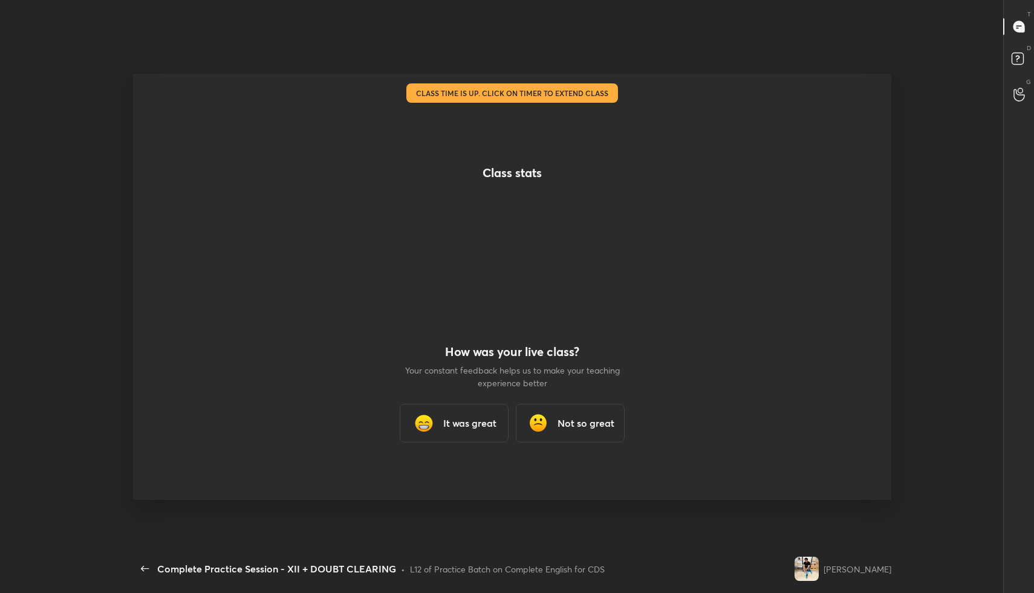
scroll to position [0, 0]
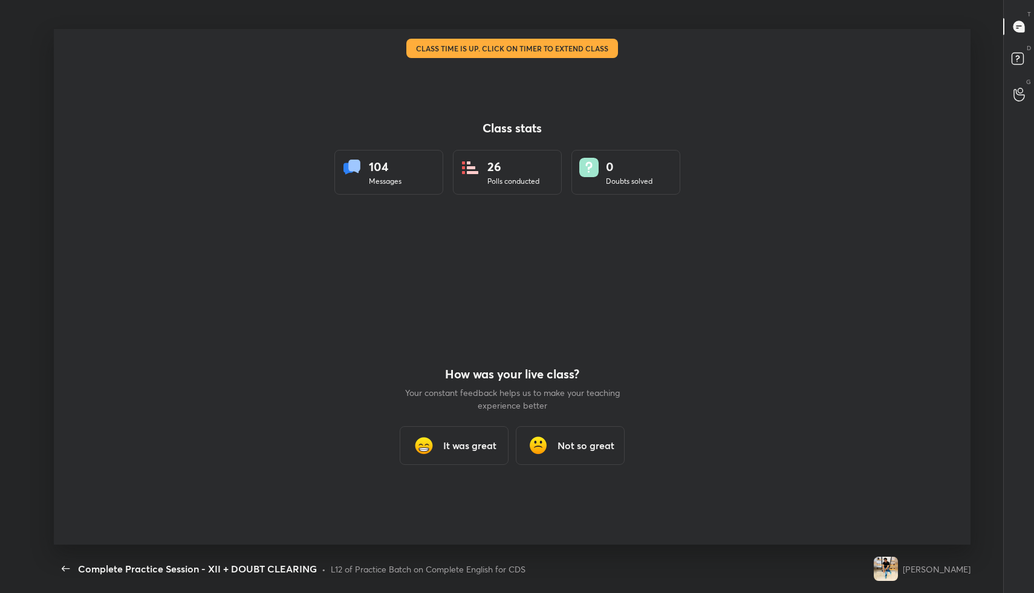
drag, startPoint x: 459, startPoint y: 448, endPoint x: 464, endPoint y: 437, distance: 12.2
click at [459, 448] on h3 "It was great" at bounding box center [469, 445] width 53 height 15
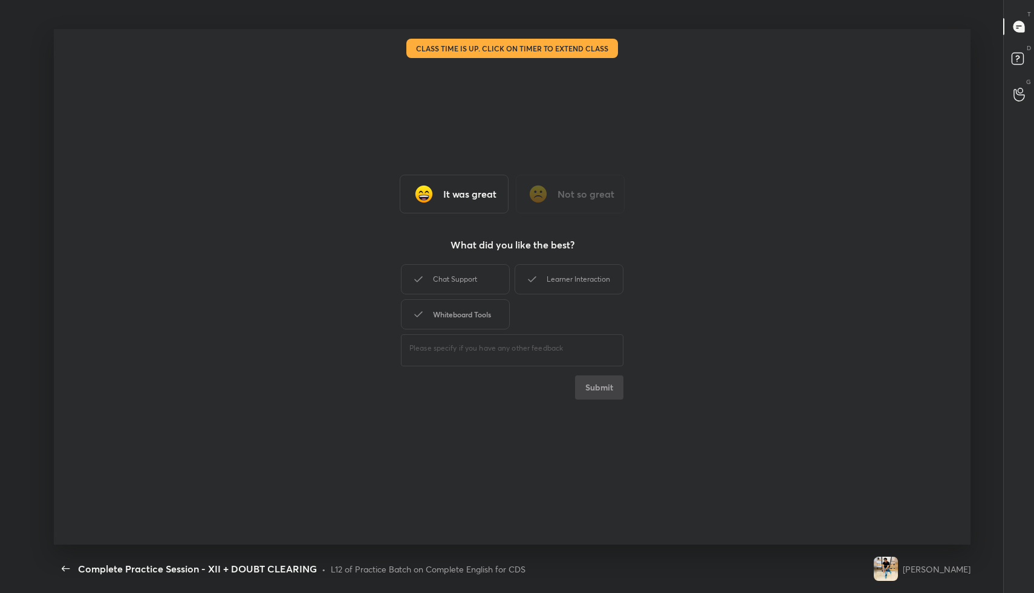
click at [473, 318] on div "Whiteboard Tools" at bounding box center [455, 314] width 109 height 30
drag, startPoint x: 479, startPoint y: 280, endPoint x: 494, endPoint y: 282, distance: 15.2
click at [478, 280] on div "Chat Support" at bounding box center [455, 279] width 109 height 30
click at [568, 274] on div "Learner Interaction" at bounding box center [568, 279] width 109 height 30
click at [592, 390] on button "Submit" at bounding box center [599, 387] width 48 height 24
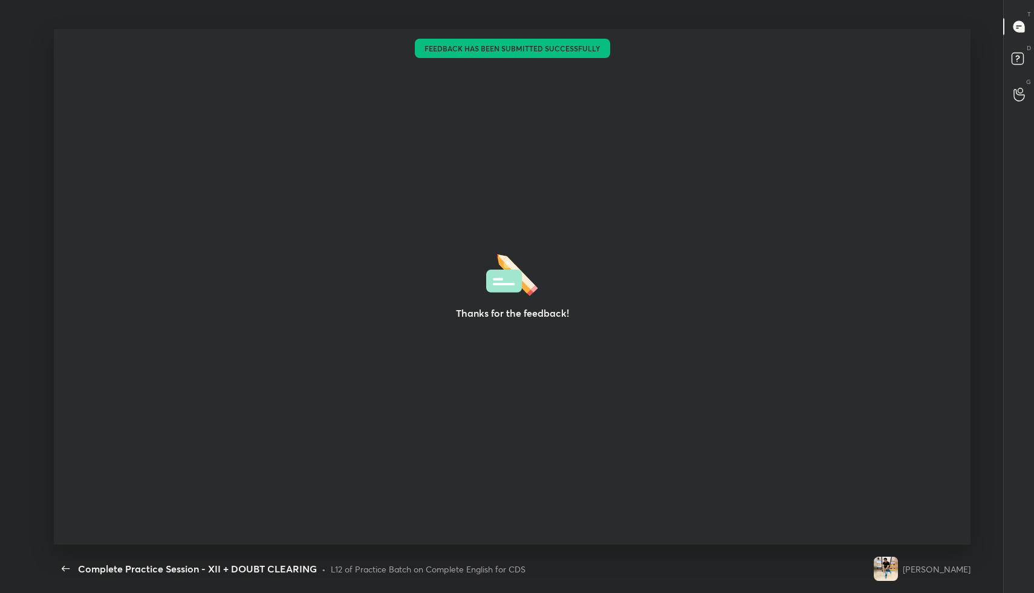
type textarea "x"
